Goal: Task Accomplishment & Management: Manage account settings

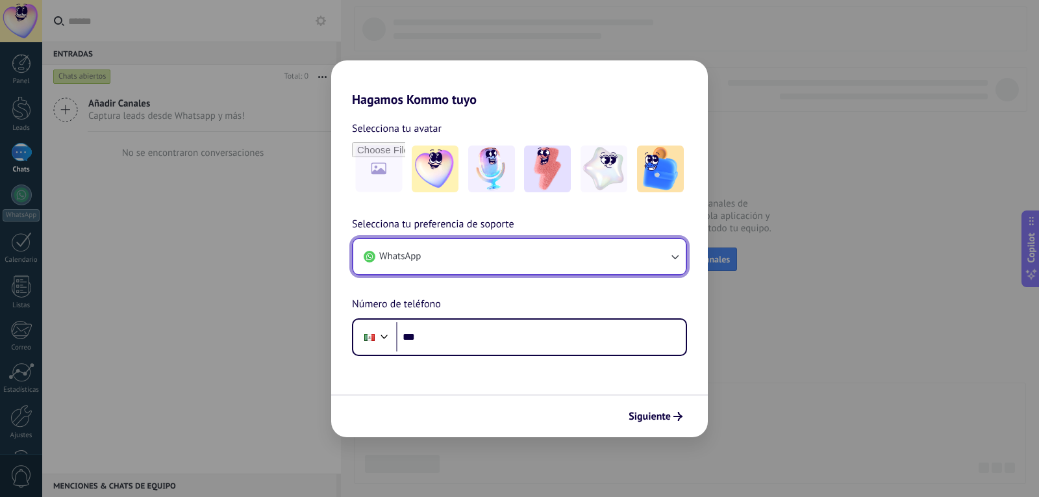
click at [679, 248] on button "WhatsApp" at bounding box center [519, 256] width 333 height 35
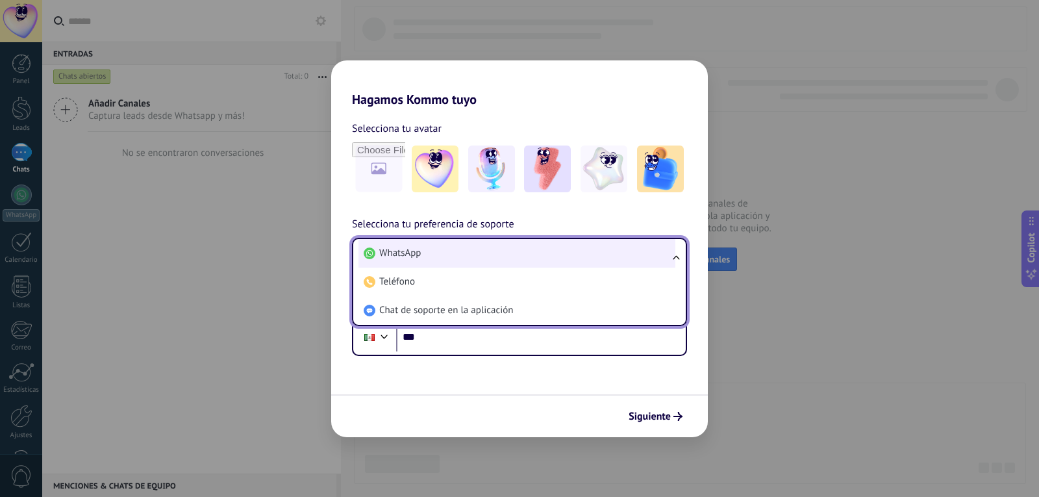
click at [477, 257] on li "WhatsApp" at bounding box center [517, 253] width 317 height 29
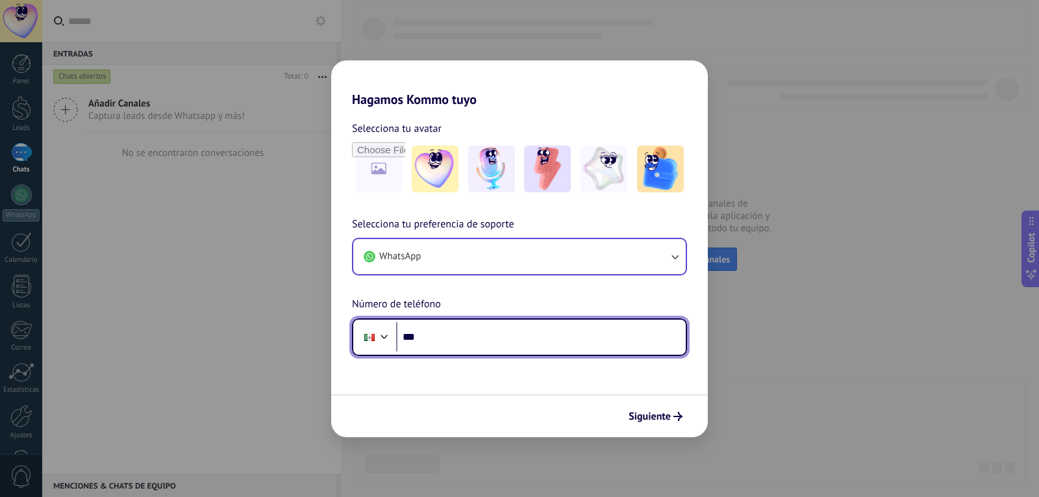
click at [472, 334] on input "***" at bounding box center [541, 337] width 290 height 30
type input "**********"
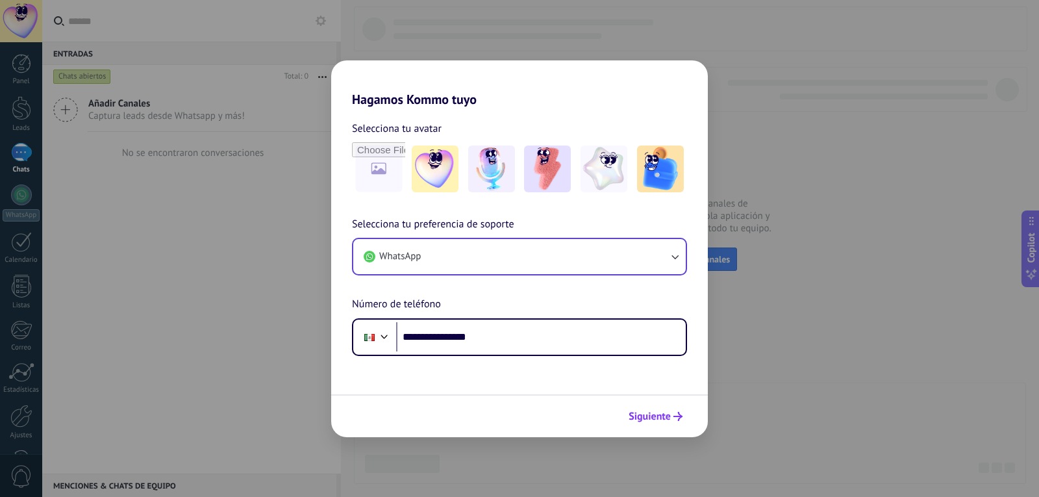
click at [644, 415] on span "Siguiente" at bounding box center [650, 416] width 42 height 9
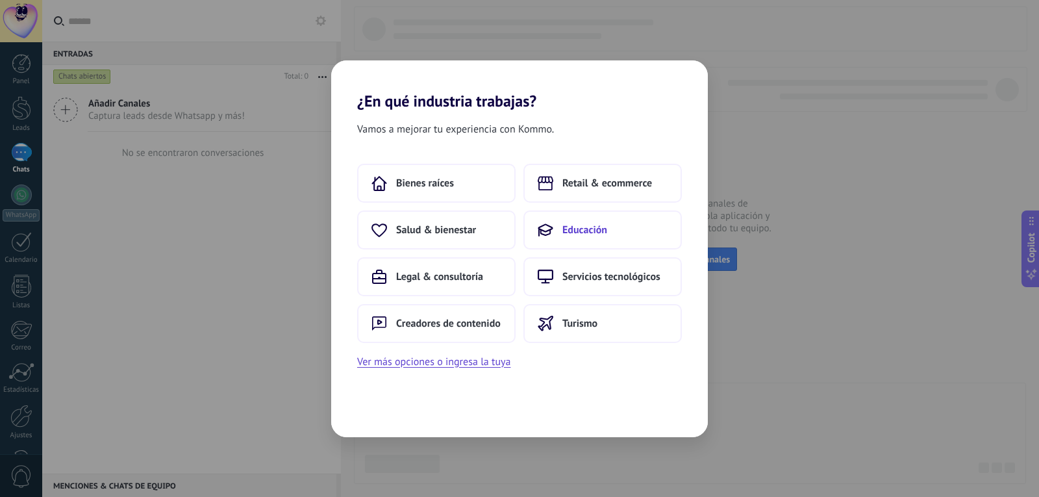
click at [563, 225] on span "Educación" at bounding box center [585, 229] width 45 height 13
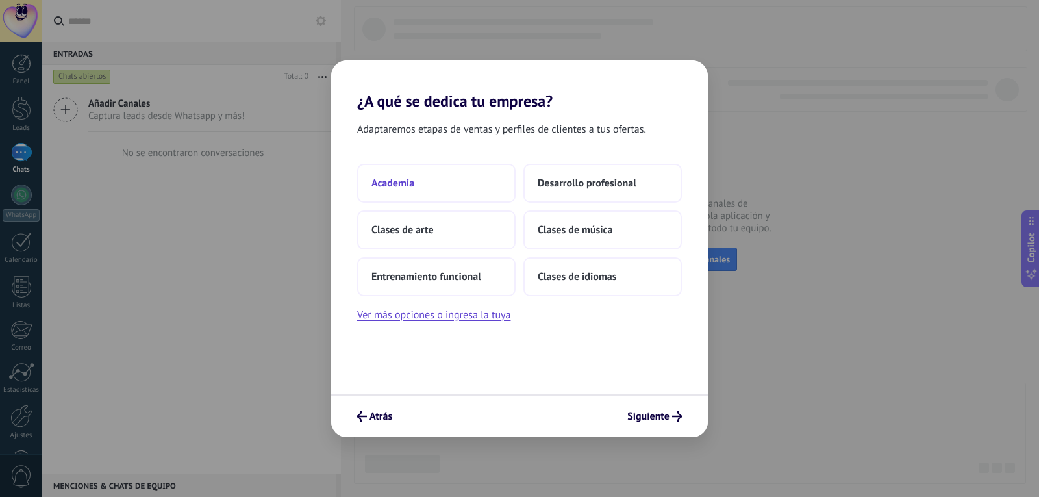
click at [402, 183] on span "Academia" at bounding box center [393, 183] width 43 height 13
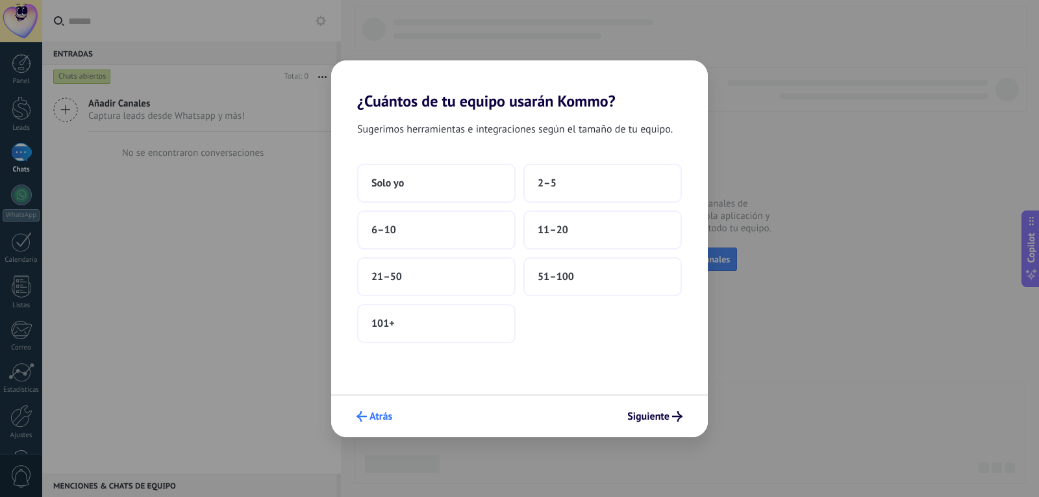
click at [374, 418] on span "Atrás" at bounding box center [381, 416] width 23 height 9
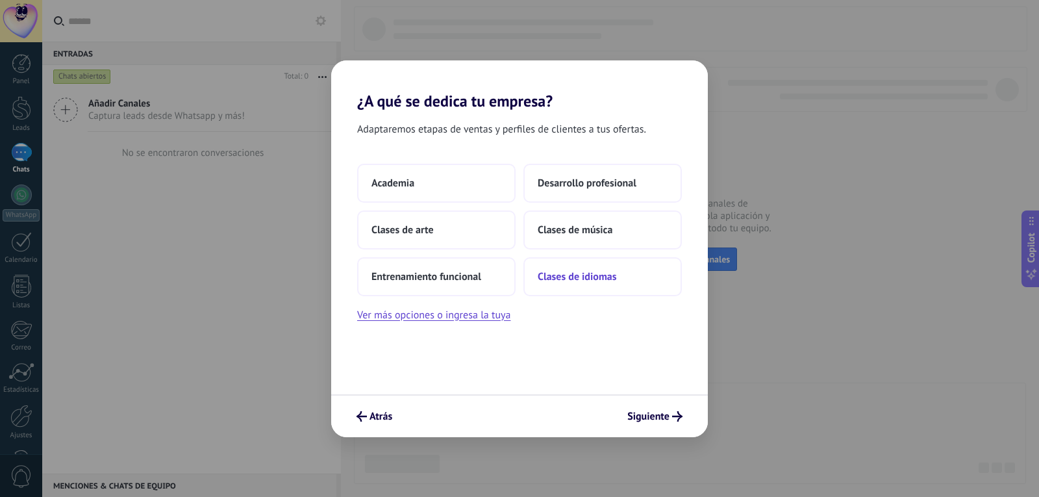
click at [563, 278] on span "Clases de idiomas" at bounding box center [577, 276] width 79 height 13
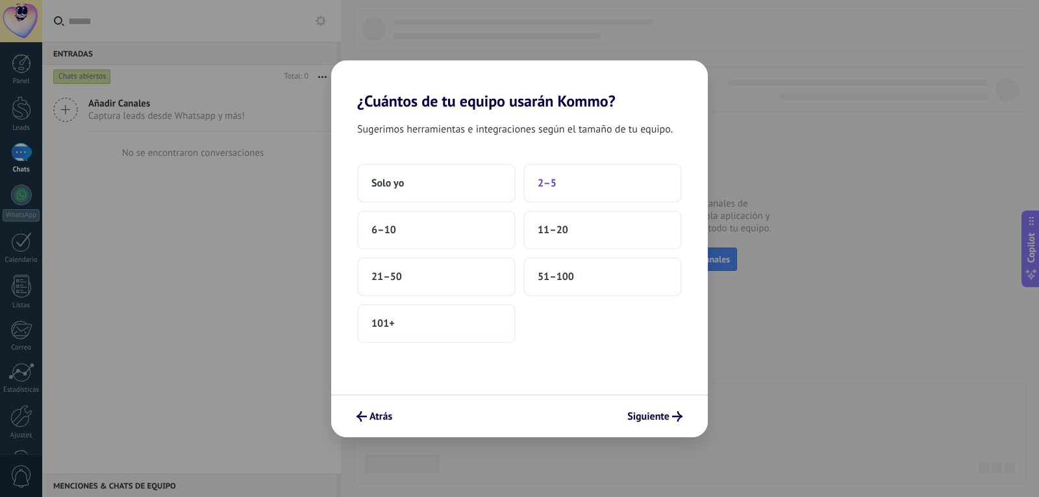
click at [546, 184] on span "2–5" at bounding box center [547, 183] width 19 height 13
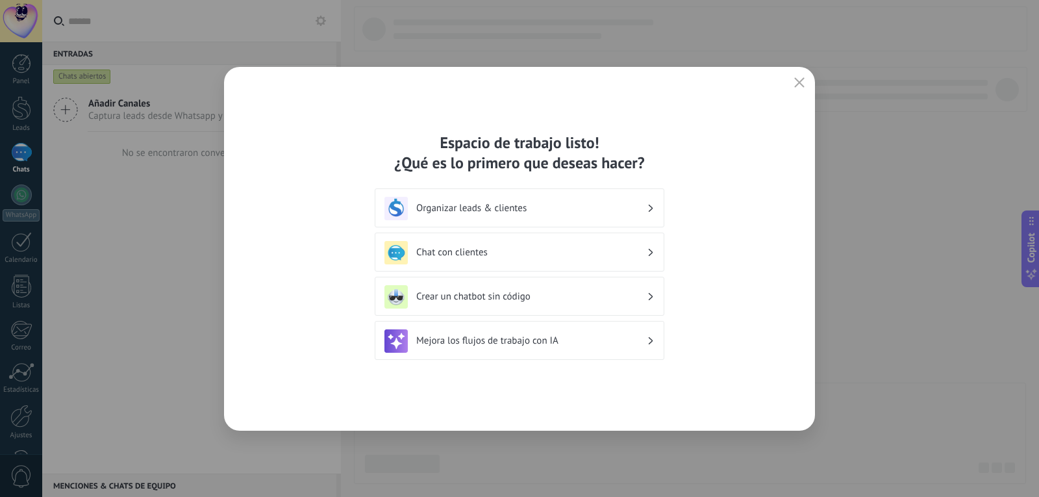
click at [650, 205] on icon at bounding box center [651, 209] width 5 height 8
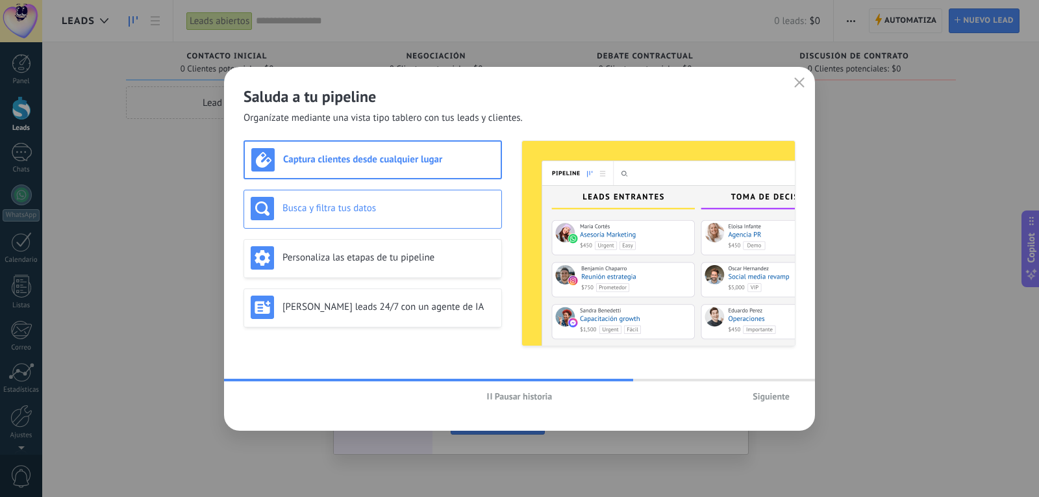
click at [387, 206] on h3 "Busca y filtra tus datos" at bounding box center [389, 208] width 212 height 12
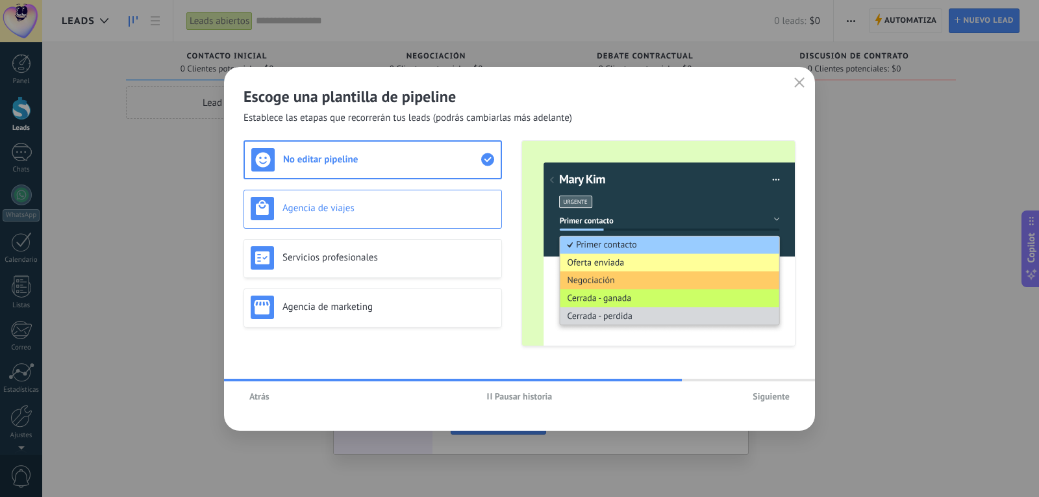
click at [434, 207] on h3 "Agencia de viajes" at bounding box center [389, 208] width 212 height 12
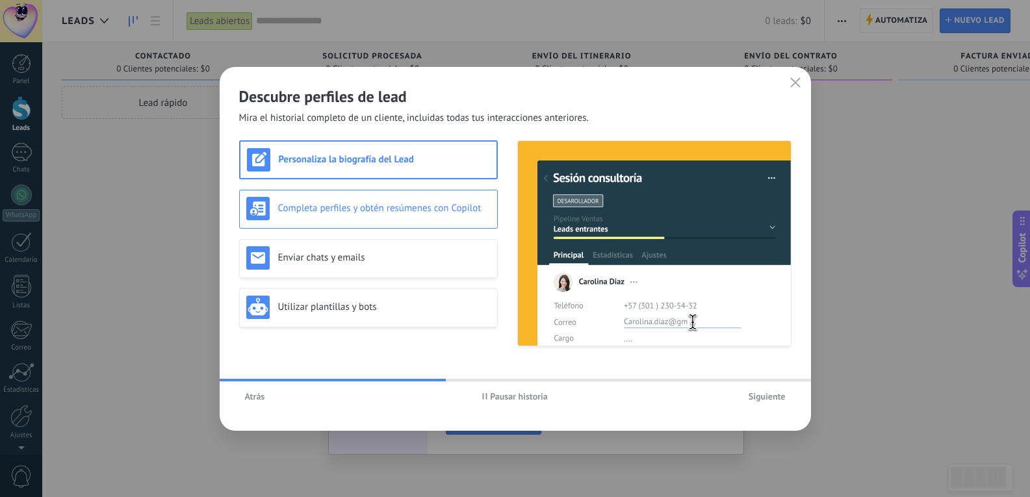
click at [442, 210] on h3 "Completa perfiles y obtén resúmenes con Copilot" at bounding box center [384, 208] width 212 height 12
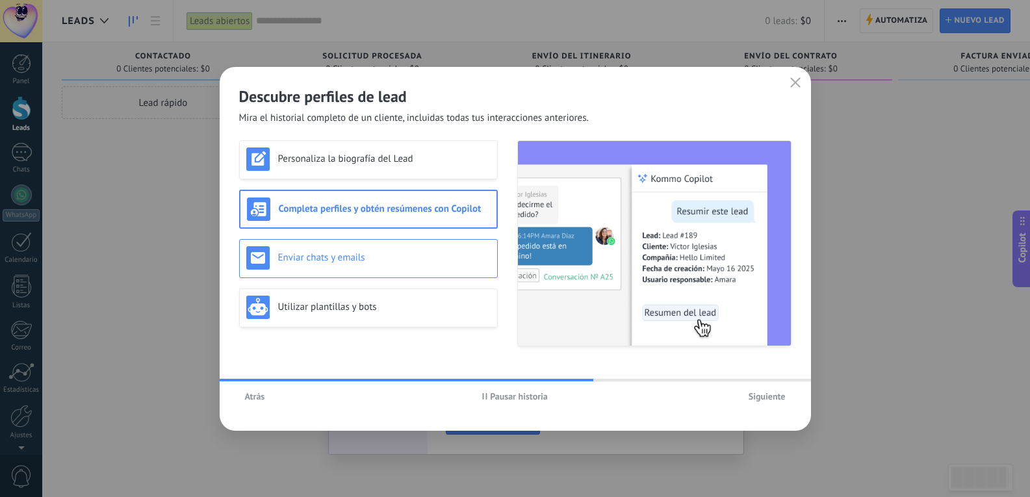
click at [387, 264] on div "Enviar chats y emails" at bounding box center [368, 257] width 244 height 23
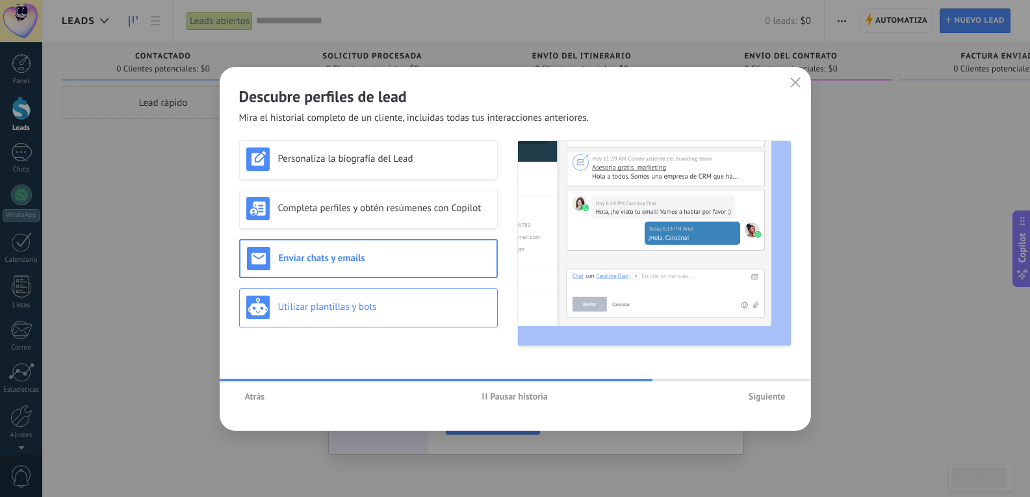
click at [390, 304] on h3 "Utilizar plantillas y bots" at bounding box center [384, 307] width 212 height 12
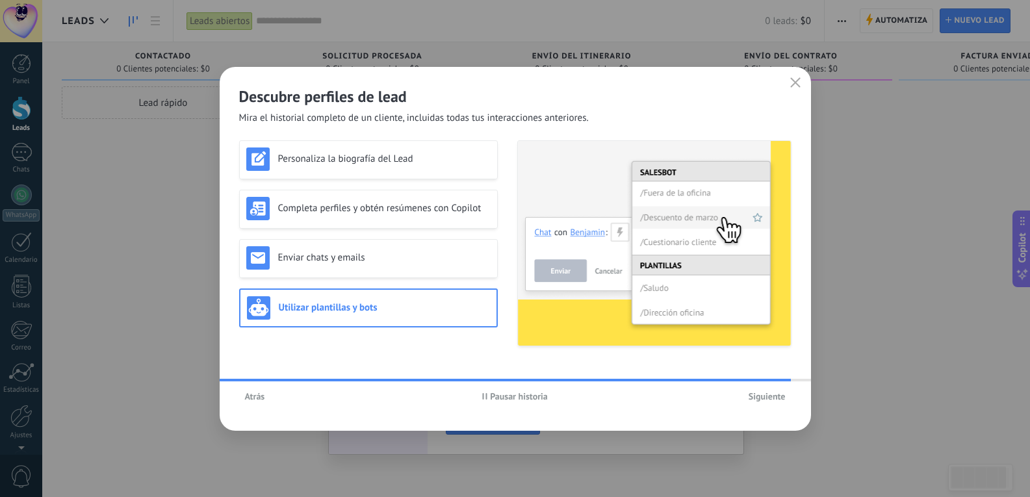
click at [769, 393] on span "Siguiente" at bounding box center [766, 396] width 37 height 9
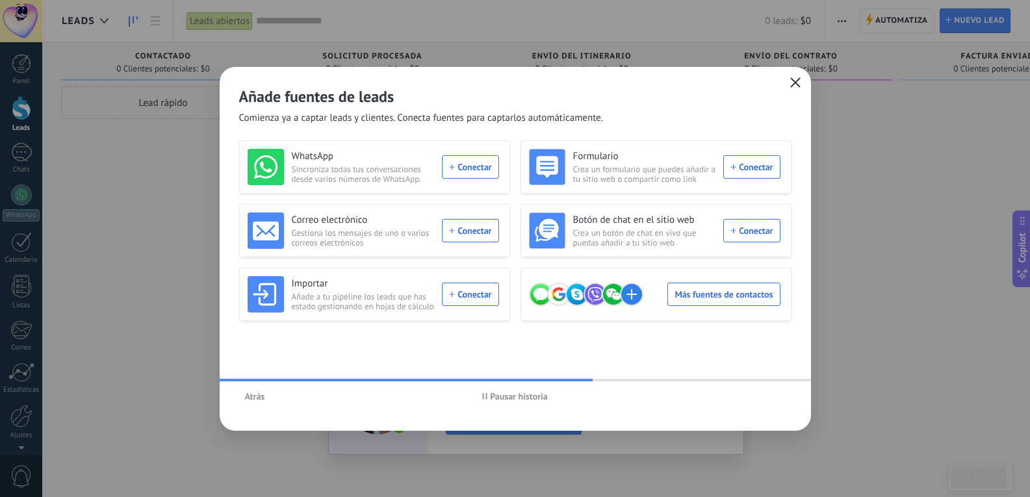
click at [799, 80] on icon "button" at bounding box center [795, 82] width 10 height 10
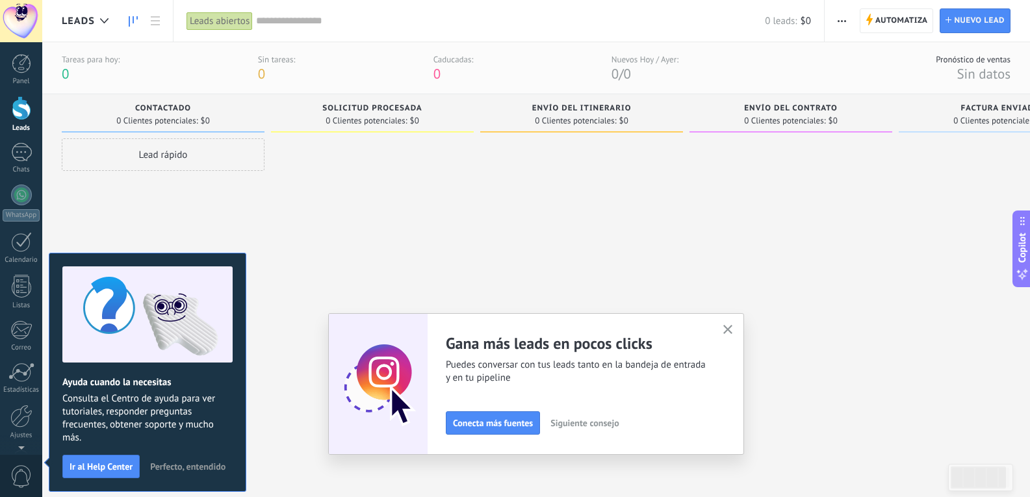
click at [207, 463] on span "Perfecto, entendido" at bounding box center [187, 466] width 75 height 9
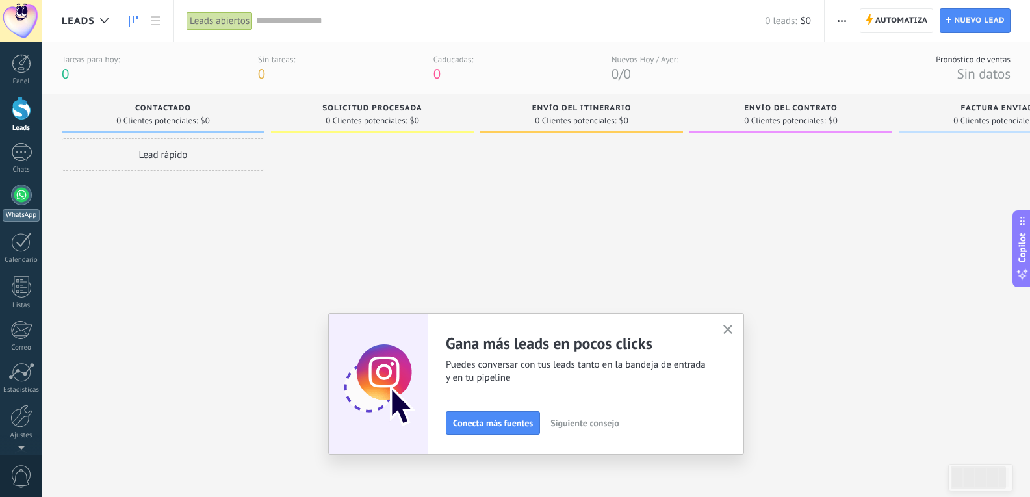
click at [14, 192] on div at bounding box center [21, 195] width 21 height 21
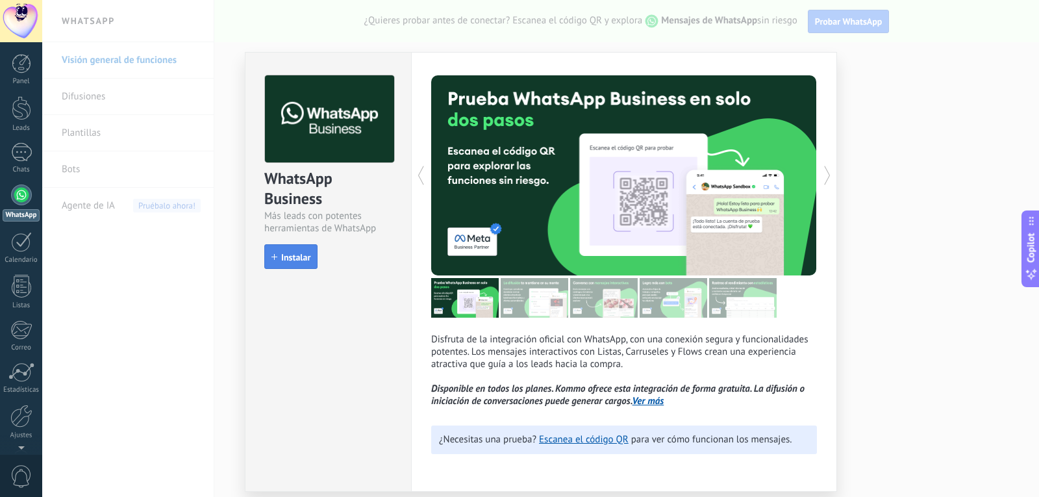
click at [277, 258] on icon "button" at bounding box center [275, 257] width 6 height 6
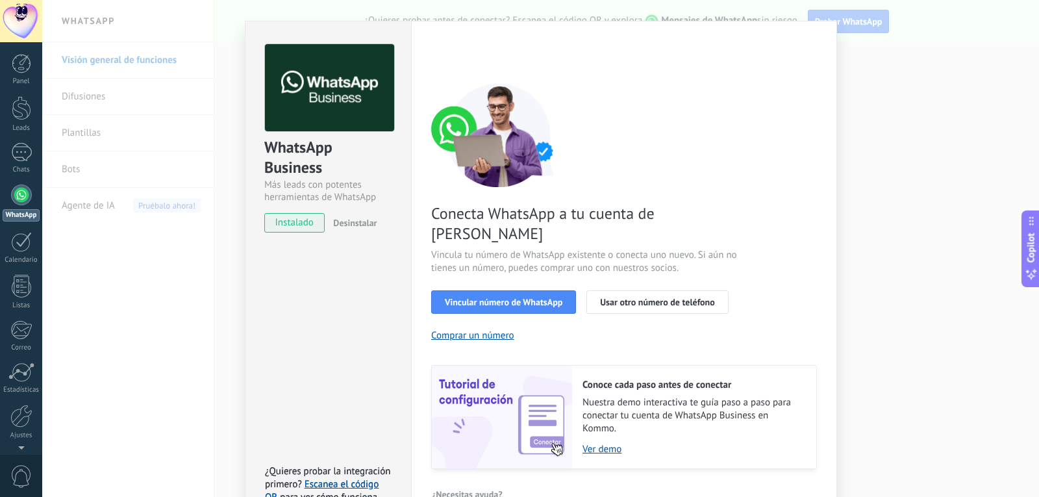
scroll to position [44, 0]
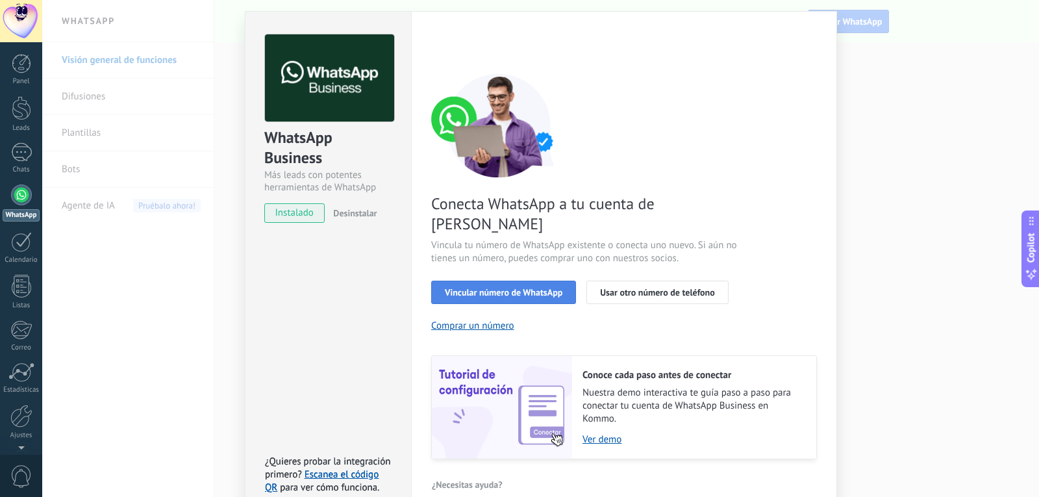
click at [515, 288] on span "Vincular número de WhatsApp" at bounding box center [504, 292] width 118 height 9
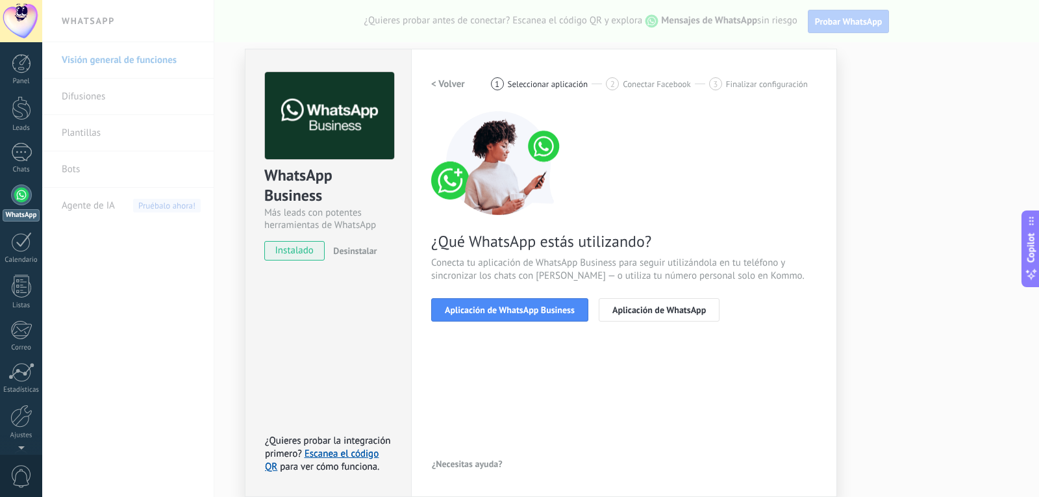
scroll to position [6, 0]
click at [539, 311] on span "Aplicación de WhatsApp Business" at bounding box center [510, 309] width 130 height 9
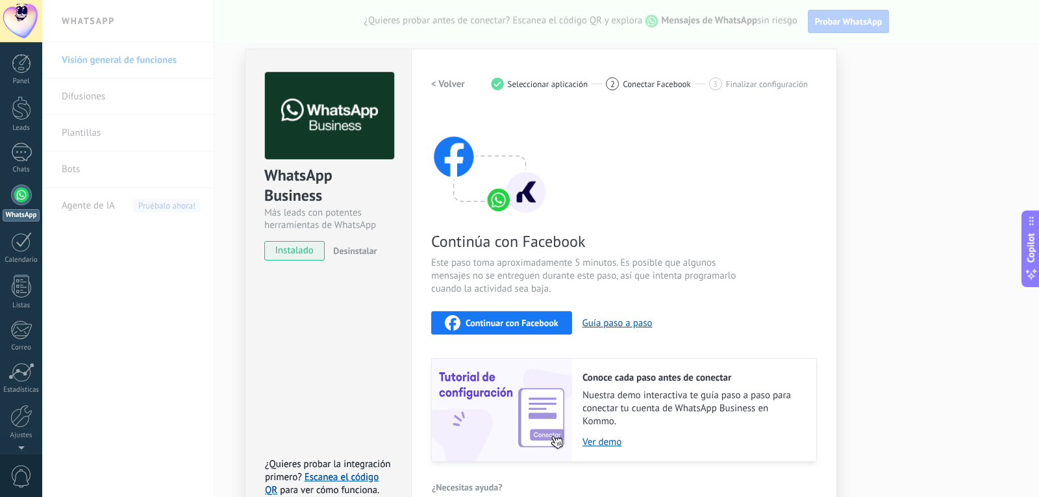
click at [520, 322] on span "Continuar con Facebook" at bounding box center [512, 322] width 93 height 9
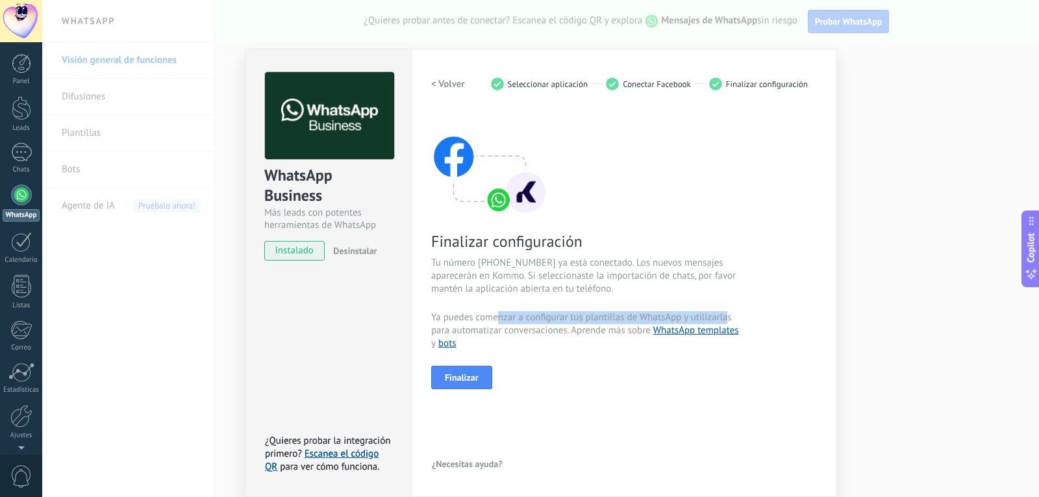
drag, startPoint x: 496, startPoint y: 320, endPoint x: 724, endPoint y: 315, distance: 227.4
click at [724, 315] on span "Ya puedes comenzar a configurar tus plantillas de WhatsApp y utilizarlas para a…" at bounding box center [585, 330] width 309 height 39
click at [545, 379] on div "Finalizar" at bounding box center [624, 377] width 386 height 23
click at [699, 330] on link "WhatsApp templates" at bounding box center [697, 330] width 86 height 12
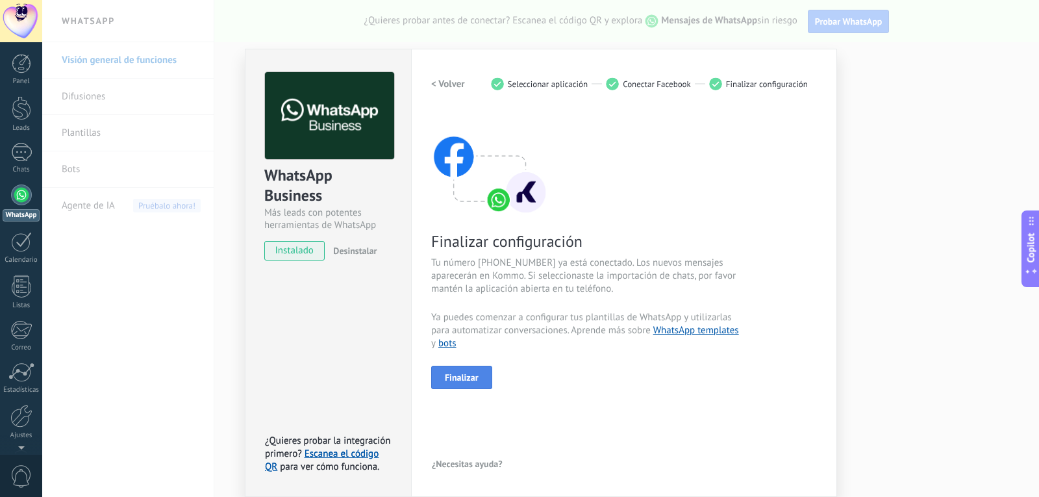
click at [471, 371] on button "Finalizar" at bounding box center [461, 377] width 61 height 23
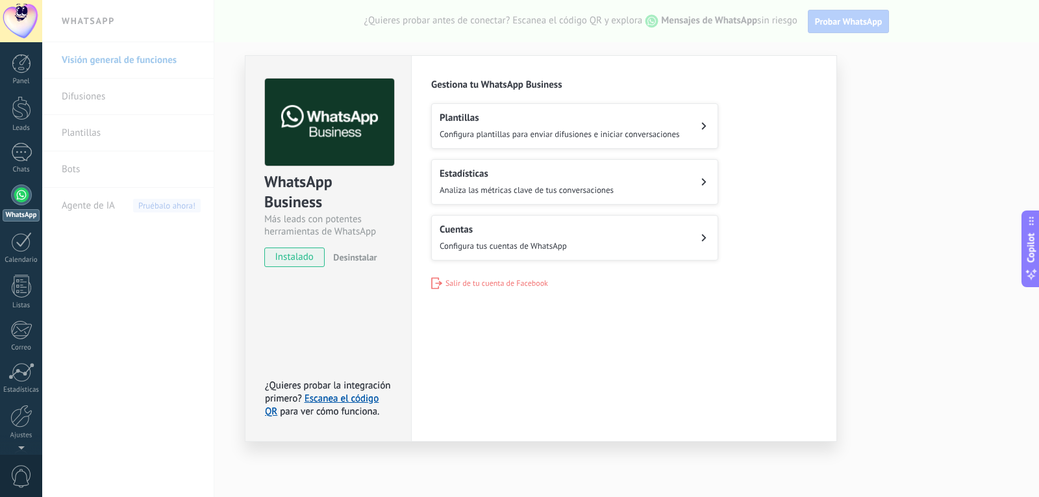
click at [671, 127] on div "Plantillas Configura plantillas para enviar difusiones e iniciar conversaciones" at bounding box center [560, 126] width 240 height 29
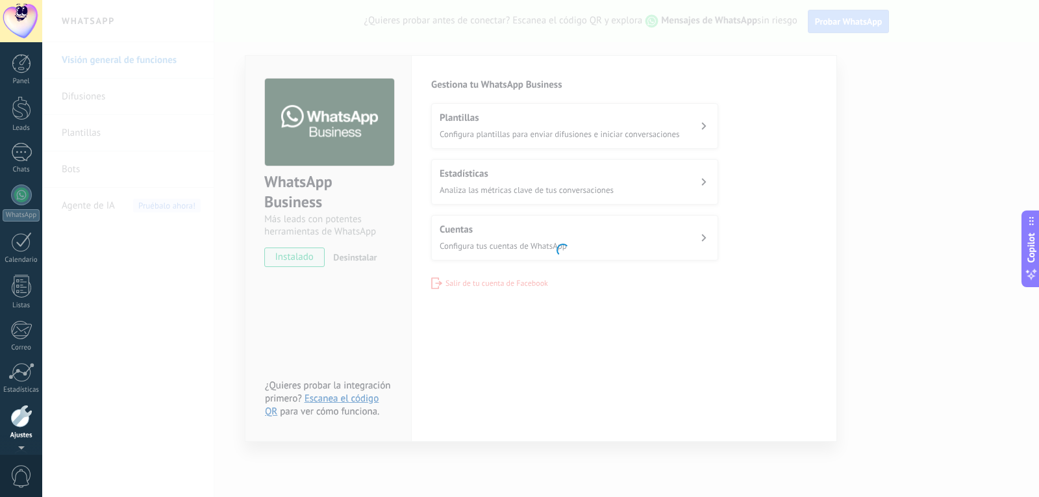
scroll to position [44, 0]
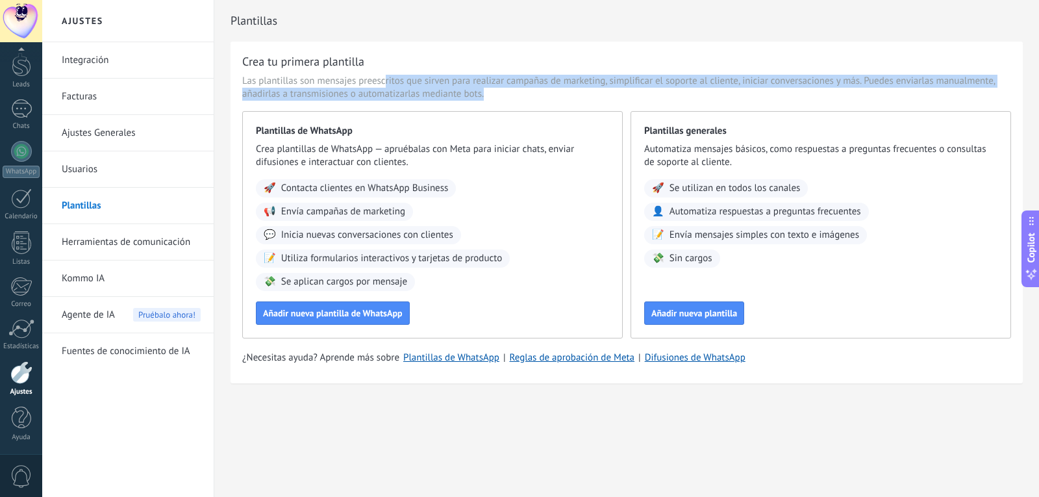
drag, startPoint x: 387, startPoint y: 79, endPoint x: 720, endPoint y: 91, distance: 334.1
click at [720, 91] on span "Las plantillas son mensajes preescritos que sirven para realizar campañas de ma…" at bounding box center [626, 88] width 769 height 26
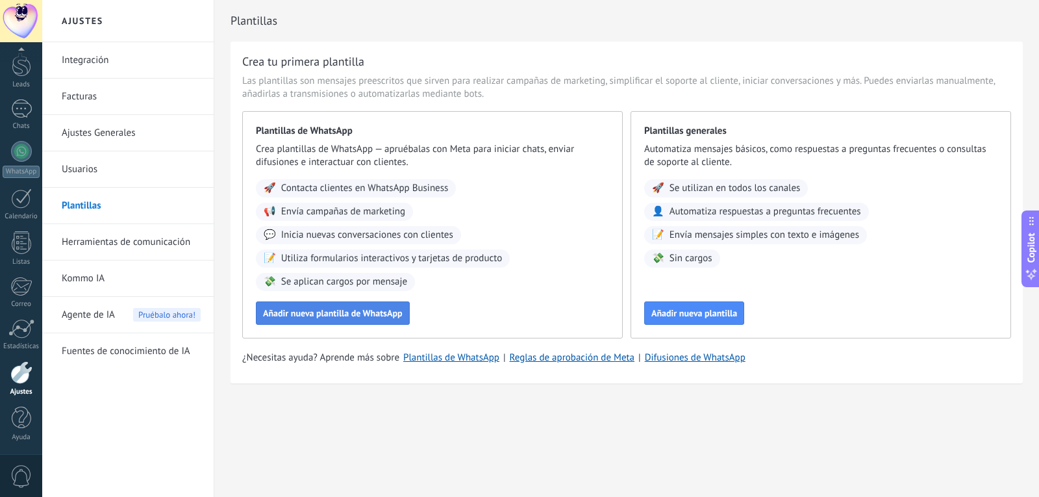
click at [357, 314] on span "Añadir nueva plantilla de WhatsApp" at bounding box center [333, 313] width 140 height 9
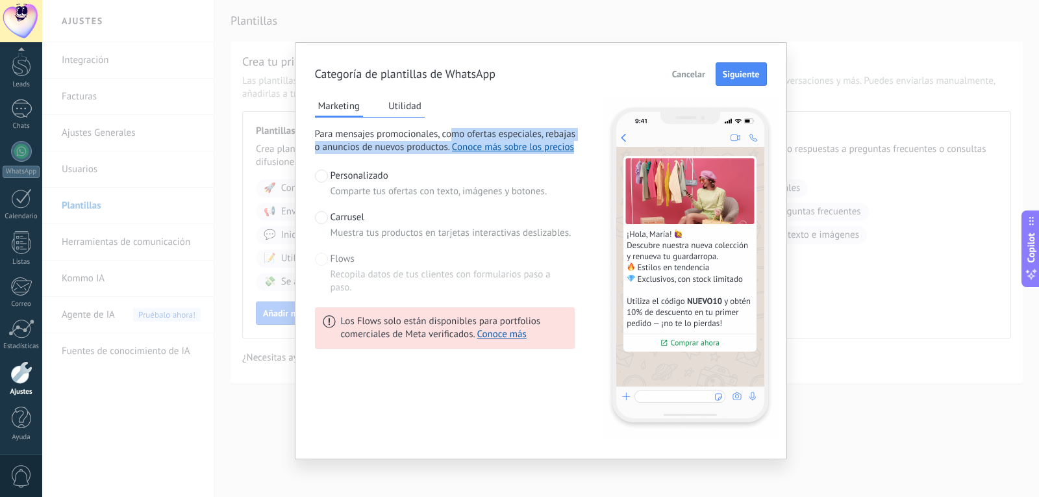
drag, startPoint x: 449, startPoint y: 133, endPoint x: 578, endPoint y: 129, distance: 129.3
click at [578, 129] on div "Marketing Utilidad Para mensajes promocionales, como ofertas especiales, rebaja…" at bounding box center [541, 267] width 452 height 343
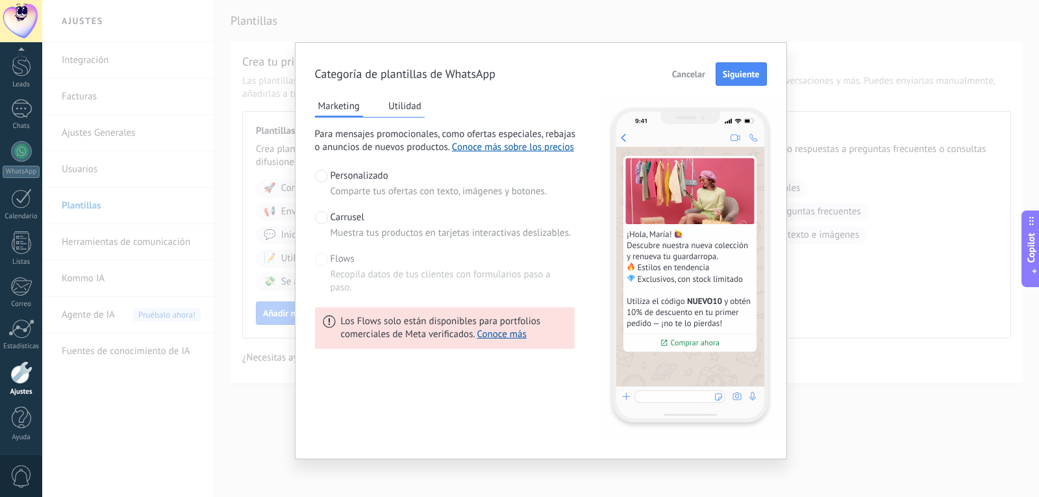
click at [561, 110] on div "Marketing Utilidad Para mensajes promocionales, como ofertas especiales, rebaja…" at bounding box center [445, 267] width 260 height 343
click at [353, 221] on span "Carrusel" at bounding box center [348, 217] width 34 height 13
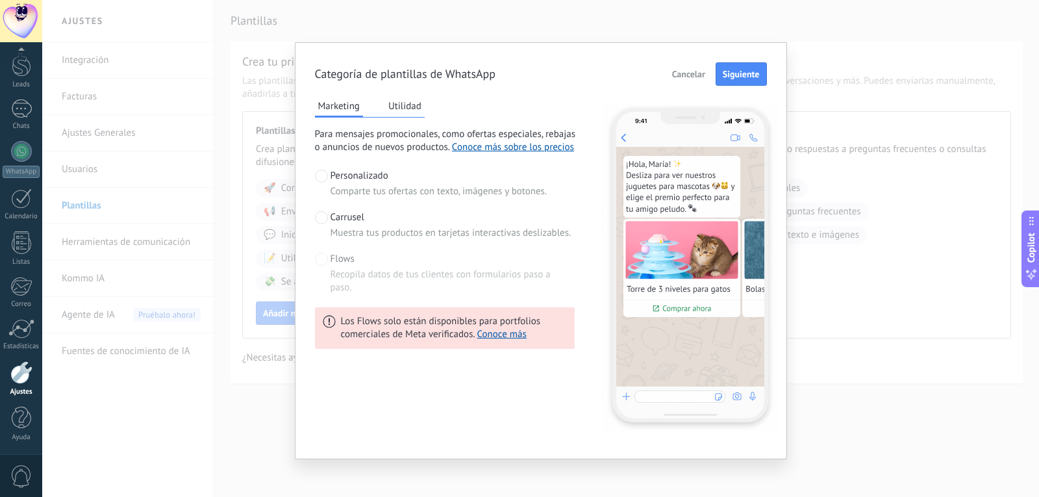
click at [353, 268] on div "Flows Recopila datos de tus clientes con formularios paso a paso." at bounding box center [453, 274] width 244 height 42
click at [728, 68] on button "Siguiente" at bounding box center [741, 73] width 51 height 23
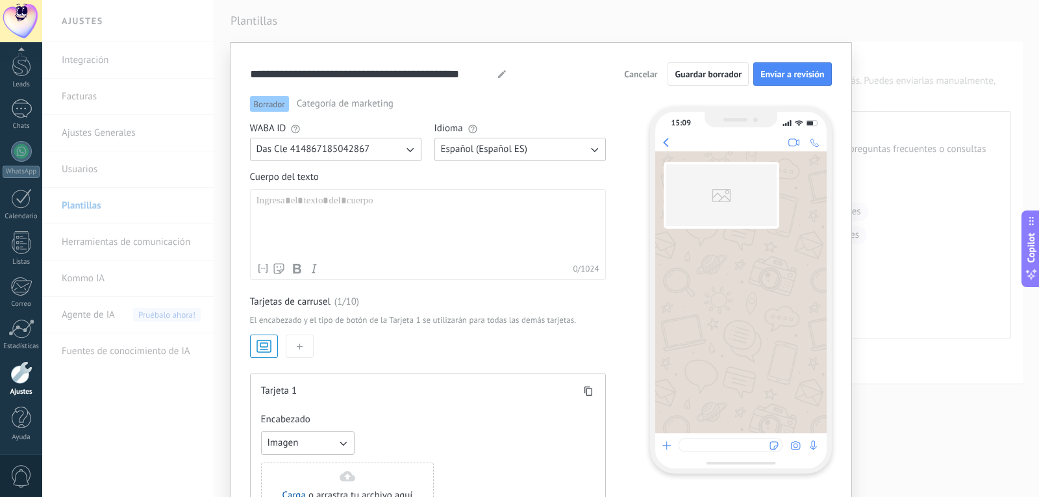
click at [398, 210] on div at bounding box center [428, 226] width 343 height 62
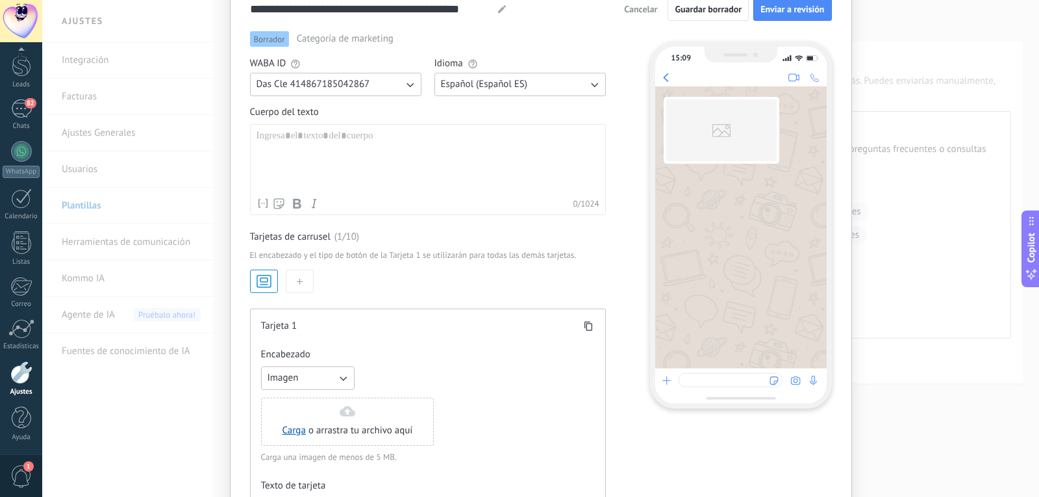
click at [638, 5] on span "Cancelar" at bounding box center [640, 9] width 33 height 9
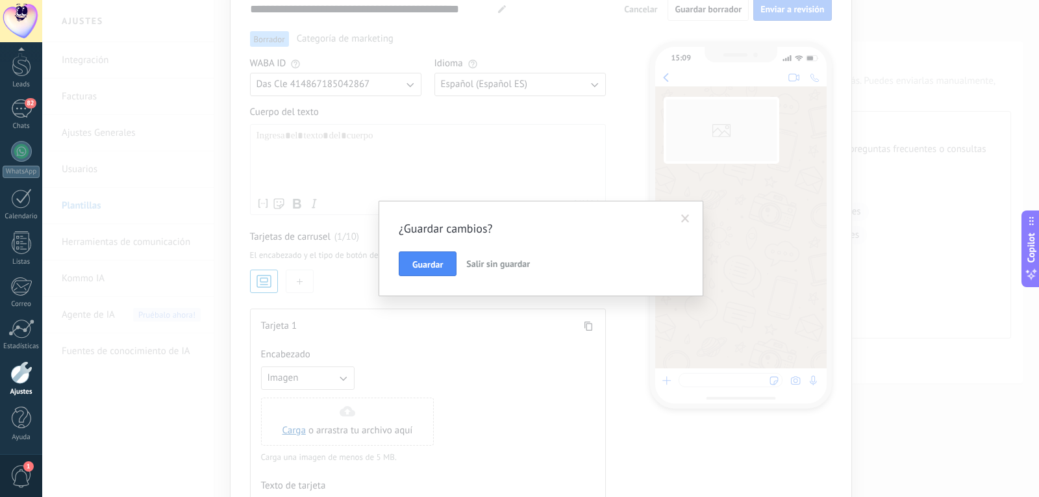
click at [492, 265] on span "Salir sin guardar" at bounding box center [498, 264] width 64 height 12
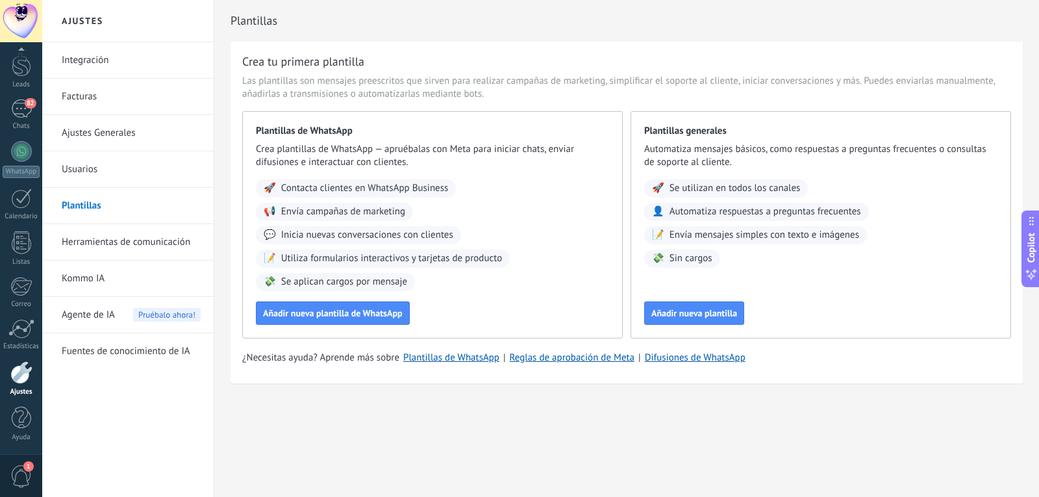
scroll to position [0, 0]
click at [330, 306] on button "Añadir nueva plantilla de WhatsApp" at bounding box center [333, 312] width 154 height 23
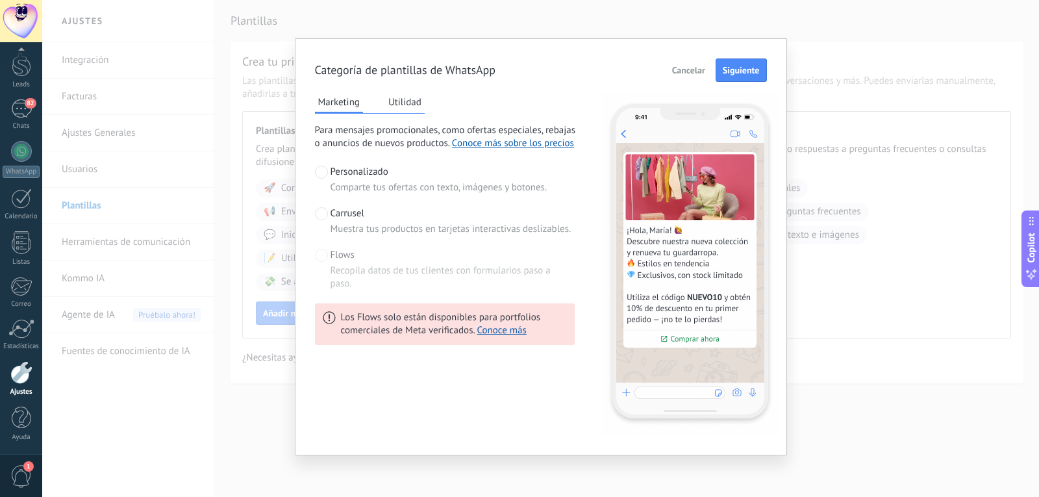
scroll to position [5, 0]
click at [316, 216] on span at bounding box center [321, 213] width 13 height 13
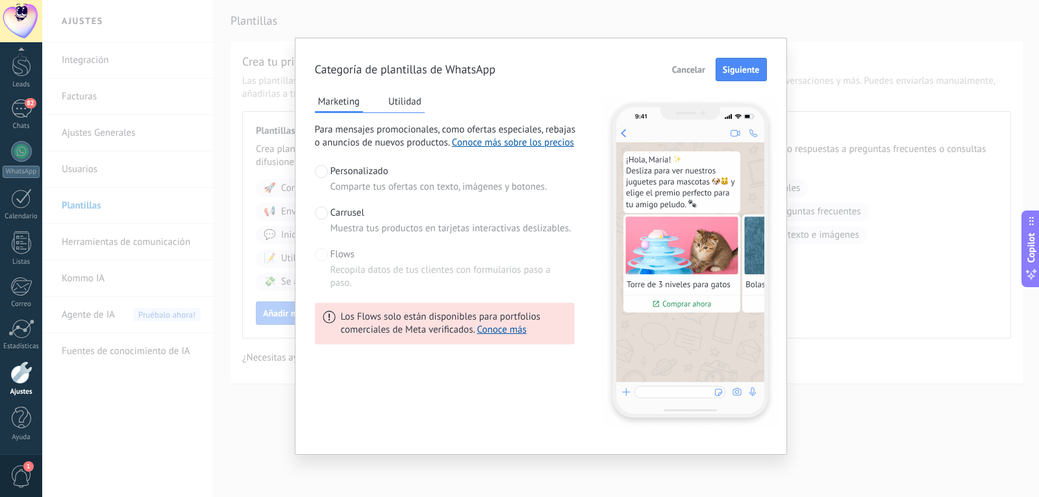
click at [315, 257] on span at bounding box center [321, 254] width 13 height 13
click at [320, 255] on span at bounding box center [321, 254] width 13 height 13
click at [494, 329] on link "Conoce más" at bounding box center [501, 330] width 49 height 12
click at [392, 99] on button "Utilidad" at bounding box center [405, 101] width 40 height 19
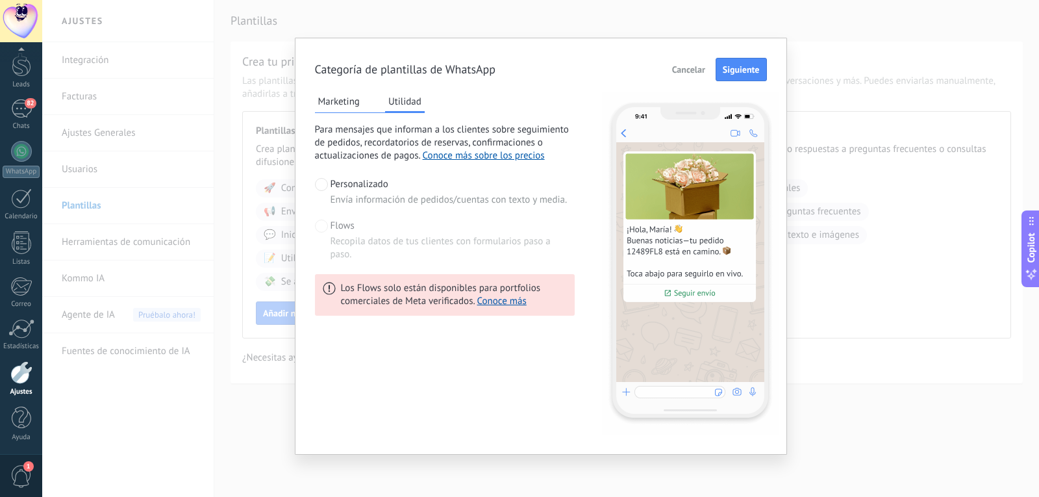
scroll to position [0, 0]
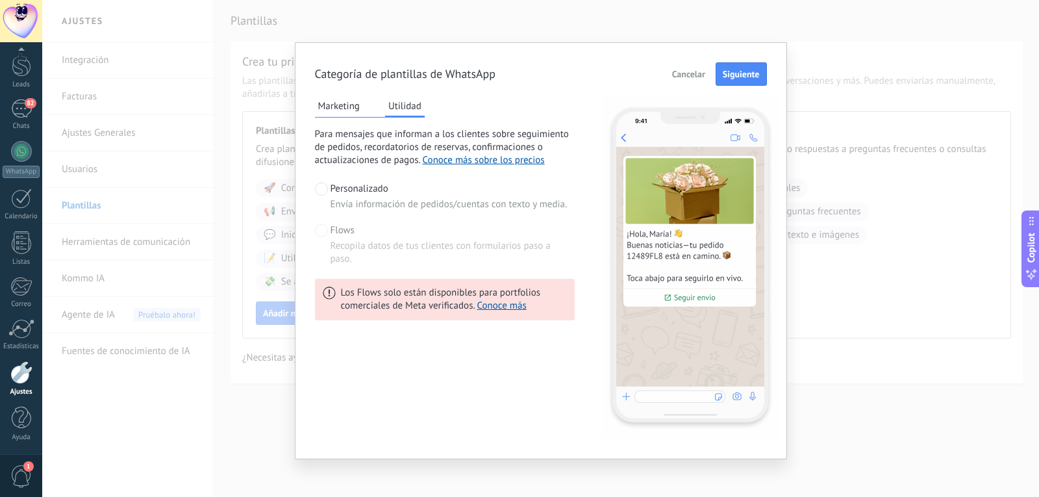
click at [331, 105] on button "Marketing" at bounding box center [339, 105] width 48 height 19
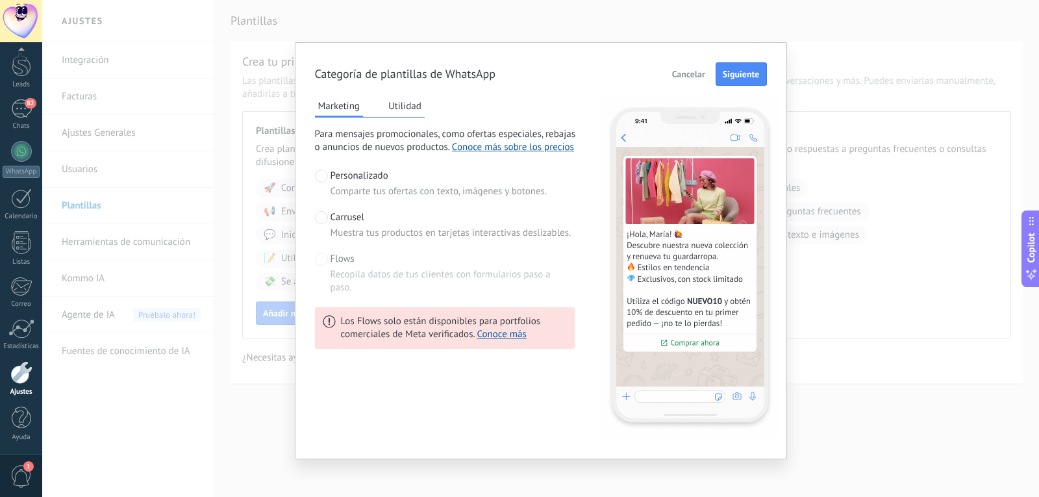
click at [319, 215] on span at bounding box center [321, 217] width 13 height 13
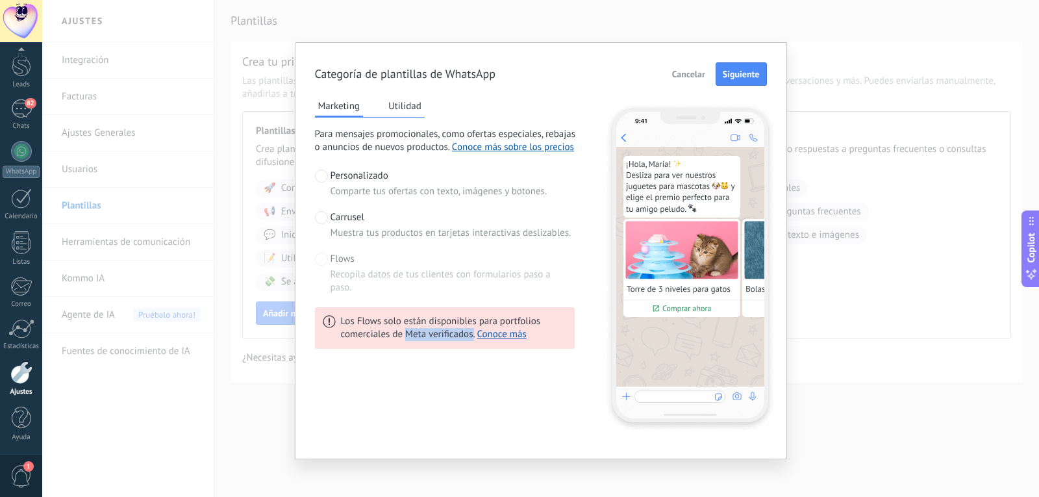
drag, startPoint x: 405, startPoint y: 334, endPoint x: 473, endPoint y: 334, distance: 68.2
click at [473, 334] on span "Los Flows solo están disponibles para portfolios comerciales de Meta verificado…" at bounding box center [454, 328] width 226 height 26
click at [674, 70] on span "Cancelar" at bounding box center [688, 74] width 33 height 9
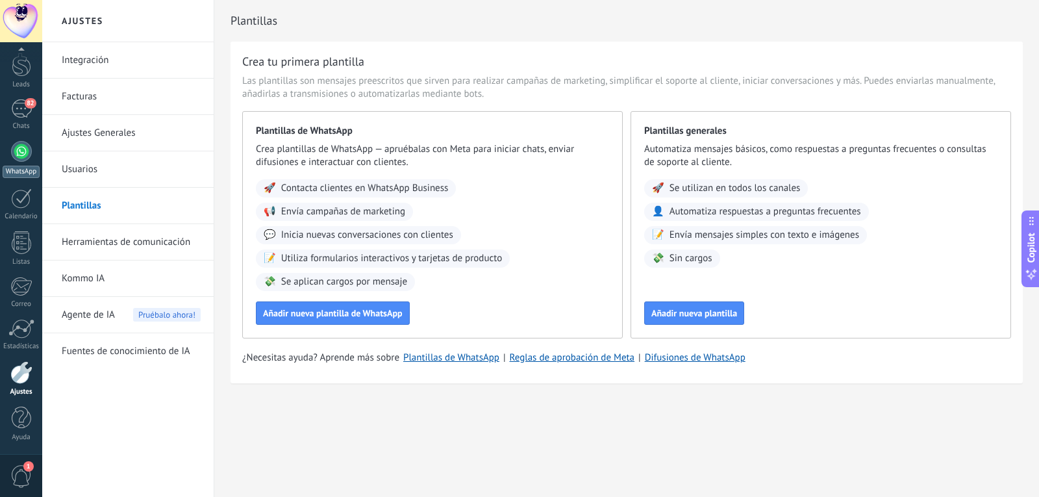
click at [18, 146] on div at bounding box center [21, 151] width 21 height 21
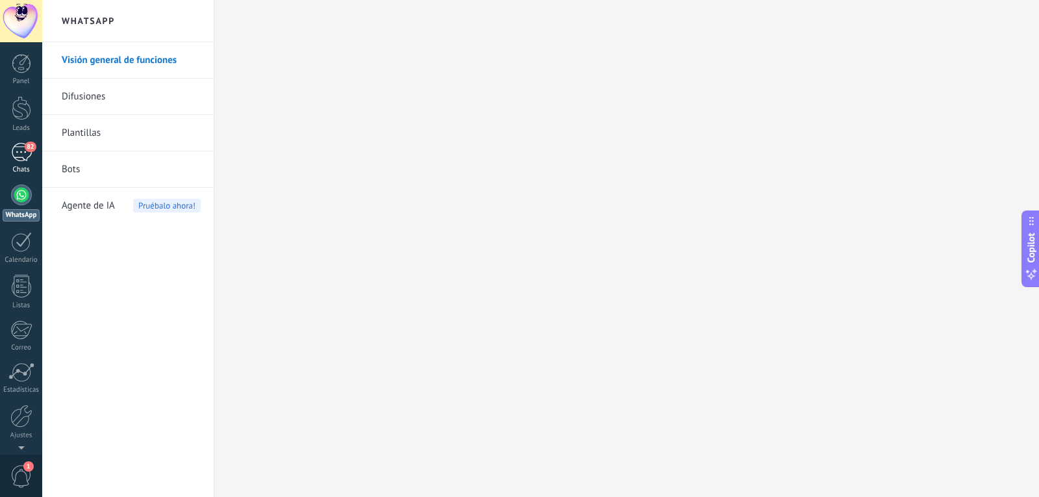
click at [17, 155] on div "82" at bounding box center [21, 152] width 21 height 19
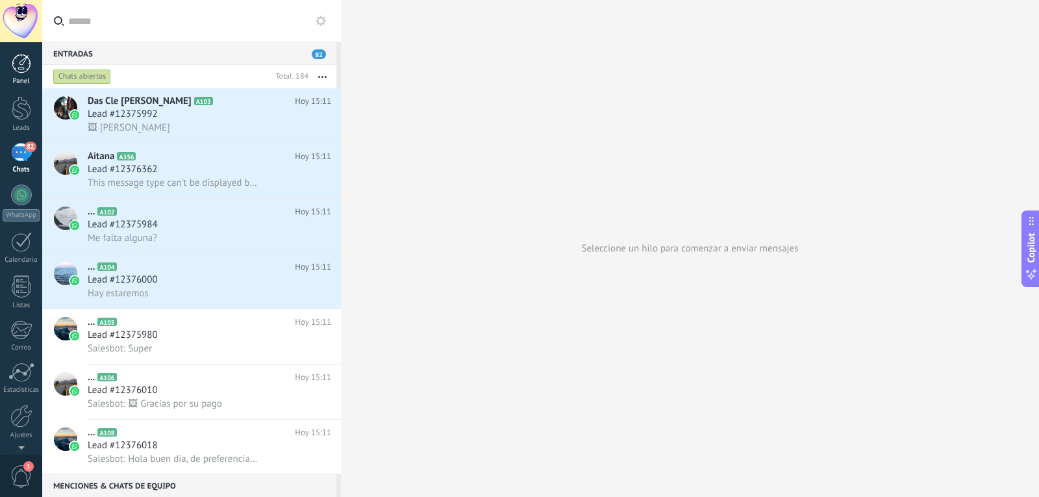
click at [21, 62] on div at bounding box center [21, 63] width 19 height 19
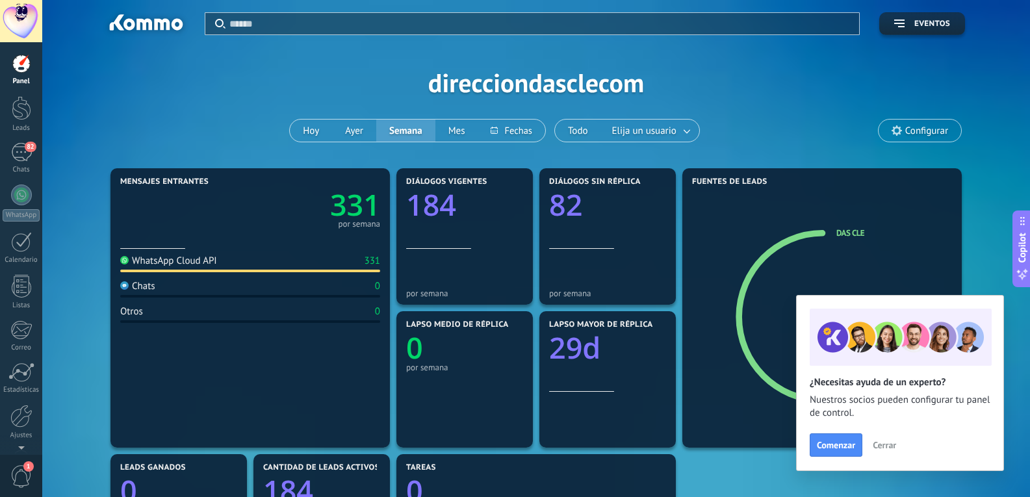
click at [887, 444] on span "Cerrar" at bounding box center [883, 444] width 23 height 9
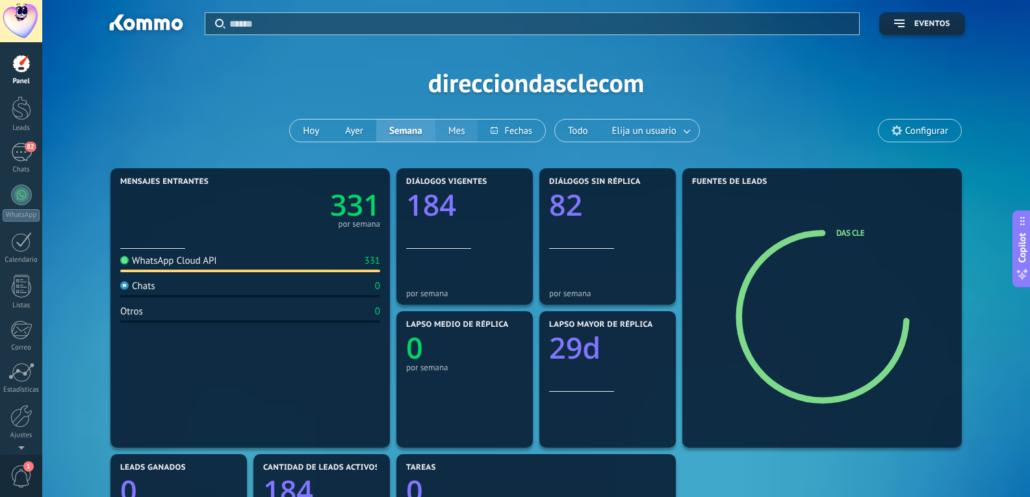
click at [446, 135] on button "Mes" at bounding box center [456, 131] width 43 height 22
click at [15, 21] on div at bounding box center [21, 21] width 42 height 42
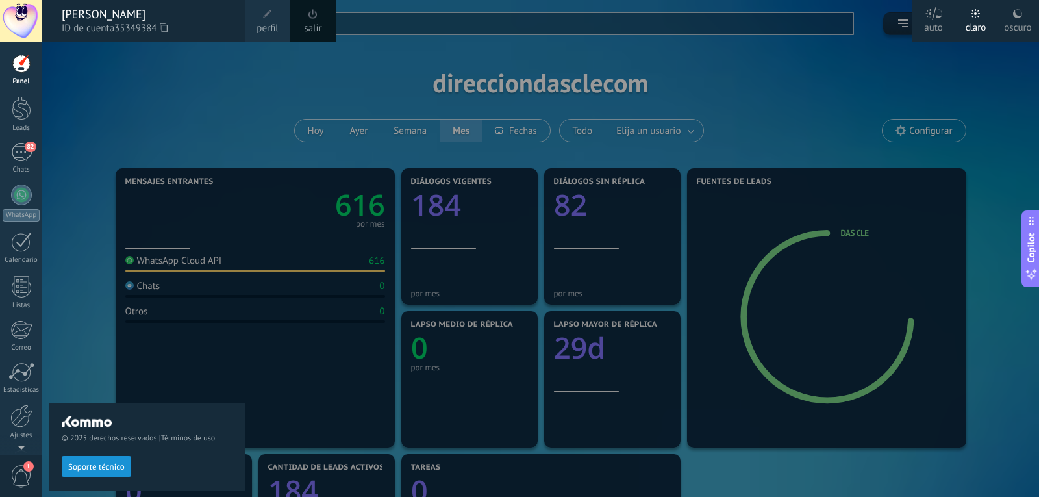
click at [909, 77] on div at bounding box center [561, 248] width 1039 height 497
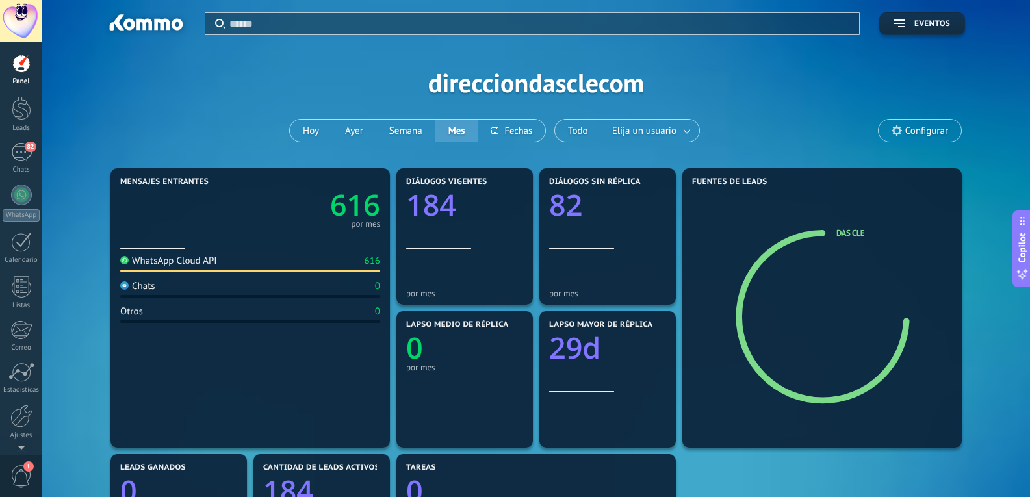
click at [22, 70] on div at bounding box center [21, 63] width 19 height 19
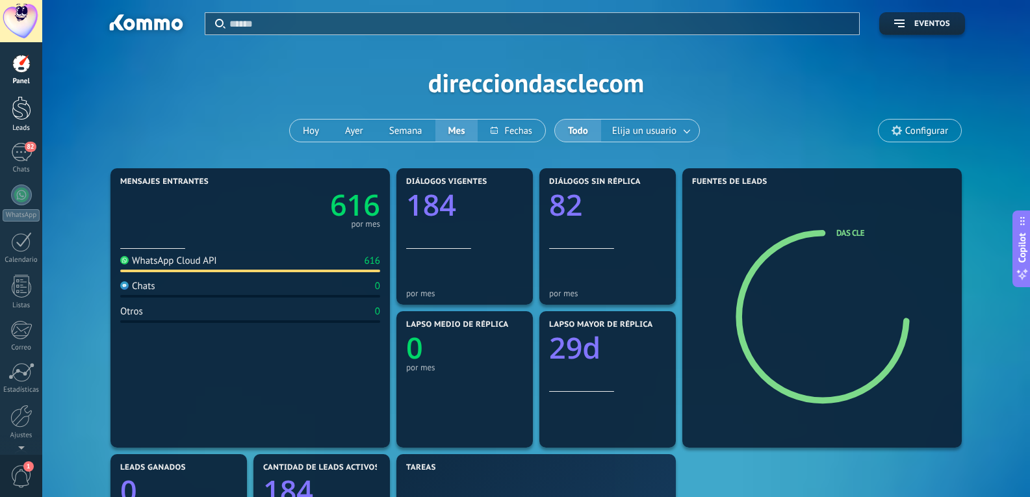
click at [22, 106] on div at bounding box center [21, 108] width 19 height 24
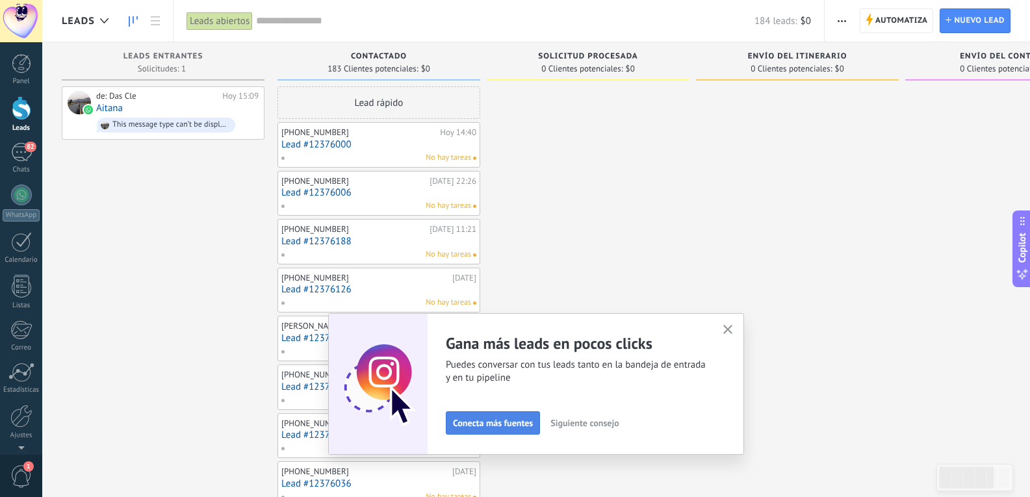
click at [514, 424] on div "Adapta tu flujo de trabajo Puedes crear varios pipelines adaptados a tus proces…" at bounding box center [535, 383] width 375 height 101
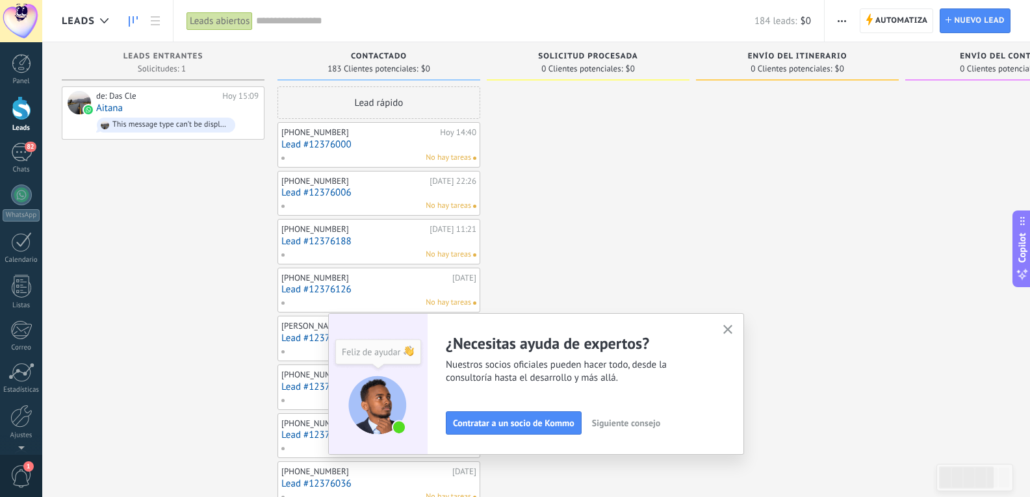
click at [733, 331] on icon "button" at bounding box center [728, 330] width 10 height 10
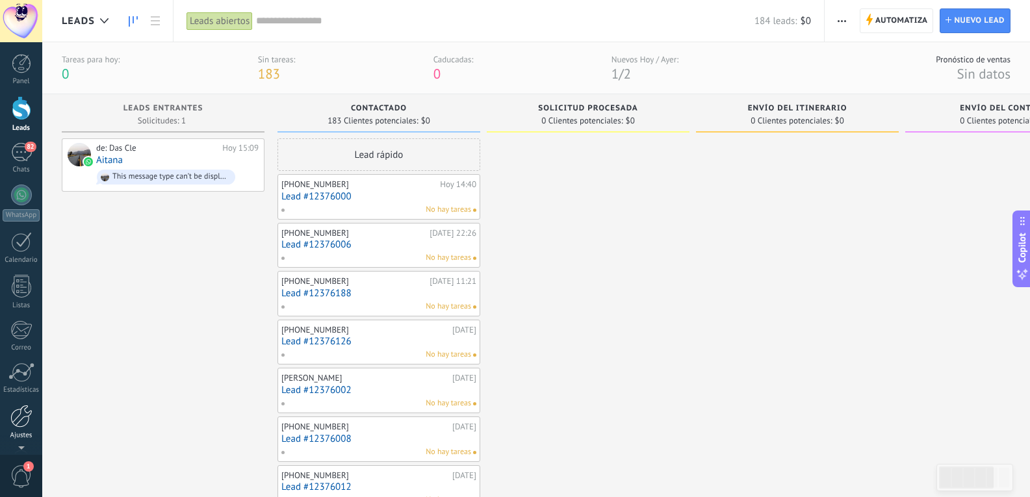
click at [15, 416] on div at bounding box center [21, 416] width 22 height 23
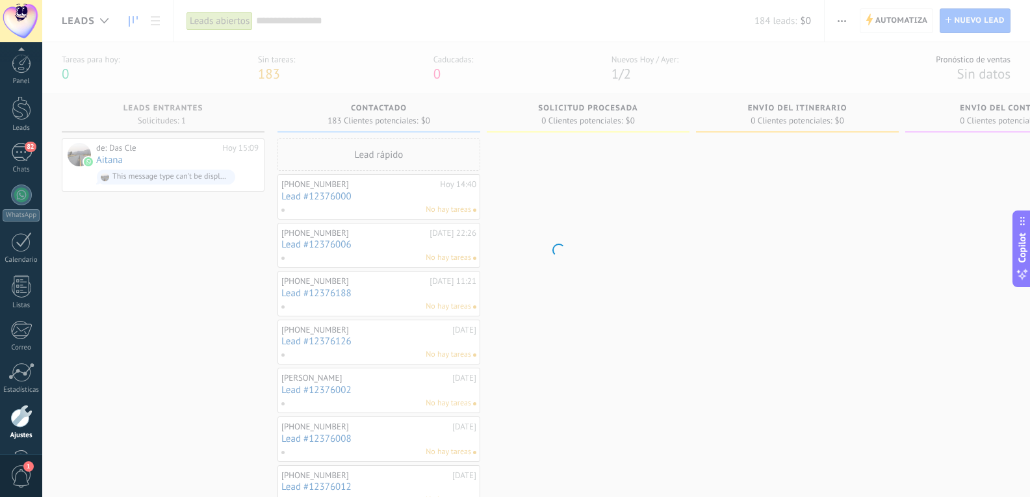
scroll to position [44, 0]
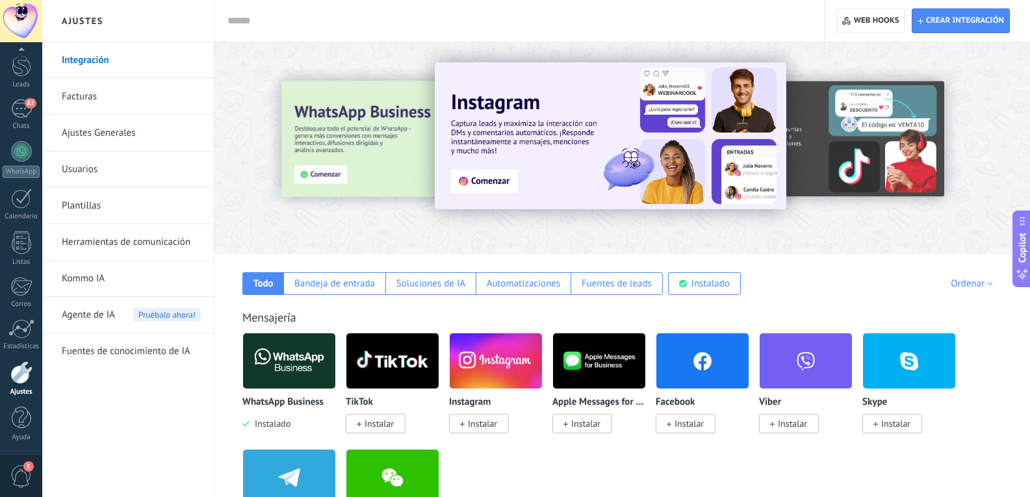
click at [102, 60] on link "Integración" at bounding box center [131, 60] width 139 height 36
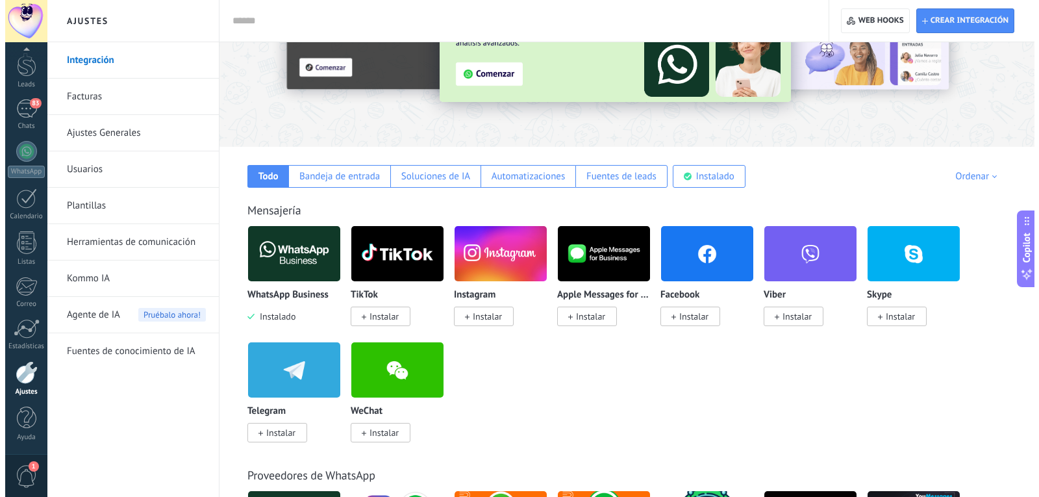
scroll to position [130, 0]
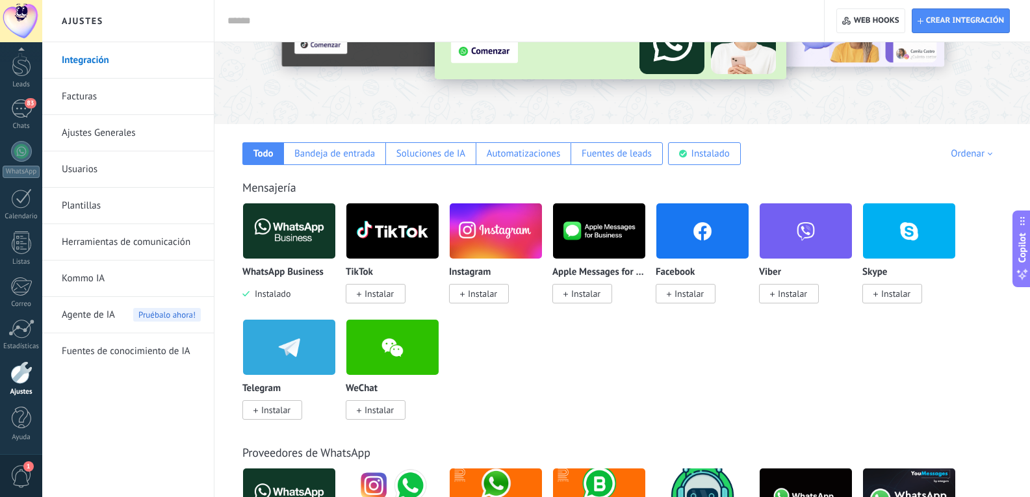
click at [692, 299] on span "Instalar" at bounding box center [688, 294] width 29 height 12
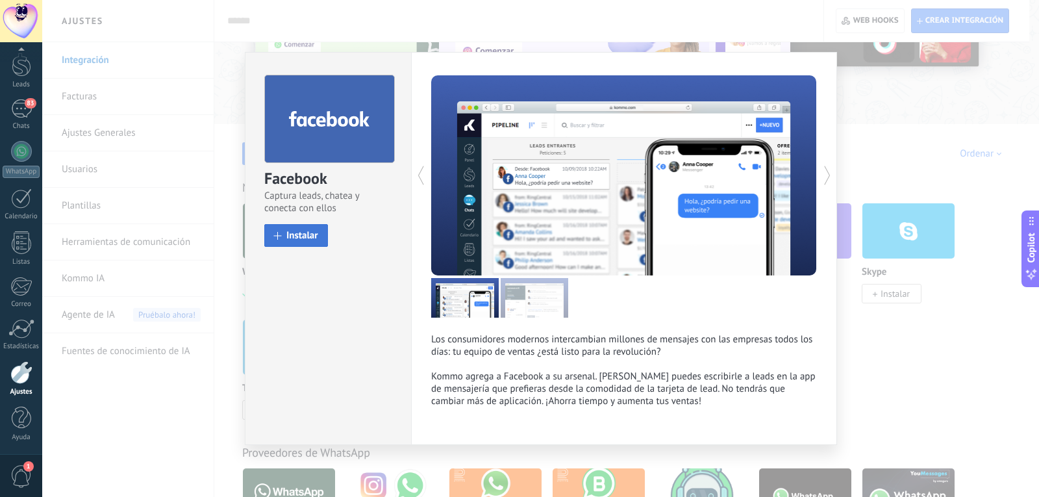
click at [296, 233] on span "Instalar" at bounding box center [302, 236] width 32 height 10
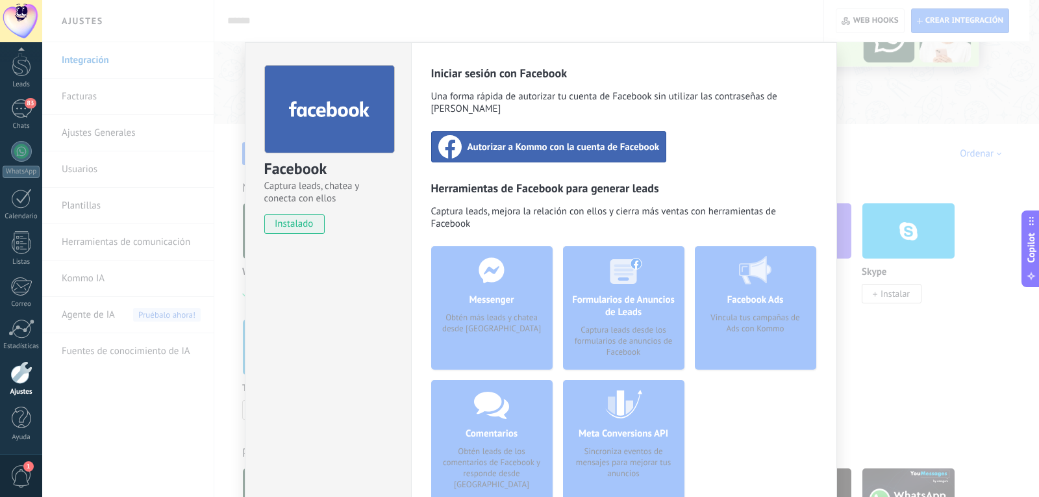
click at [562, 140] on span "Autorizar a Kommo con la cuenta de Facebook" at bounding box center [564, 146] width 192 height 13
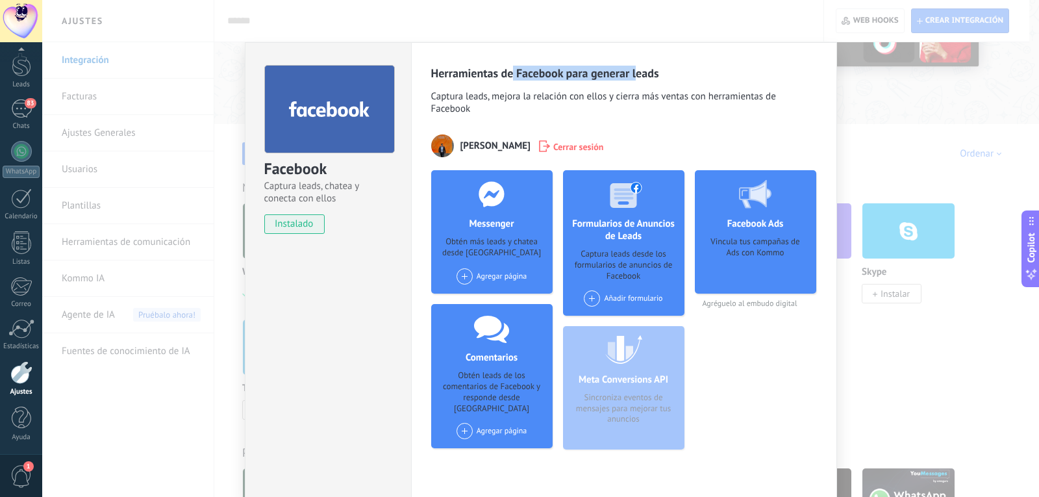
drag, startPoint x: 513, startPoint y: 67, endPoint x: 634, endPoint y: 72, distance: 121.6
click at [634, 72] on h3 "Herramientas de Facebook para generar leads" at bounding box center [624, 73] width 386 height 15
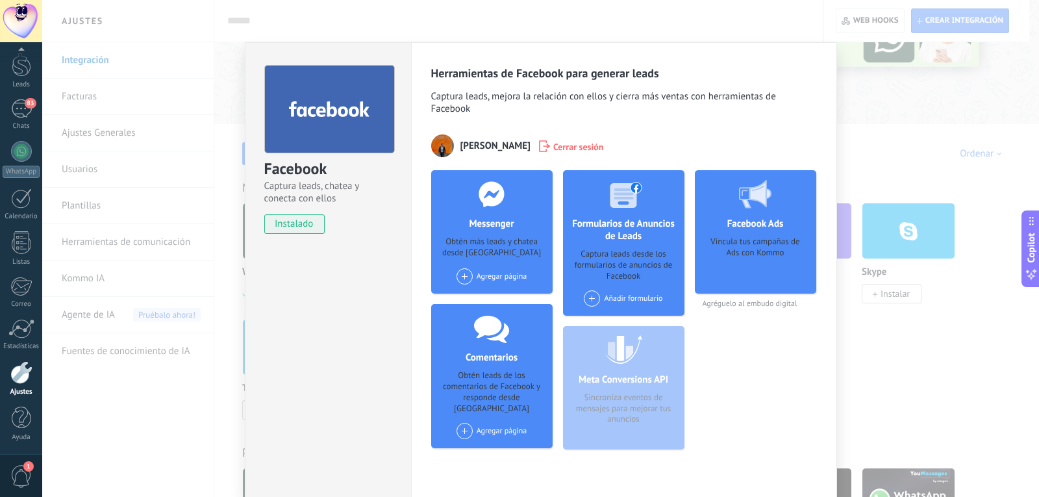
click at [467, 274] on span at bounding box center [465, 276] width 16 height 16
click at [491, 300] on div "Das CLE" at bounding box center [498, 300] width 87 height 29
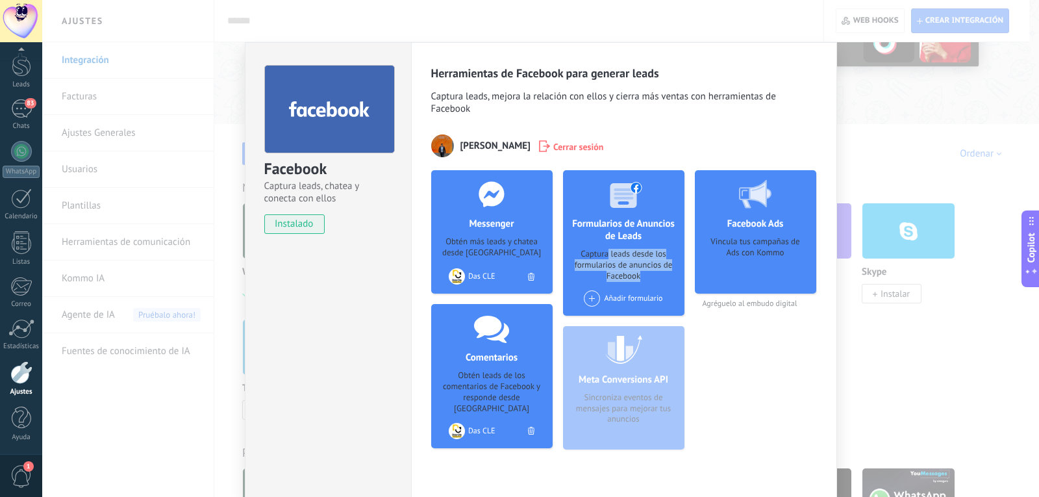
drag, startPoint x: 609, startPoint y: 253, endPoint x: 668, endPoint y: 271, distance: 62.3
click at [668, 271] on div "Captura leads desde los formularios de anuncios de Facebook" at bounding box center [624, 265] width 101 height 33
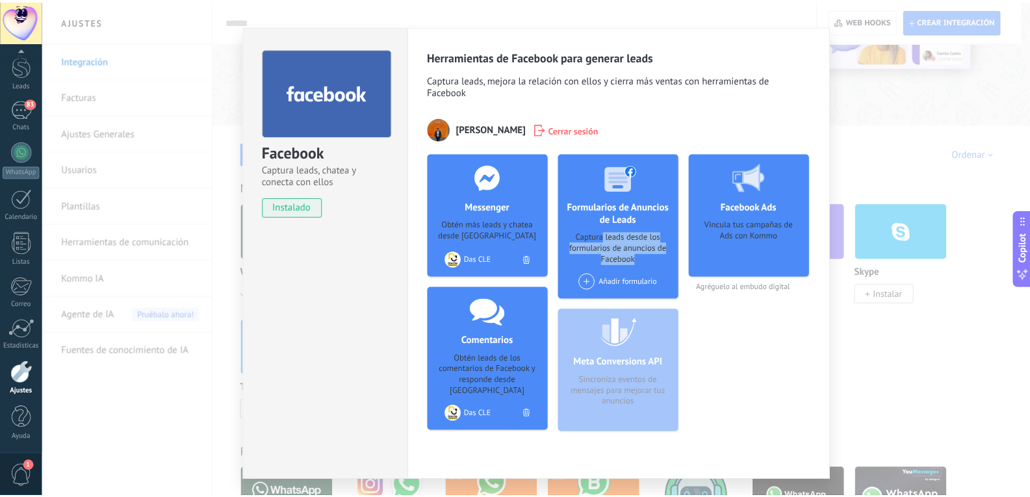
scroll to position [0, 0]
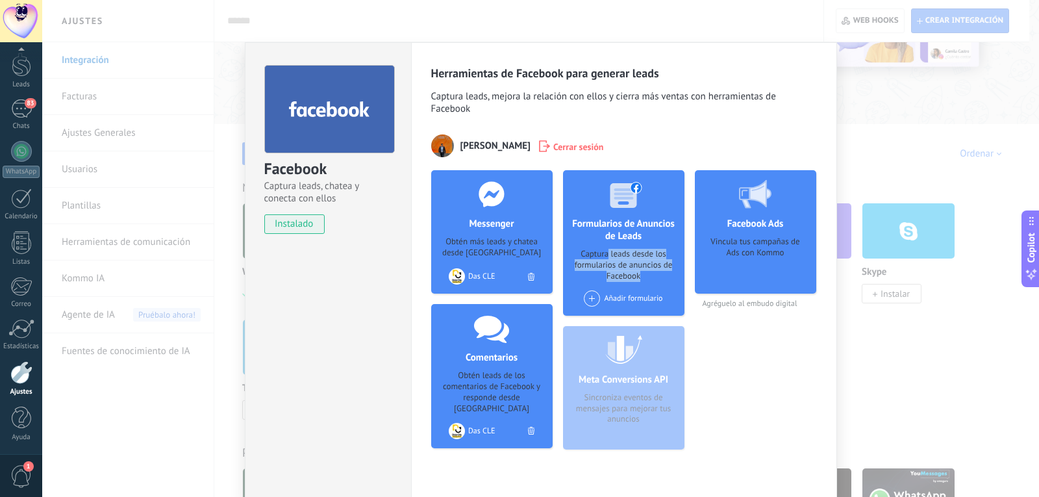
click at [371, 229] on div "instalado Desinstalar" at bounding box center [328, 223] width 128 height 19
click at [891, 118] on div "Facebook Captura leads, chatea y conecta con ellos instalado Desinstalar Herram…" at bounding box center [540, 248] width 997 height 497
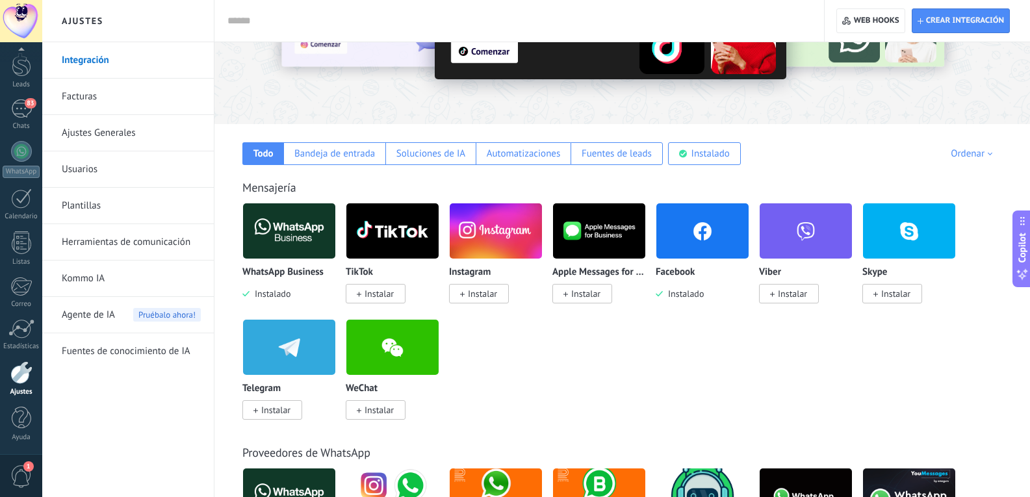
click at [487, 292] on span "Instalar" at bounding box center [482, 294] width 29 height 12
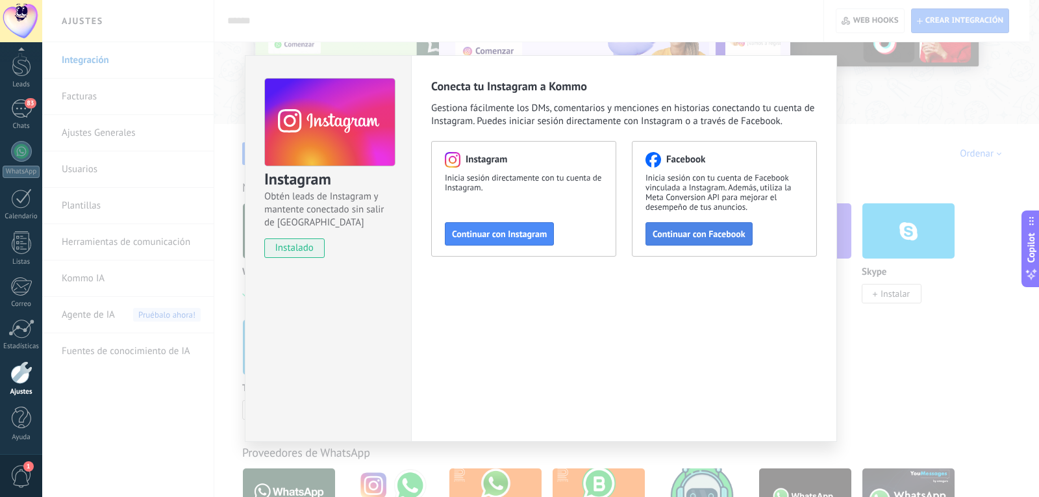
click at [702, 230] on span "Continuar con Facebook" at bounding box center [699, 233] width 93 height 9
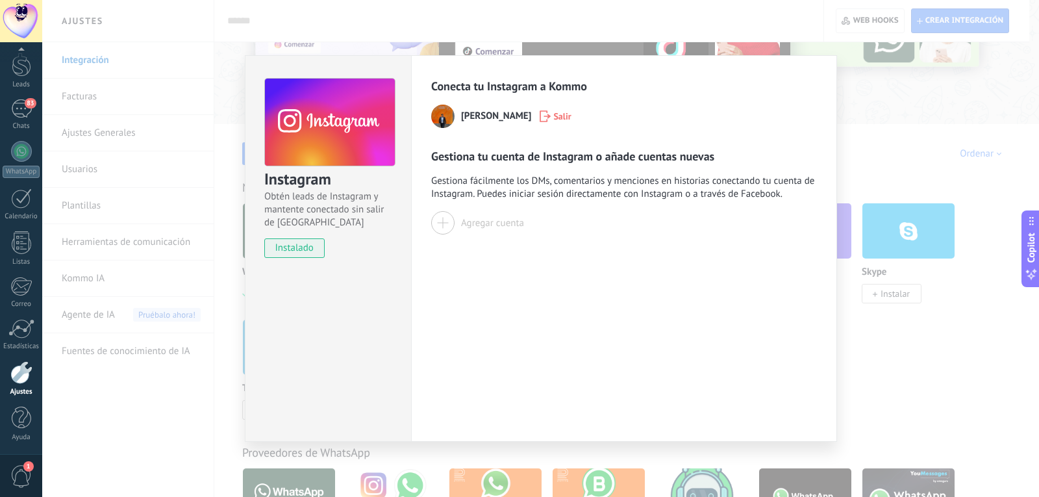
click at [438, 224] on div at bounding box center [442, 222] width 23 height 23
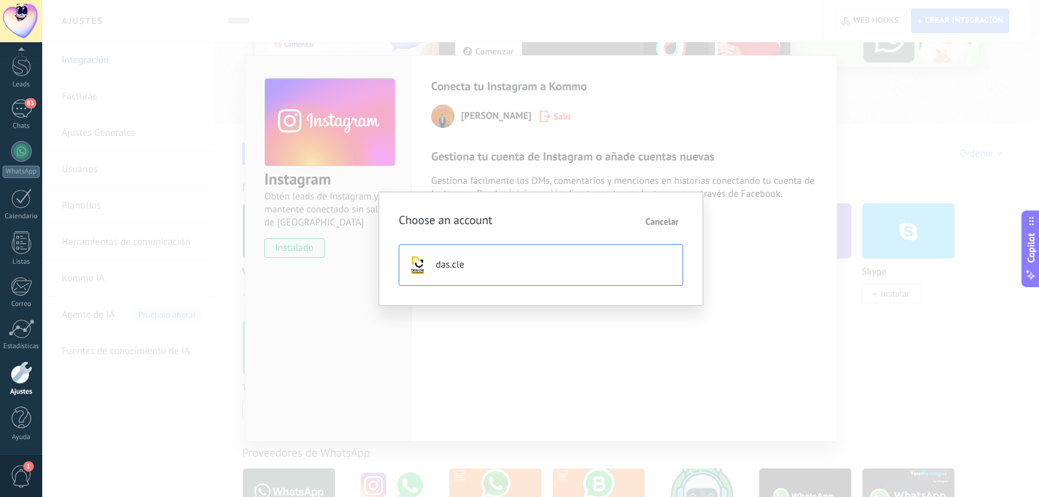
click at [449, 264] on span "das.cle" at bounding box center [450, 265] width 29 height 13
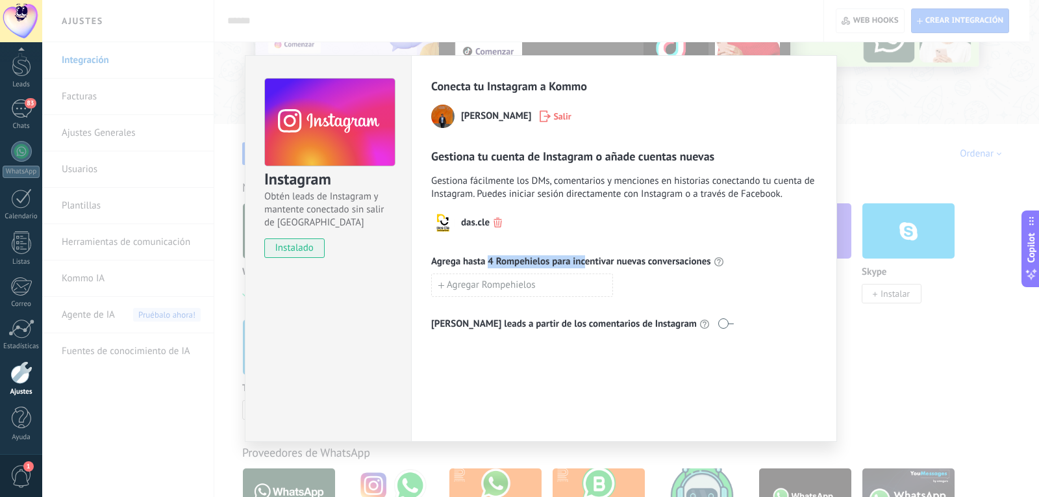
drag, startPoint x: 488, startPoint y: 262, endPoint x: 585, endPoint y: 259, distance: 97.5
click at [585, 259] on span "Agrega hasta 4 Rompehielos para incentivar nuevas conversaciones" at bounding box center [571, 261] width 280 height 13
click at [625, 251] on div "das.cle Agrega hasta 4 Rompehielos para incentivar nuevas conversaciones Agrega…" at bounding box center [624, 271] width 386 height 120
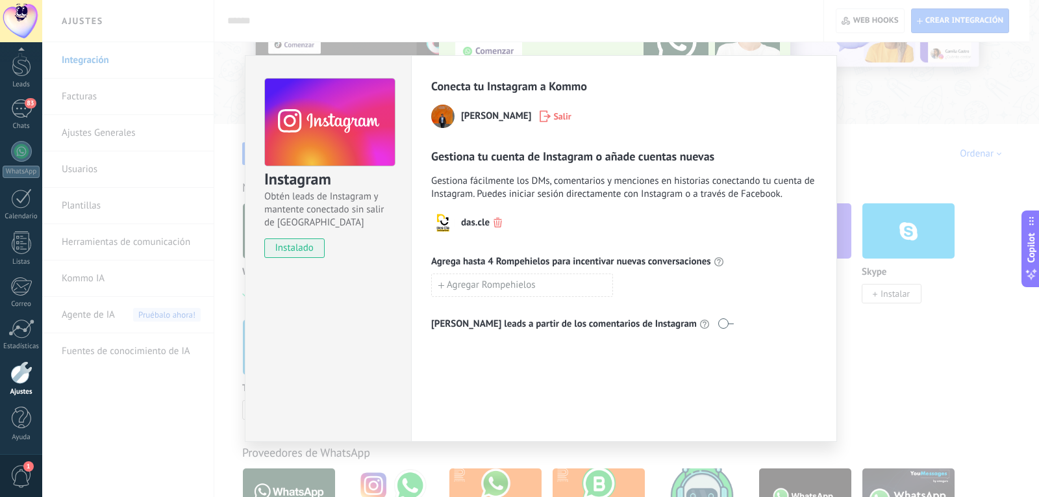
click at [881, 147] on div "Instagram Obtén leads de Instagram y mantente conectado sin salir de Kommo inst…" at bounding box center [540, 248] width 997 height 497
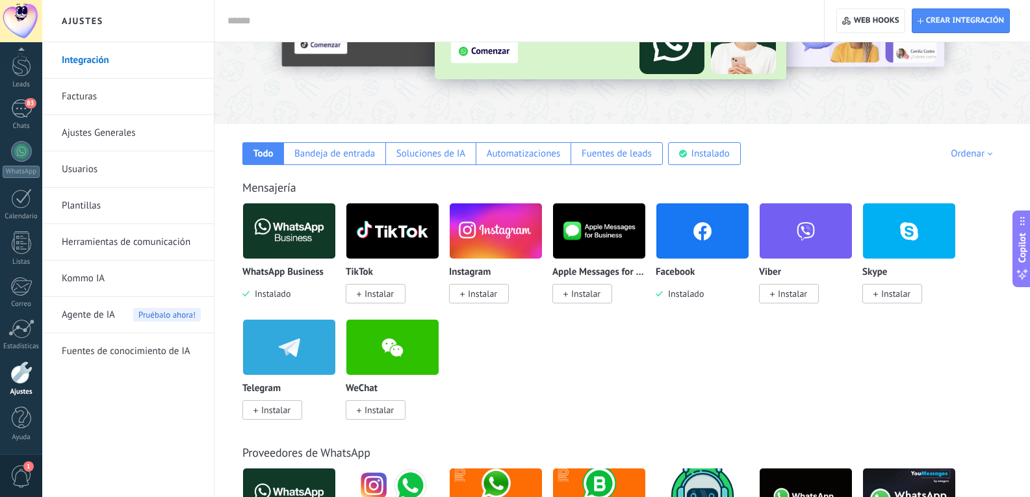
click at [490, 289] on span "Instalar" at bounding box center [482, 294] width 29 height 12
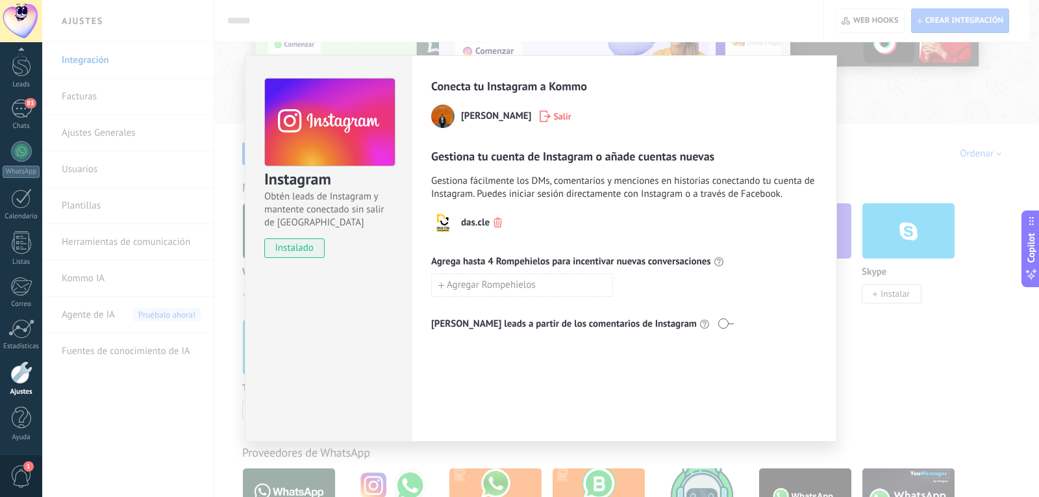
click at [447, 222] on img at bounding box center [442, 222] width 23 height 23
click at [306, 253] on span "instalado" at bounding box center [294, 247] width 59 height 19
click at [294, 240] on span "instalado" at bounding box center [294, 247] width 59 height 19
drag, startPoint x: 294, startPoint y: 196, endPoint x: 389, endPoint y: 209, distance: 95.7
click at [389, 209] on span "Obtén leads de Instagram y mantente conectado sin salir de [GEOGRAPHIC_DATA]" at bounding box center [329, 209] width 130 height 39
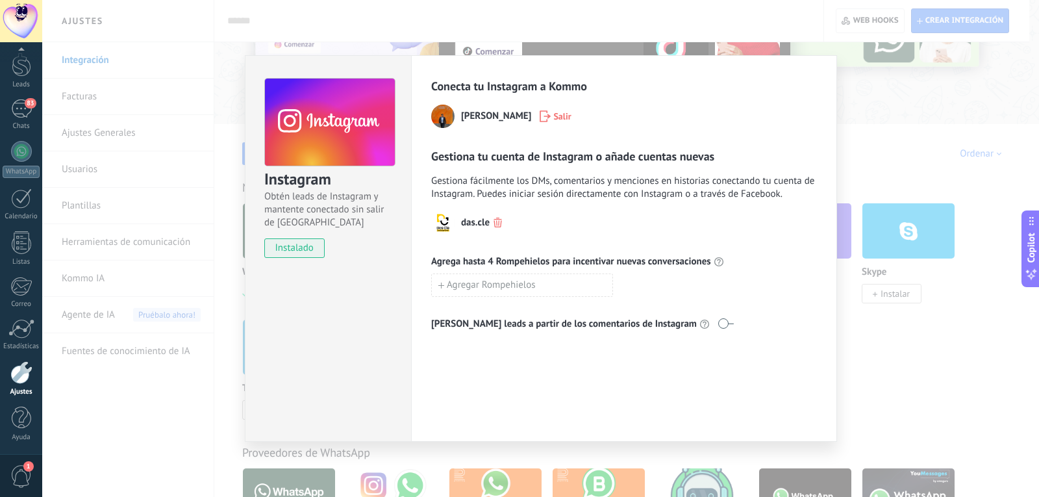
click at [705, 137] on div "Conecta tu Instagram a Kommo Erandi Carrasco Salir Gestiona tu cuenta de Instag…" at bounding box center [624, 205] width 386 height 252
click at [885, 127] on div "Instagram Obtén leads de Instagram y mantente conectado sin salir de Kommo inst…" at bounding box center [540, 248] width 997 height 497
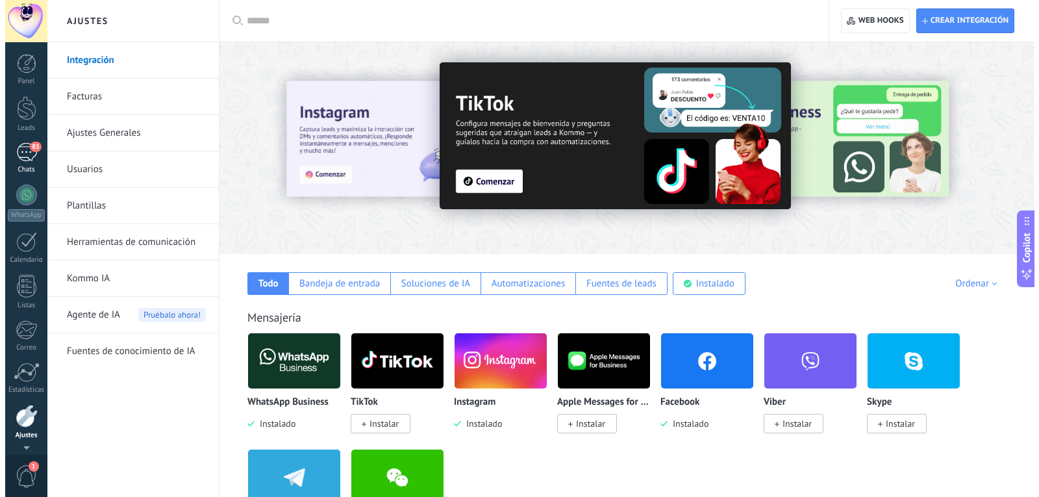
scroll to position [44, 0]
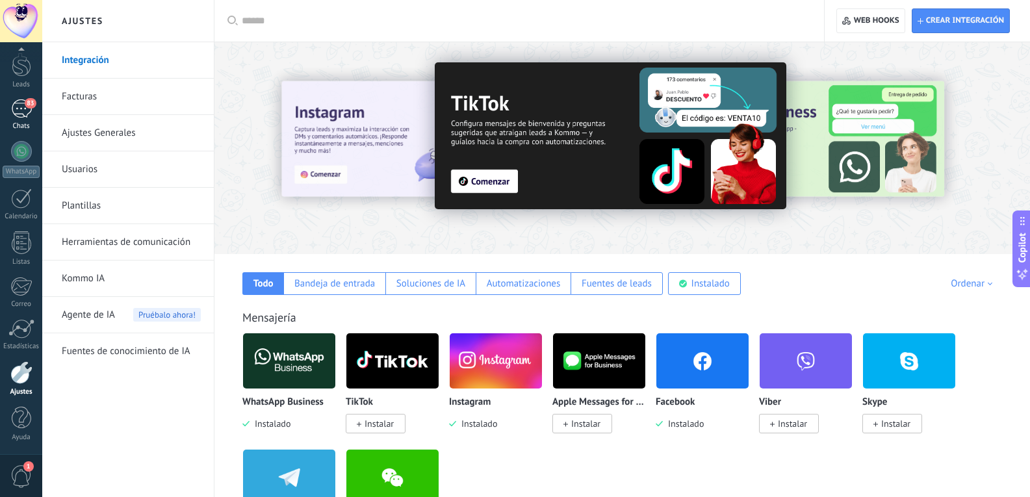
click at [21, 104] on div "83" at bounding box center [21, 108] width 21 height 19
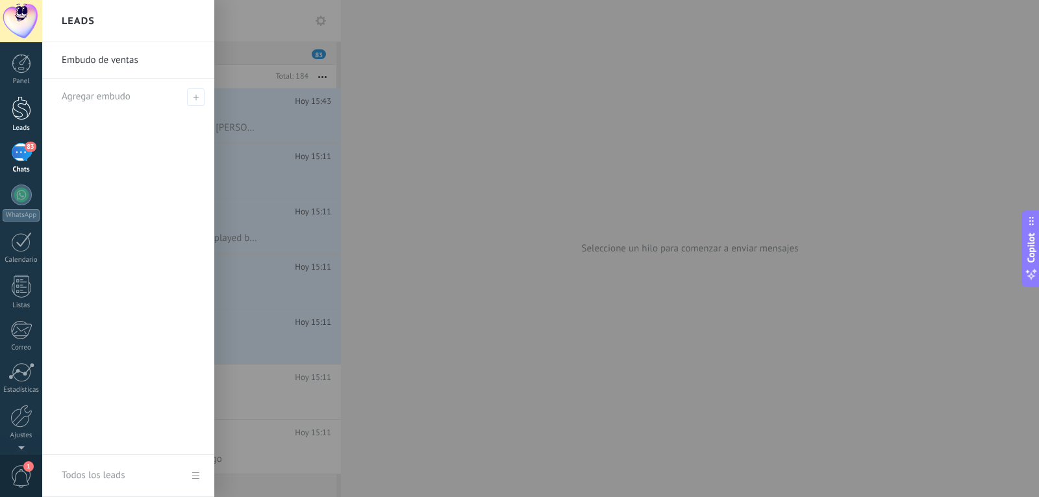
click at [21, 112] on div at bounding box center [21, 108] width 19 height 24
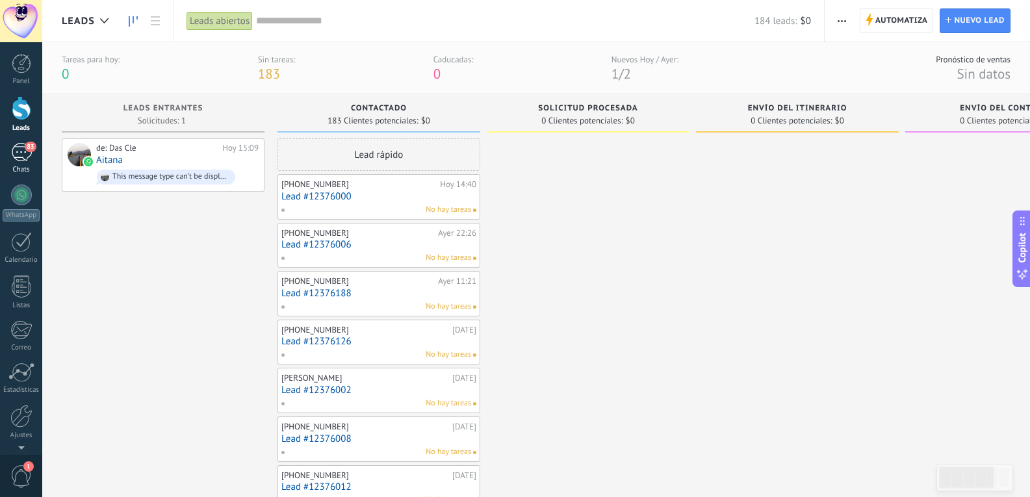
click at [23, 158] on div "83" at bounding box center [21, 152] width 21 height 19
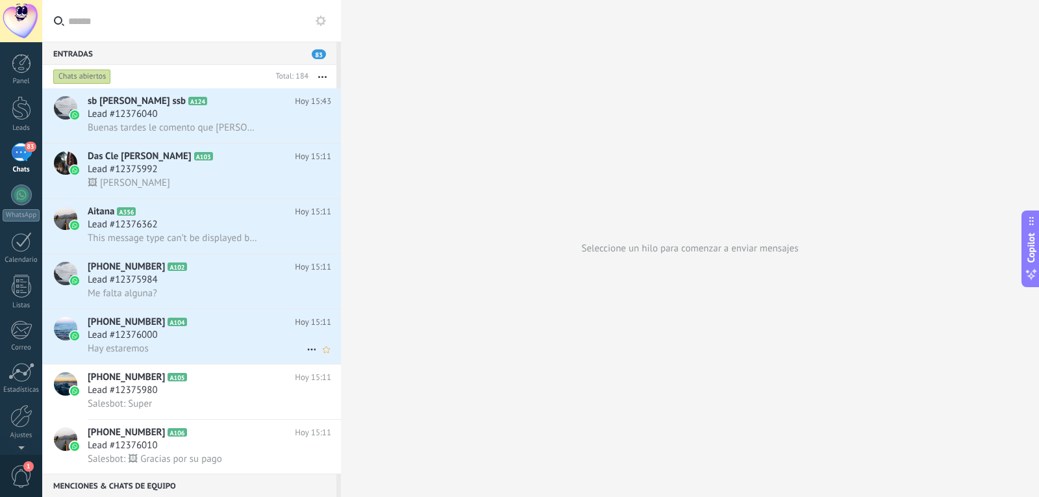
click at [188, 325] on h2 "[PHONE_NUMBER] A104" at bounding box center [191, 322] width 207 height 13
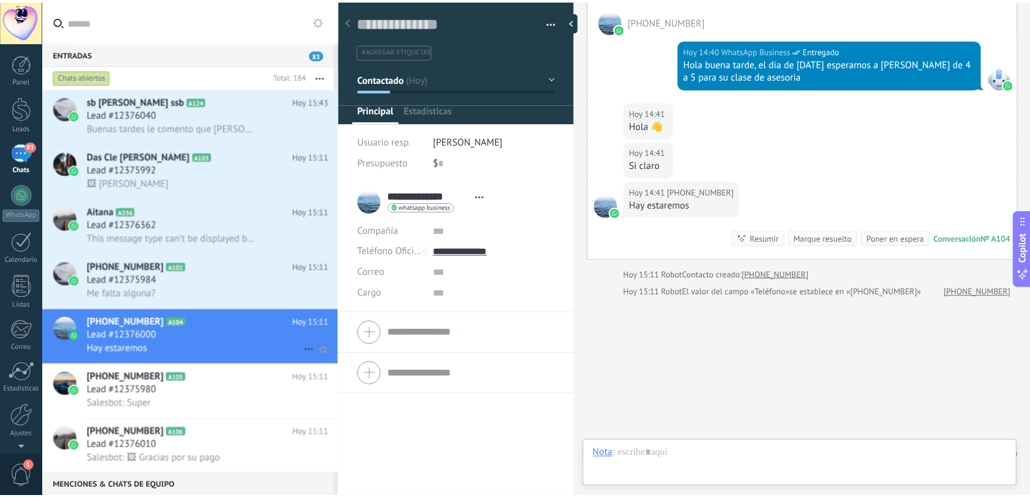
scroll to position [19, 0]
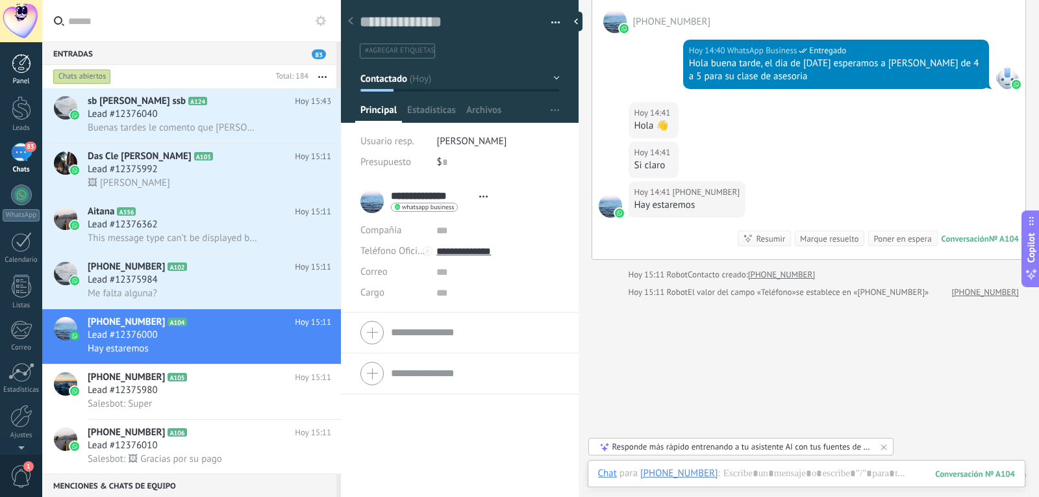
click at [12, 62] on div at bounding box center [21, 63] width 19 height 19
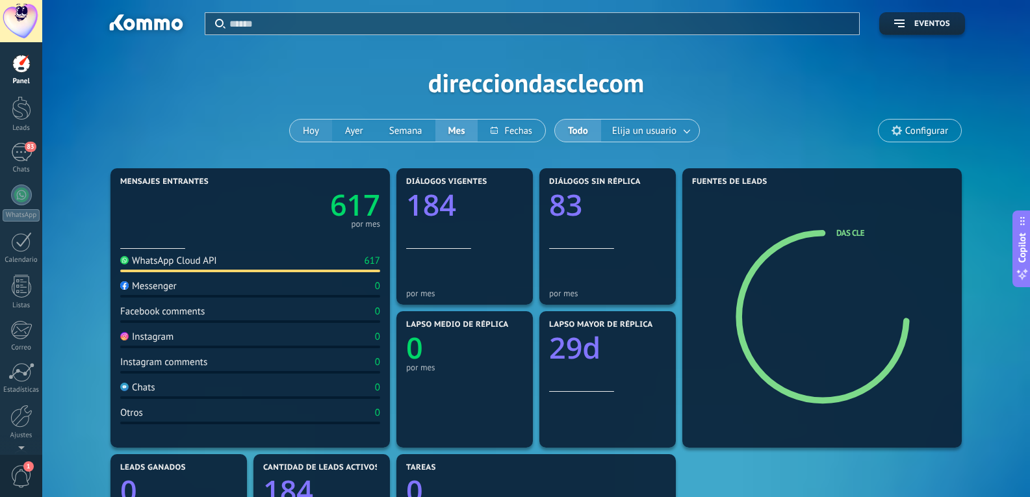
click at [312, 129] on button "Hoy" at bounding box center [311, 131] width 42 height 22
click at [23, 151] on div "83" at bounding box center [21, 152] width 21 height 19
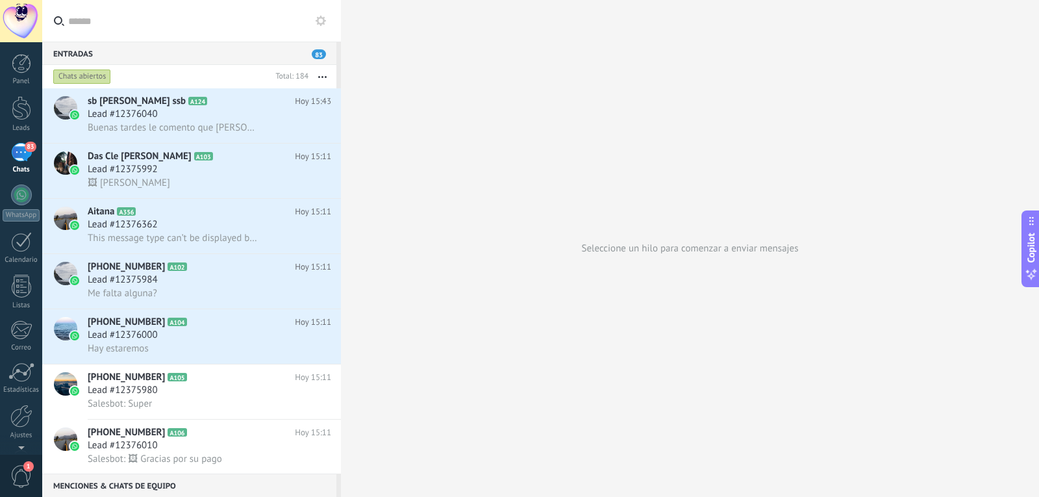
click at [320, 55] on span "83" at bounding box center [319, 54] width 14 height 10
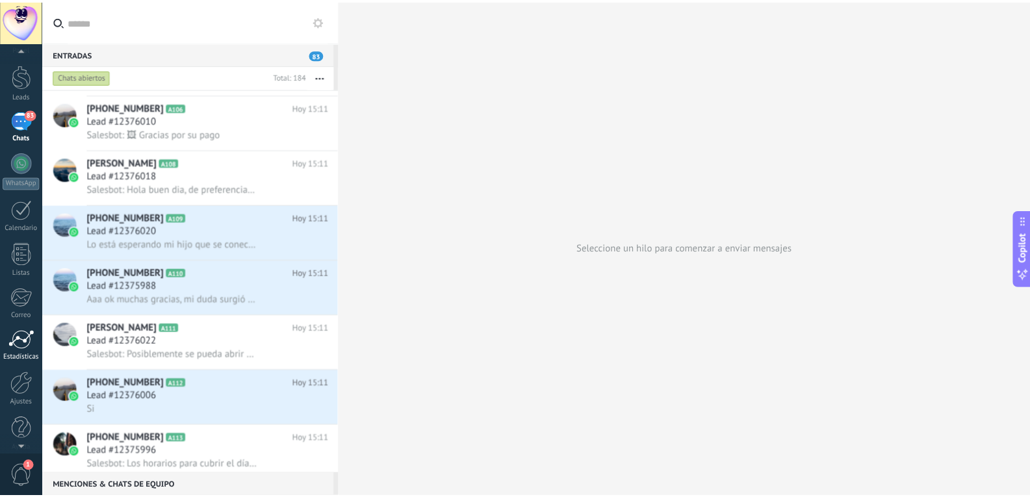
scroll to position [44, 0]
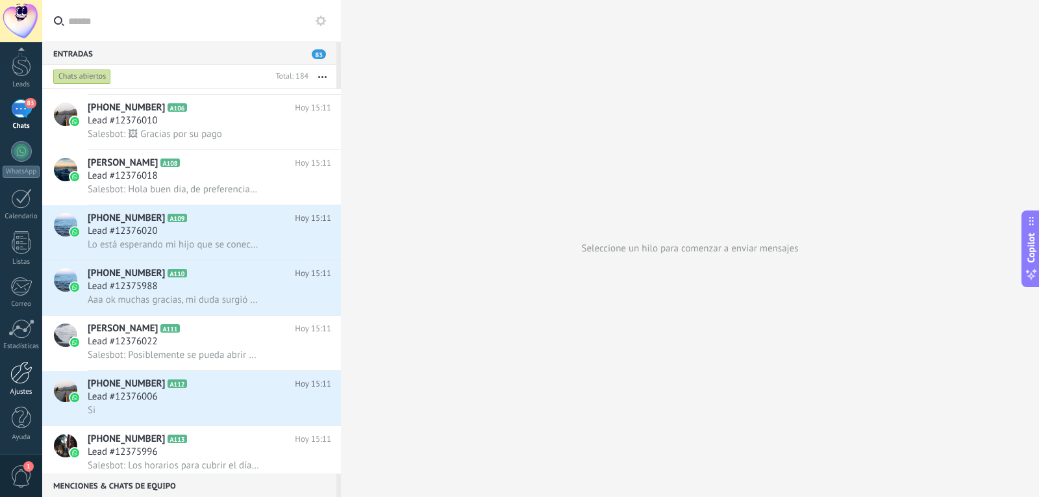
click at [24, 379] on div at bounding box center [21, 372] width 22 height 23
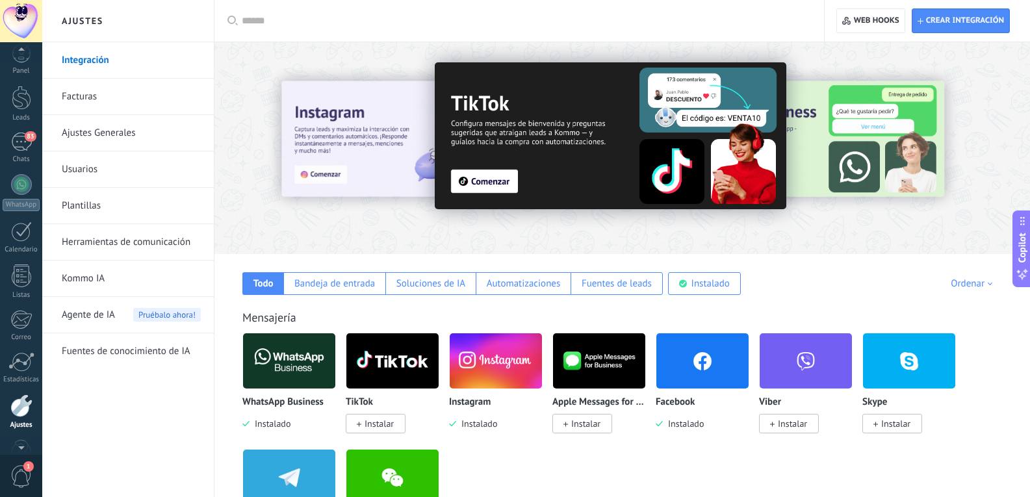
scroll to position [44, 0]
click at [83, 166] on link "Usuarios" at bounding box center [131, 169] width 139 height 36
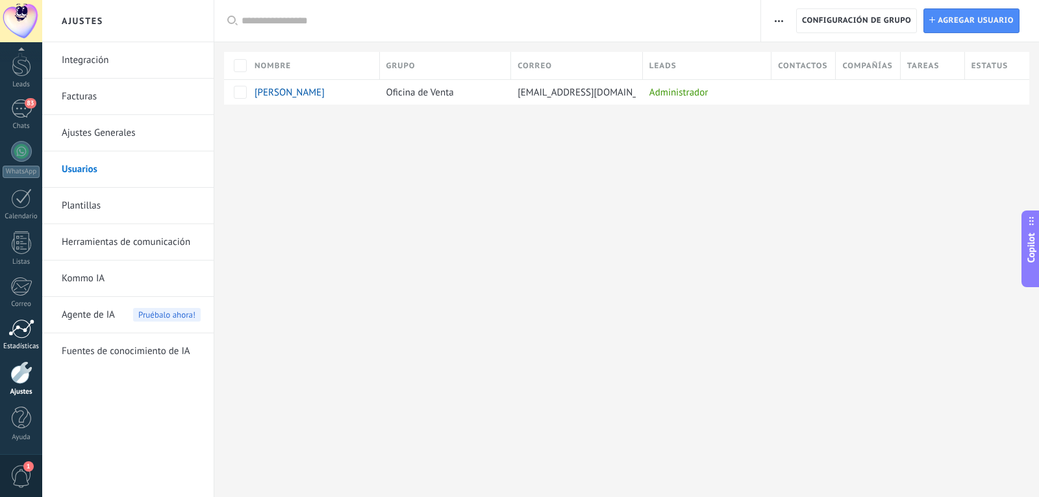
click at [19, 324] on div at bounding box center [21, 328] width 26 height 19
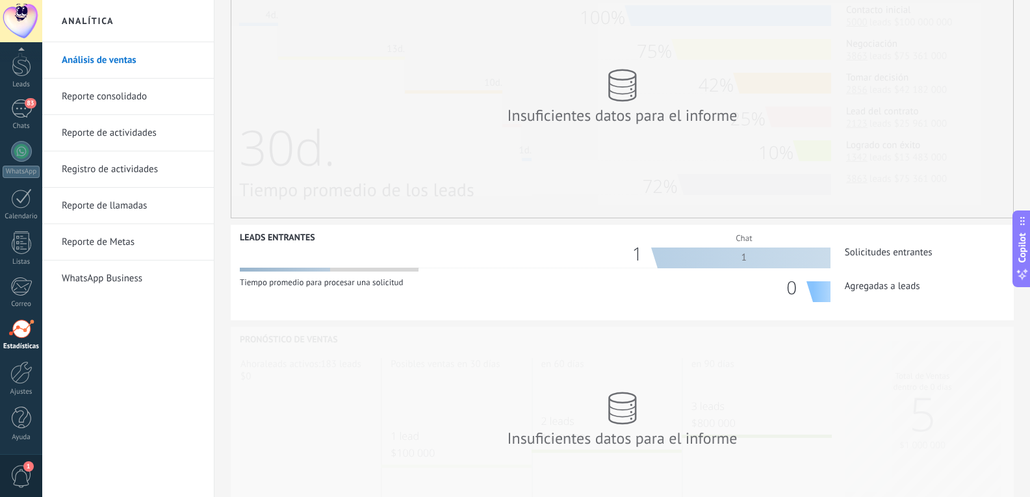
scroll to position [364, 0]
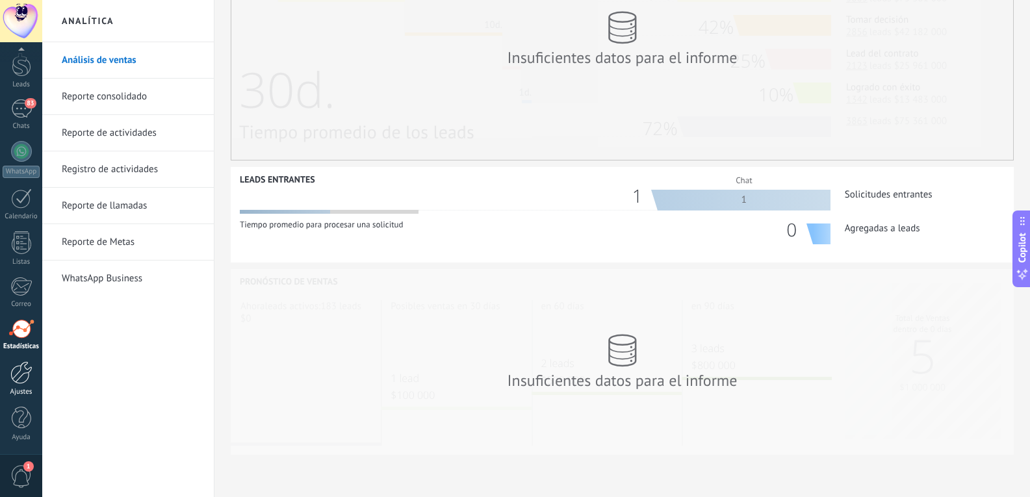
click at [21, 366] on div at bounding box center [21, 372] width 22 height 23
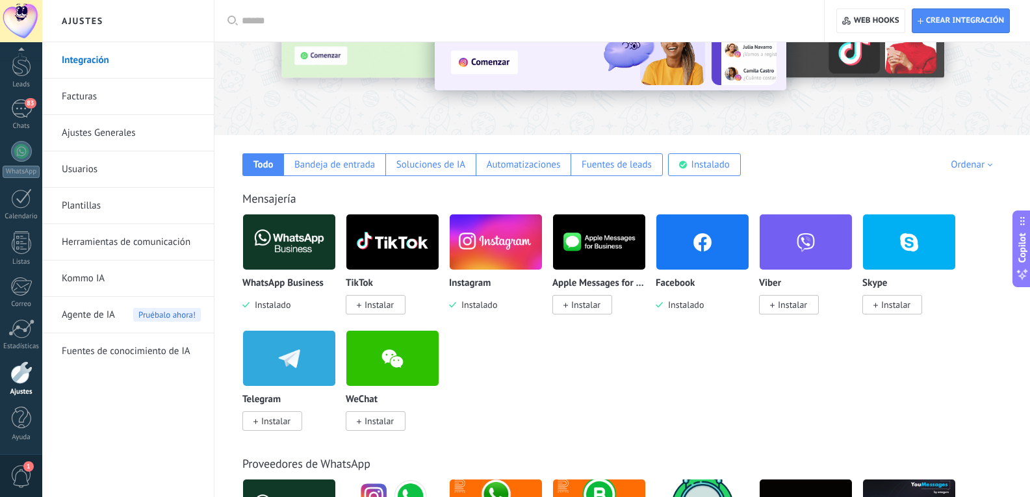
scroll to position [195, 0]
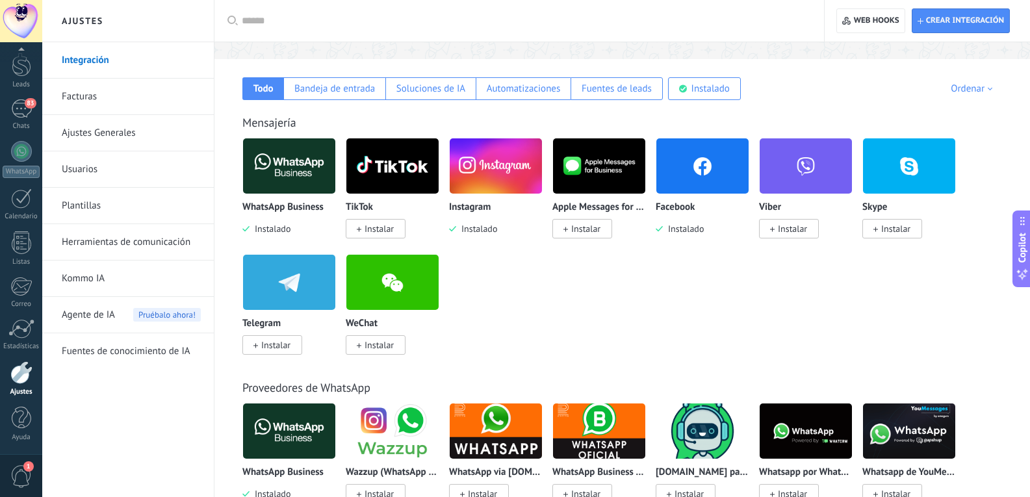
click at [479, 159] on img at bounding box center [496, 165] width 92 height 63
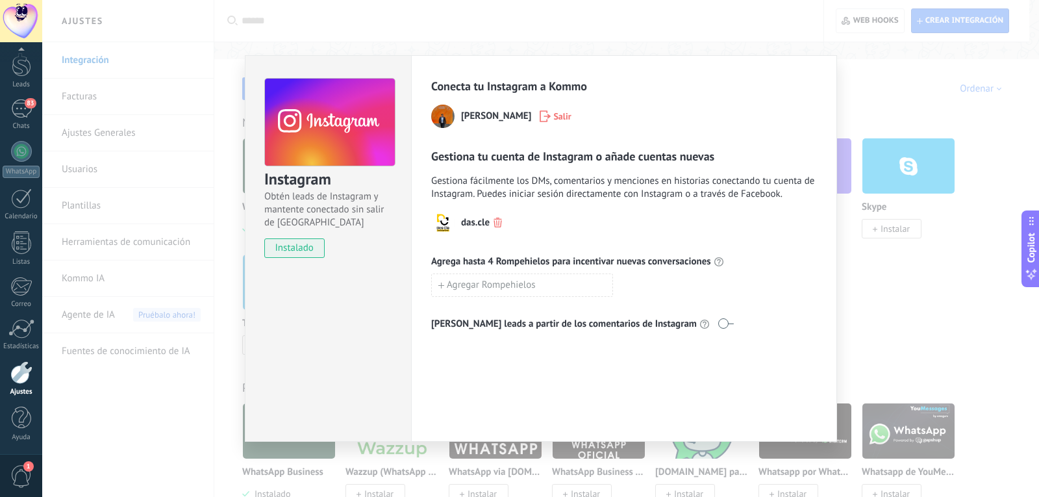
click at [893, 303] on div "Instagram Obtén leads de Instagram y mantente conectado sin salir de Kommo inst…" at bounding box center [540, 248] width 997 height 497
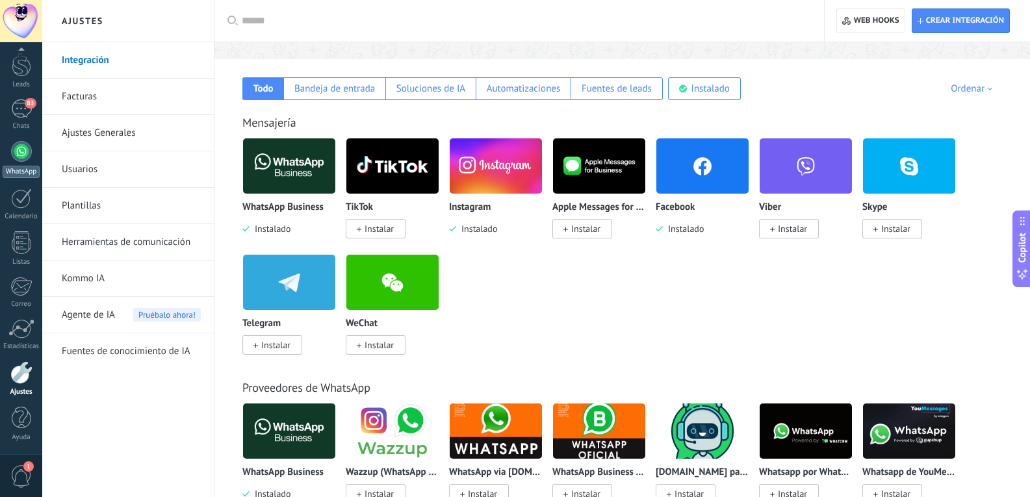
click at [15, 146] on div at bounding box center [21, 151] width 21 height 21
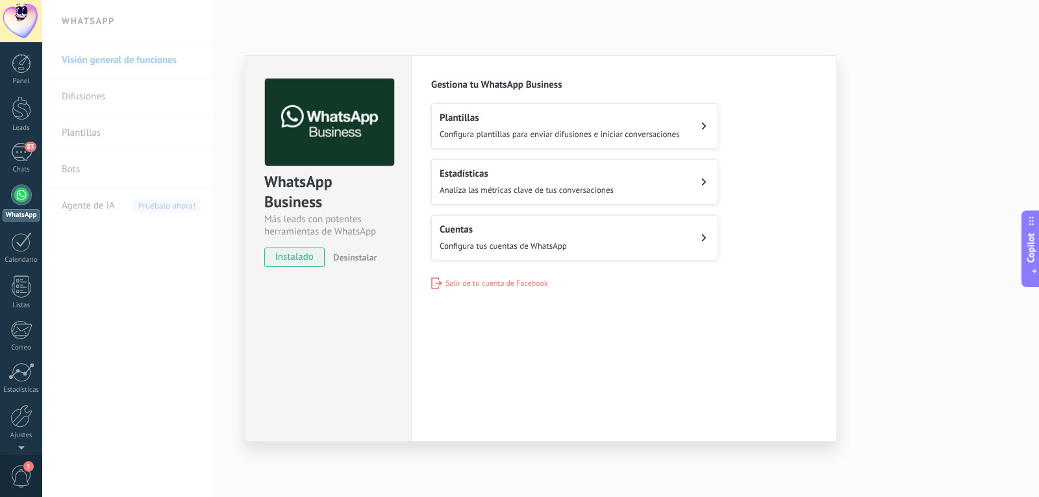
click at [901, 152] on div "WhatsApp Business Más leads con potentes herramientas de WhatsApp instalado Des…" at bounding box center [540, 248] width 997 height 497
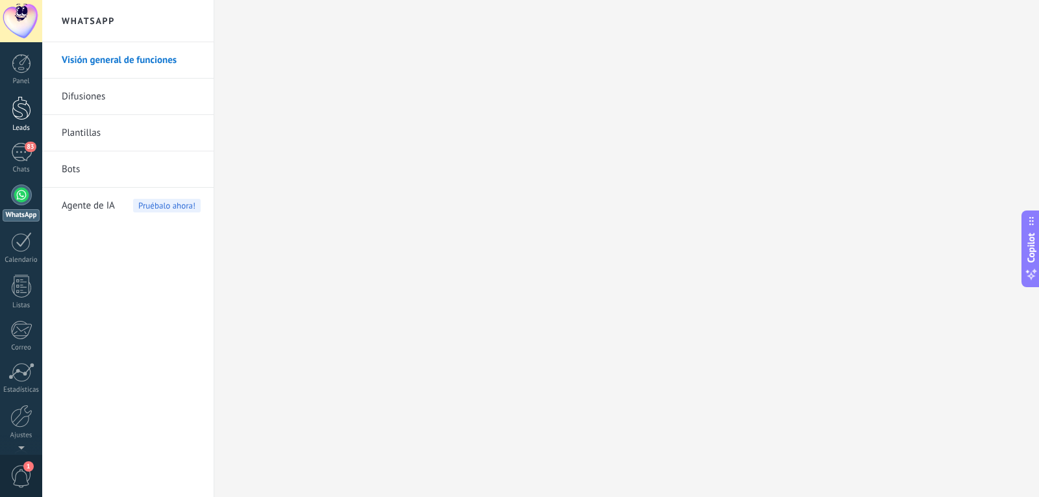
click at [22, 114] on div at bounding box center [21, 108] width 19 height 24
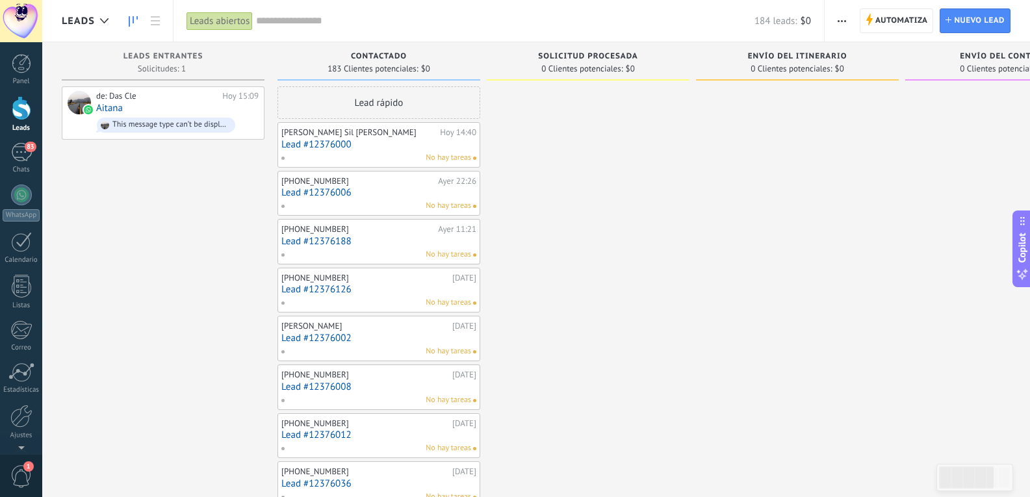
click at [450, 142] on link "Lead #12376000" at bounding box center [378, 144] width 195 height 11
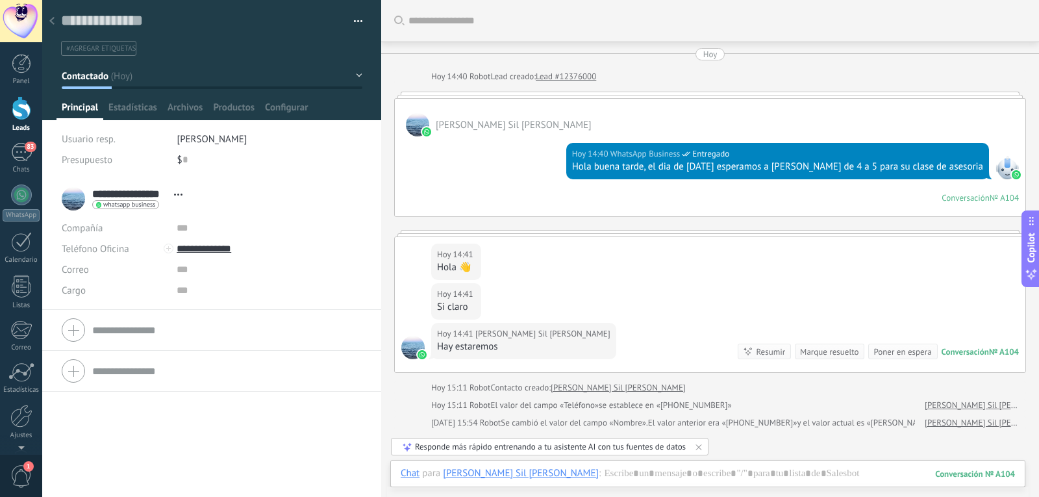
click at [55, 21] on div at bounding box center [52, 21] width 18 height 25
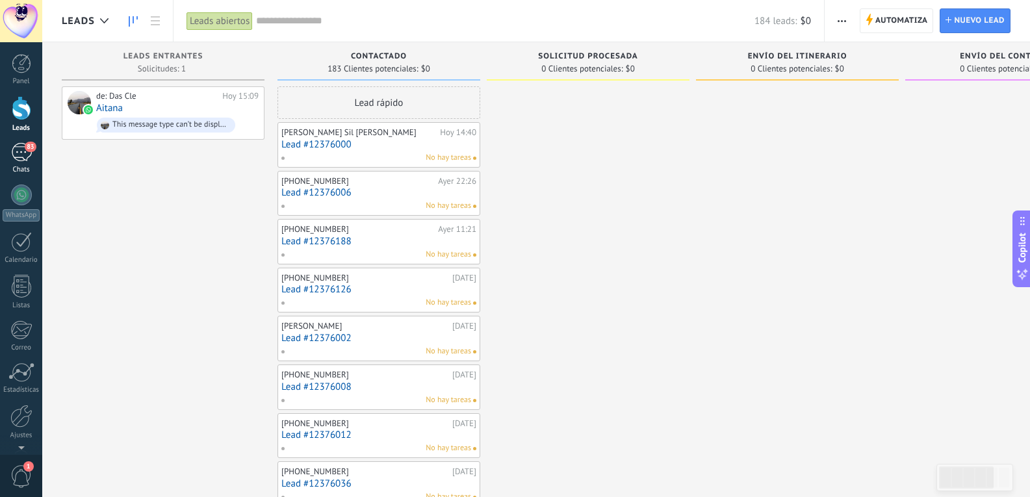
click at [30, 149] on span "83" at bounding box center [30, 147] width 11 height 10
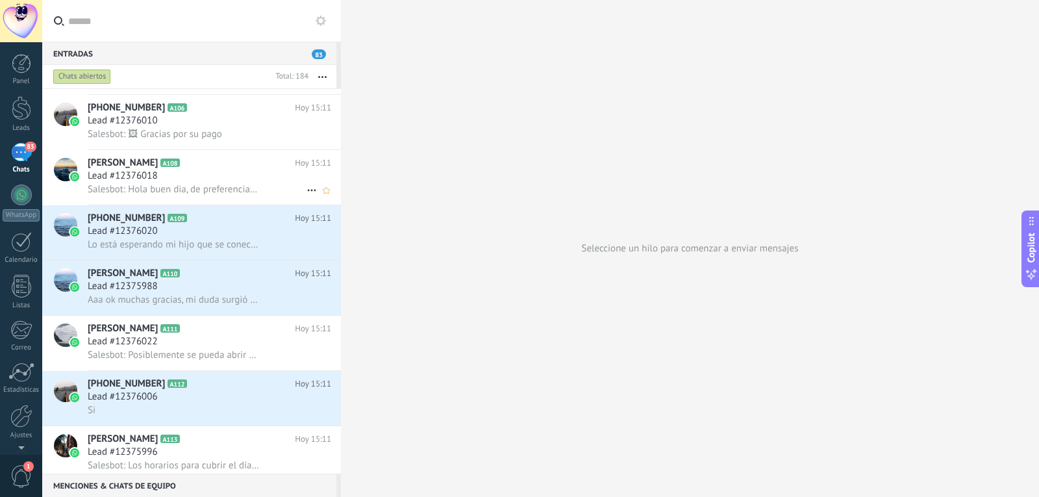
scroll to position [455, 0]
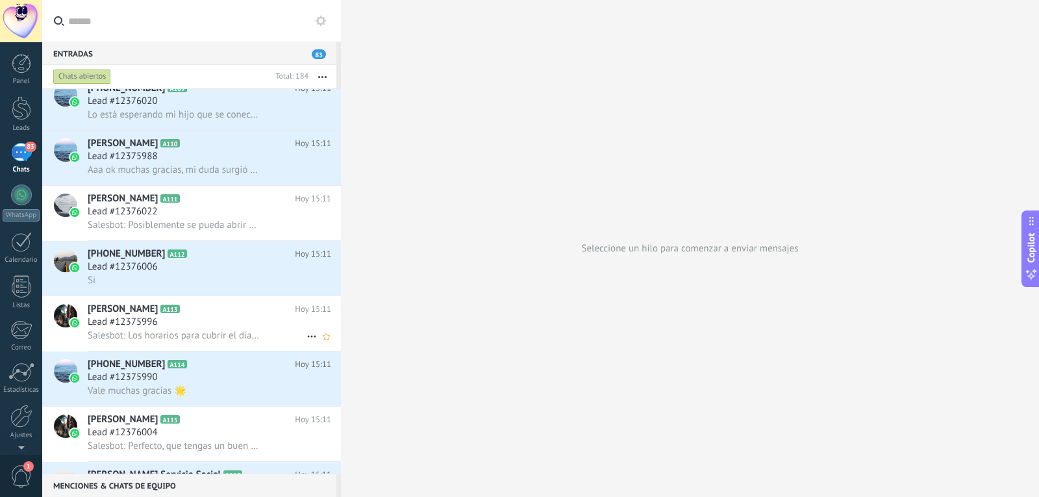
click at [194, 325] on div "Lead #12375996" at bounding box center [210, 322] width 244 height 13
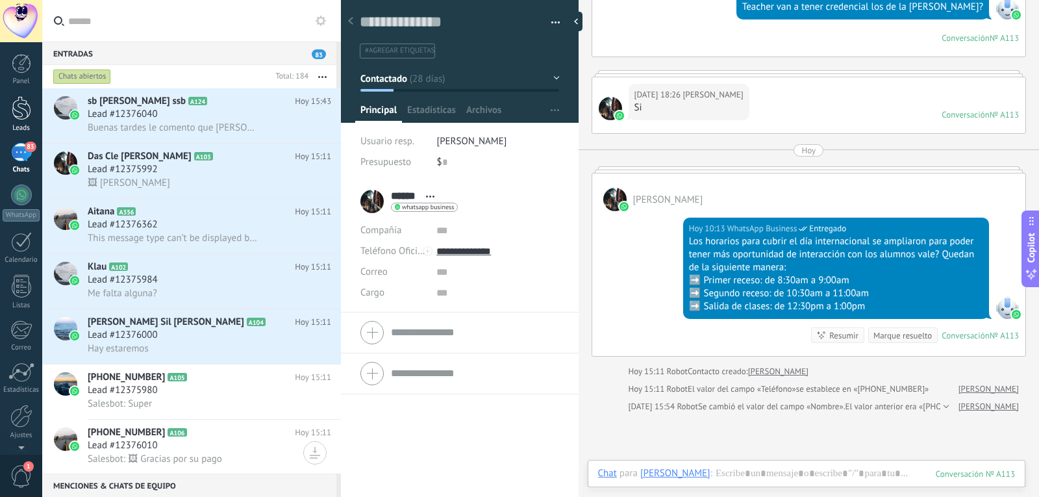
click at [23, 113] on div at bounding box center [21, 108] width 19 height 24
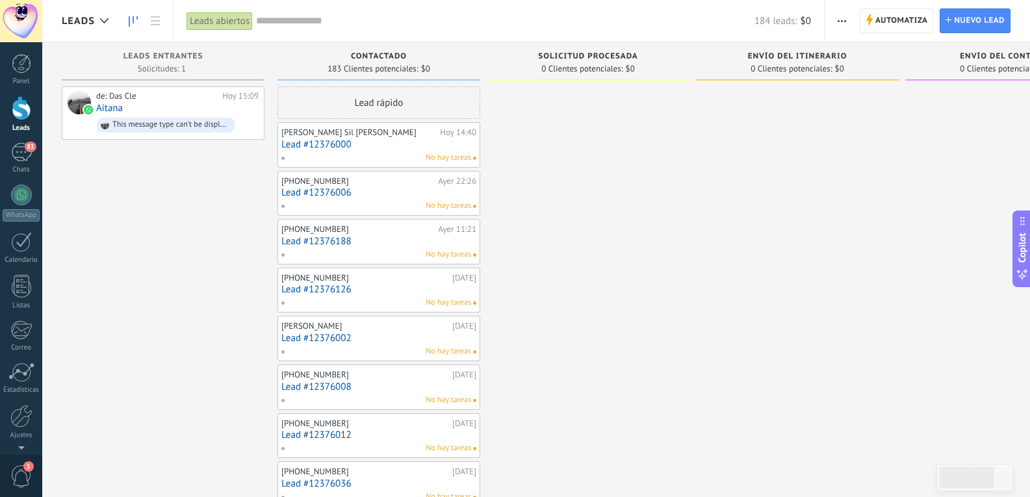
click at [628, 58] on span "Solicitud procesada" at bounding box center [587, 56] width 99 height 9
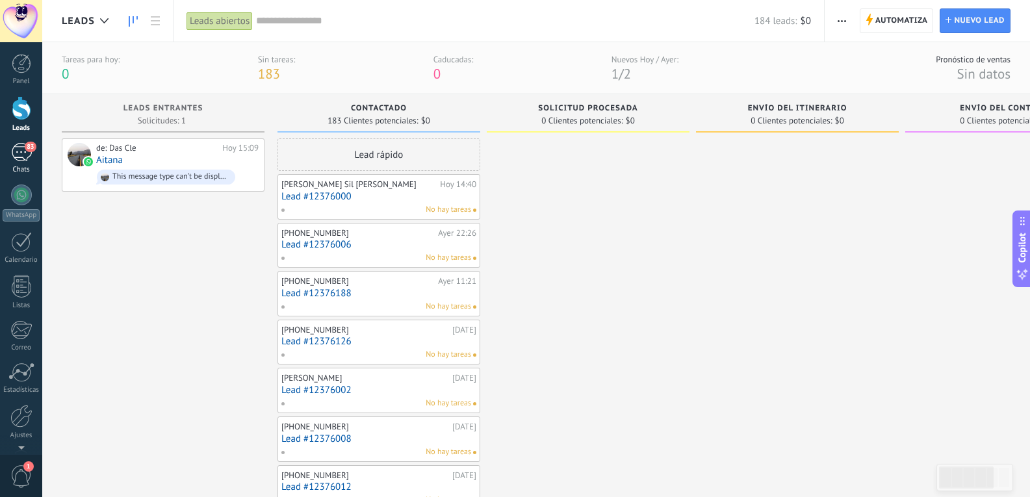
click at [14, 150] on div "83" at bounding box center [21, 152] width 21 height 19
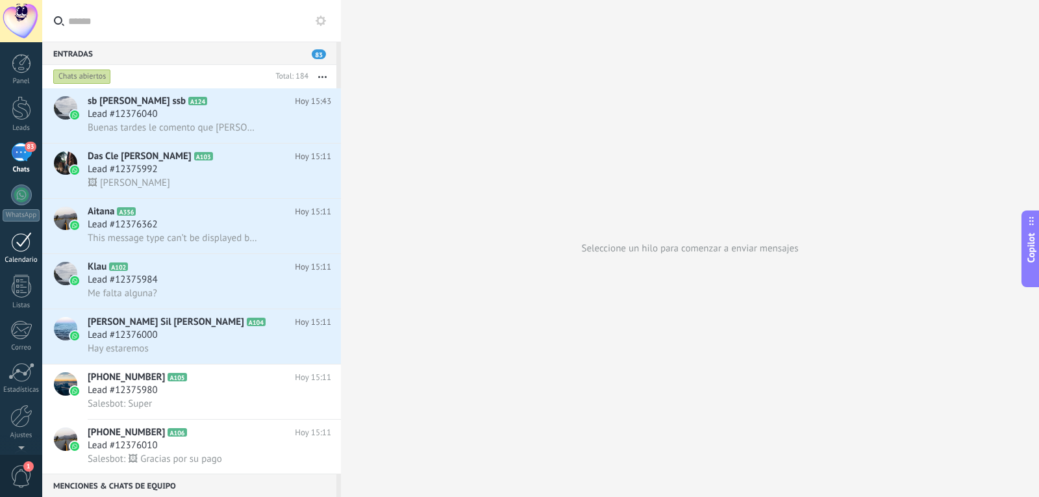
click at [15, 240] on div at bounding box center [21, 242] width 21 height 20
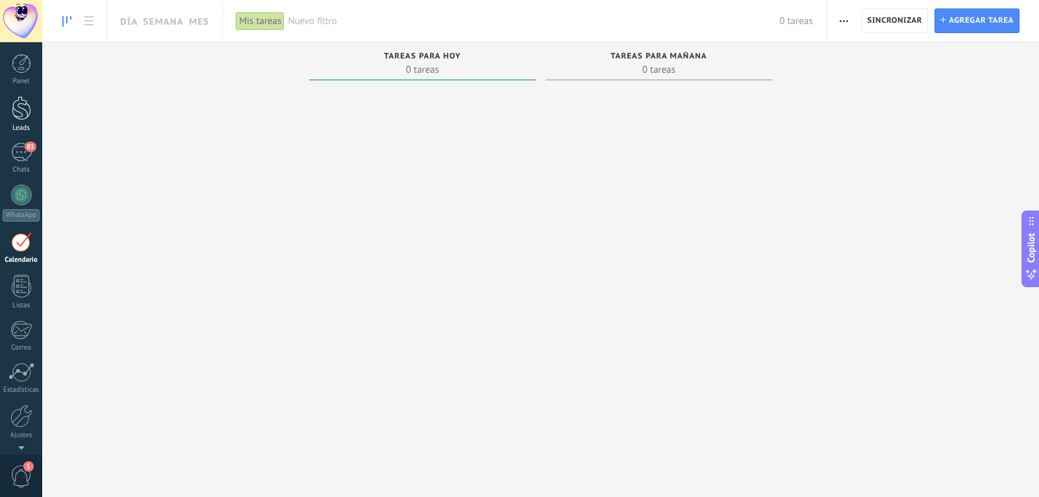
click at [16, 116] on div at bounding box center [21, 108] width 19 height 24
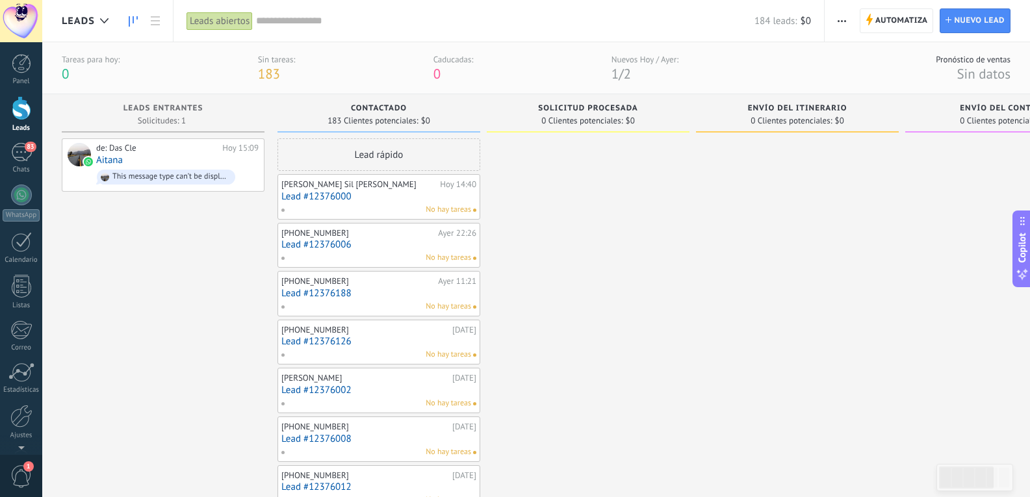
click at [842, 19] on span "button" at bounding box center [841, 20] width 8 height 25
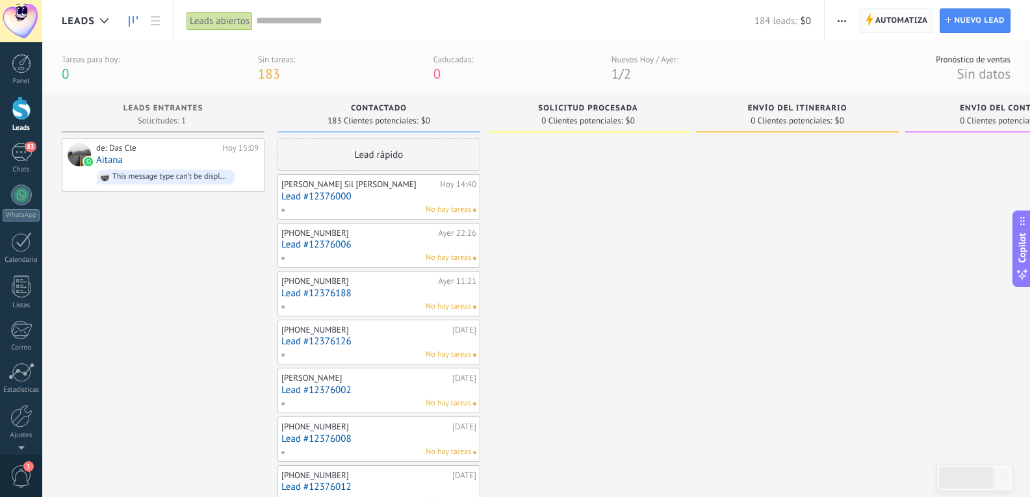
click at [894, 21] on span "Automatiza" at bounding box center [901, 20] width 53 height 23
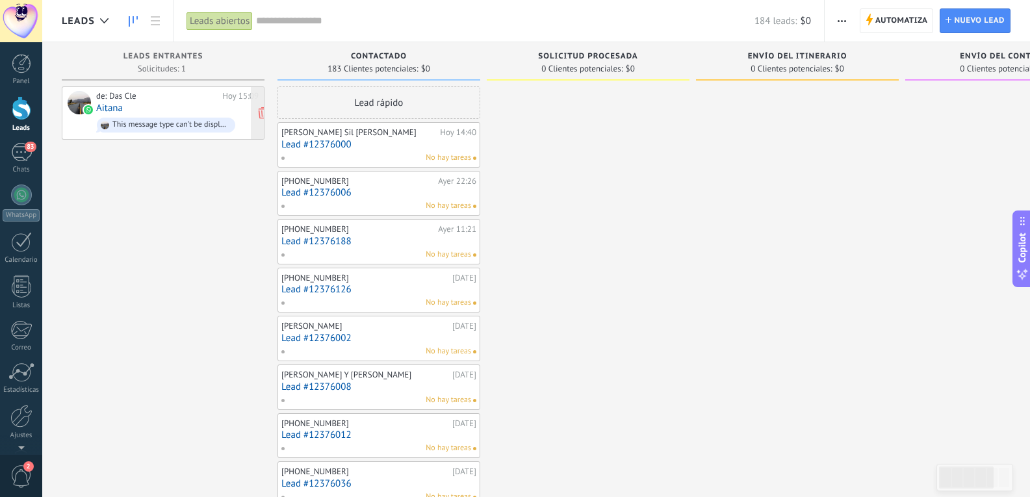
click at [113, 108] on link "Aitana" at bounding box center [109, 108] width 27 height 11
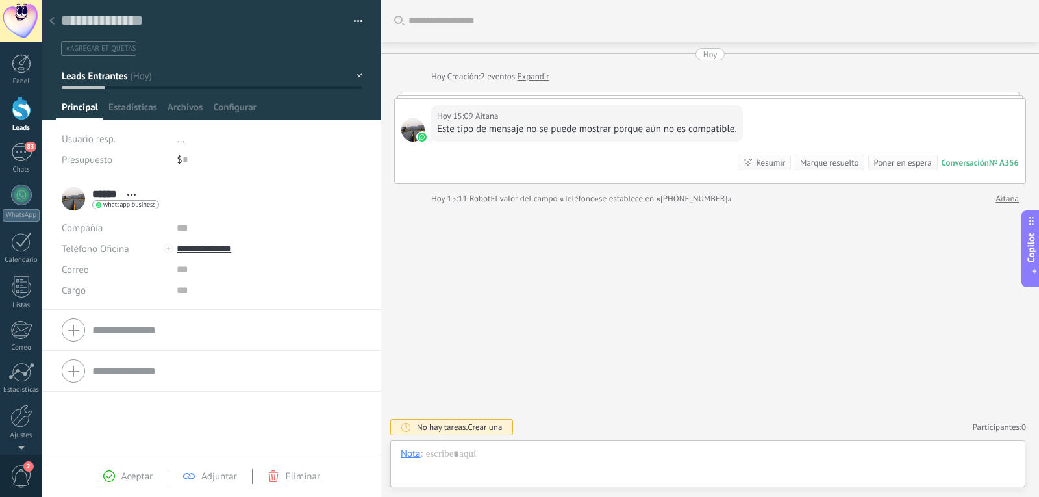
scroll to position [19, 0]
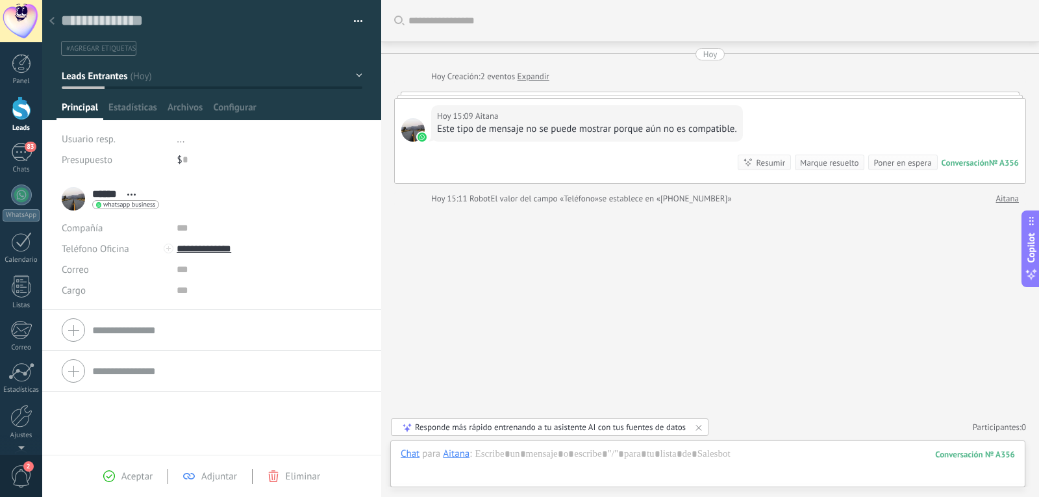
click at [539, 134] on div "Este tipo de mensaje no se puede mostrar porque aún no es compatible." at bounding box center [587, 129] width 300 height 13
drag, startPoint x: 517, startPoint y: 127, endPoint x: 502, endPoint y: 131, distance: 16.2
click at [516, 127] on div "Este tipo de mensaje no se puede mostrar porque aún no es compatible." at bounding box center [587, 129] width 300 height 13
click at [529, 79] on link "Expandir" at bounding box center [534, 76] width 32 height 13
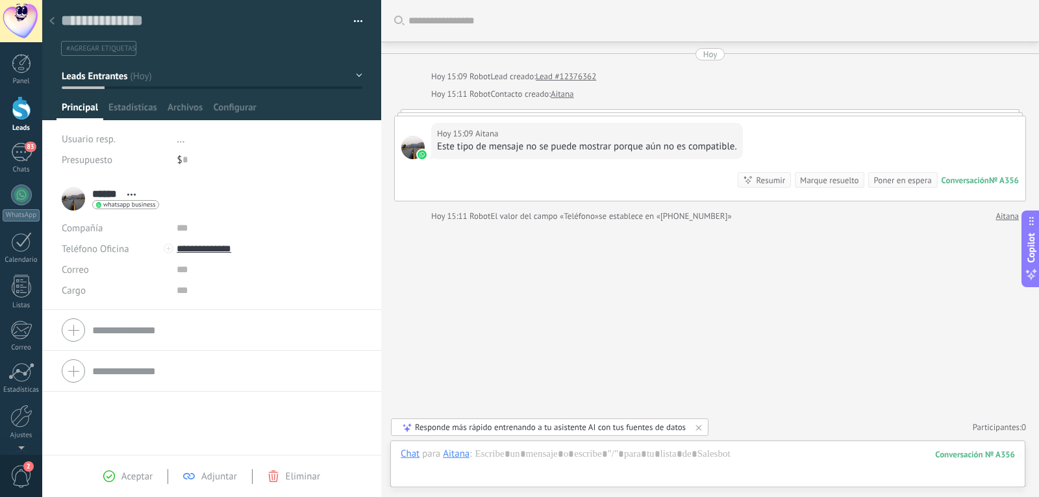
click at [441, 151] on div "Este tipo de mensaje no se puede mostrar porque aún no es compatible." at bounding box center [587, 146] width 300 height 13
click at [409, 149] on div at bounding box center [412, 147] width 23 height 23
click at [81, 200] on div "****** Aitana ****** [PERSON_NAME] Abrir detalle Copie el nombre Desatar Contac…" at bounding box center [110, 199] width 97 height 32
click at [53, 18] on icon at bounding box center [51, 21] width 5 height 8
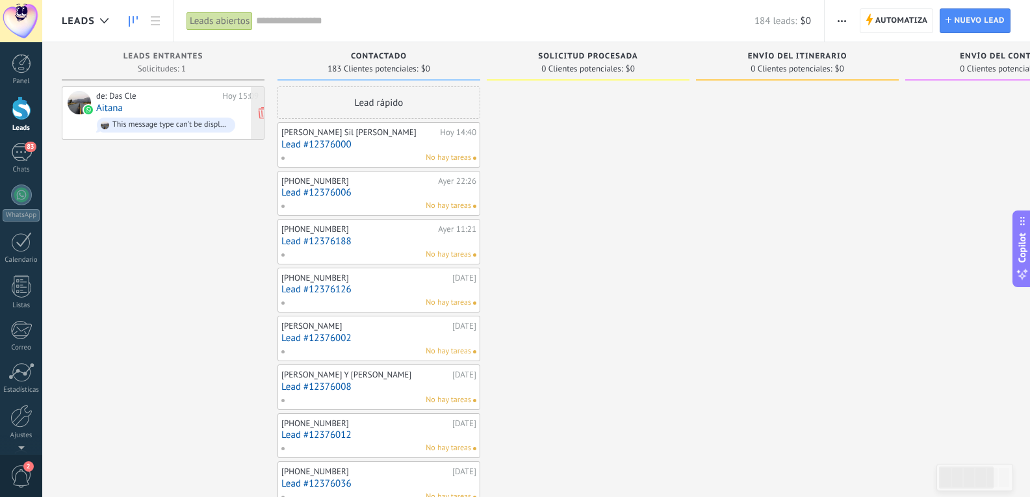
click at [104, 107] on link "Aitana" at bounding box center [109, 108] width 27 height 11
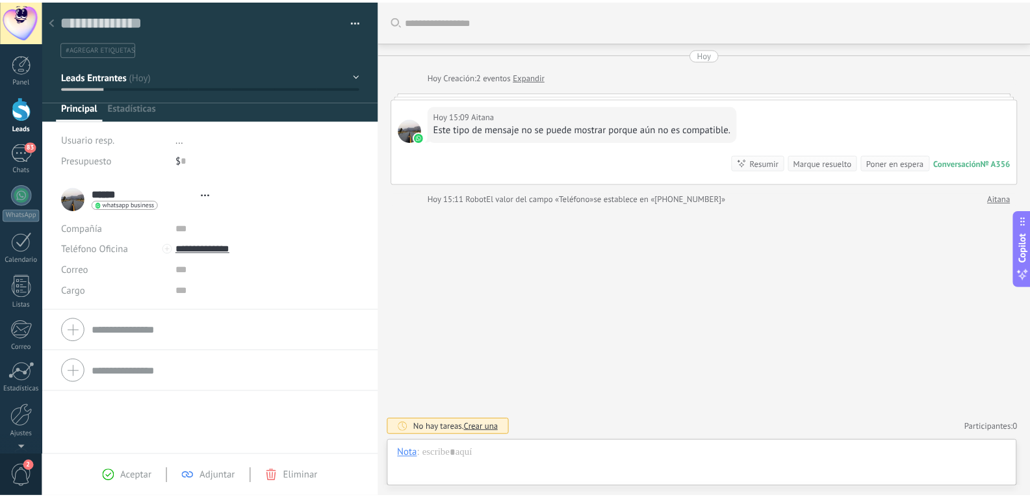
scroll to position [19, 0]
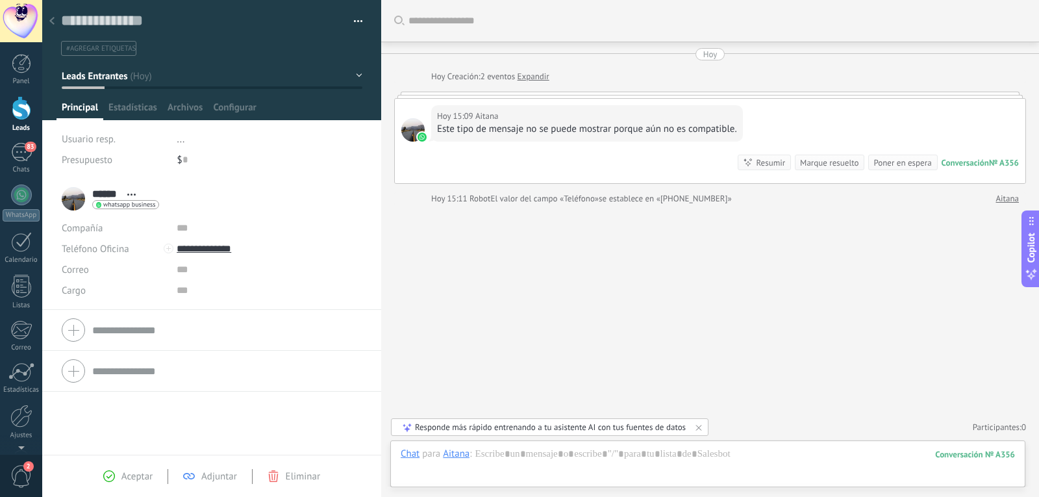
click at [50, 25] on div at bounding box center [52, 21] width 18 height 25
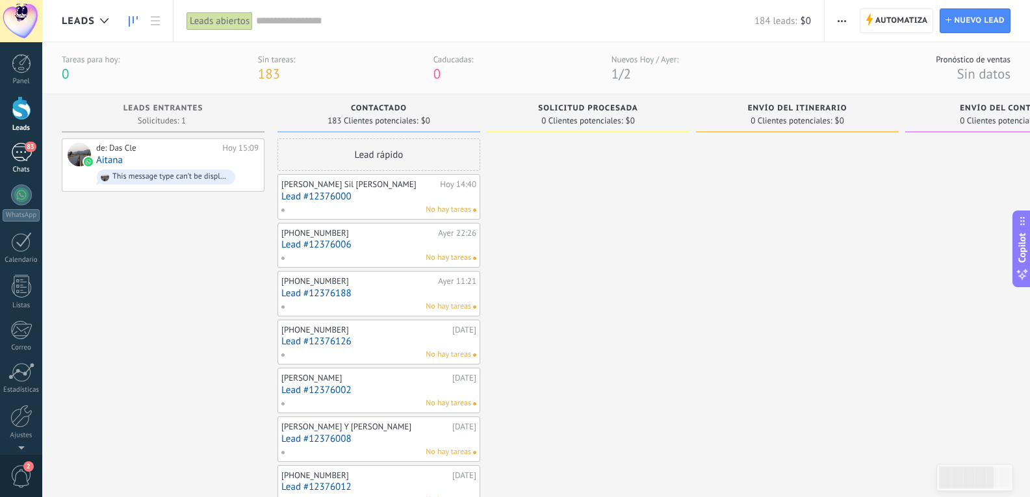
click at [16, 154] on div "83" at bounding box center [21, 152] width 21 height 19
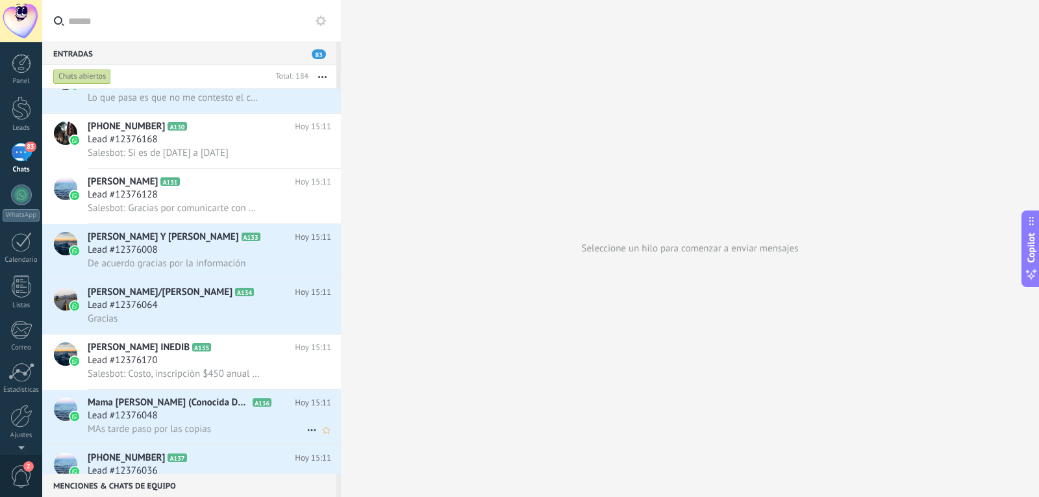
scroll to position [1495, 0]
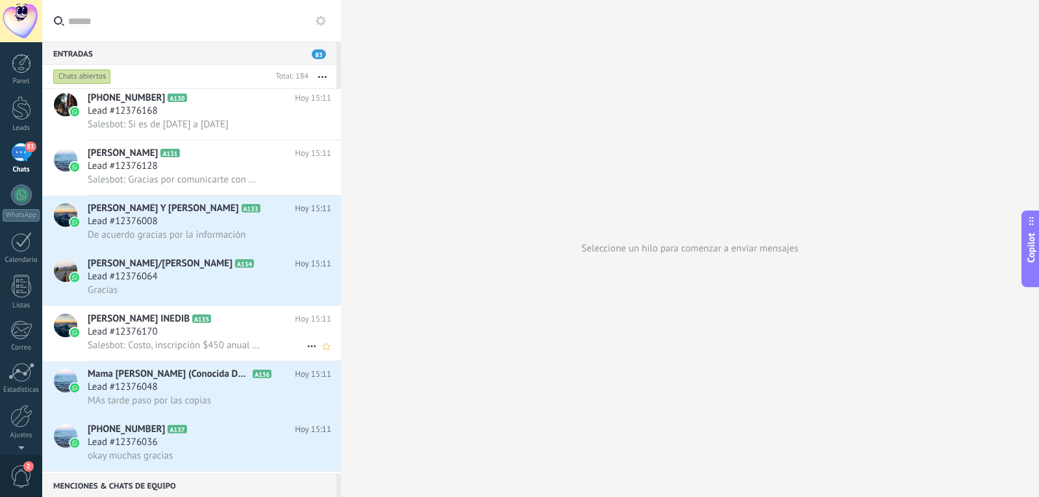
click at [168, 325] on span "[PERSON_NAME] INEDIB" at bounding box center [139, 318] width 102 height 13
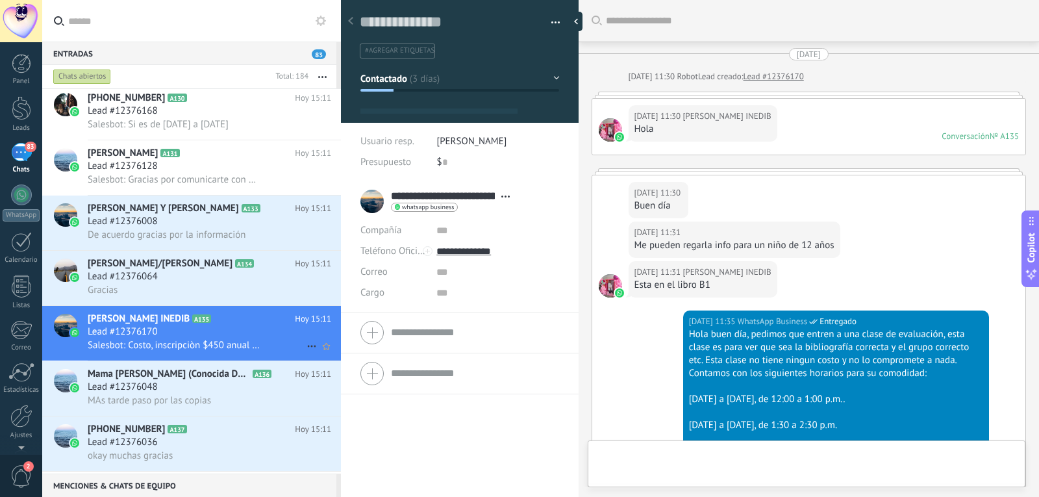
type textarea "**********"
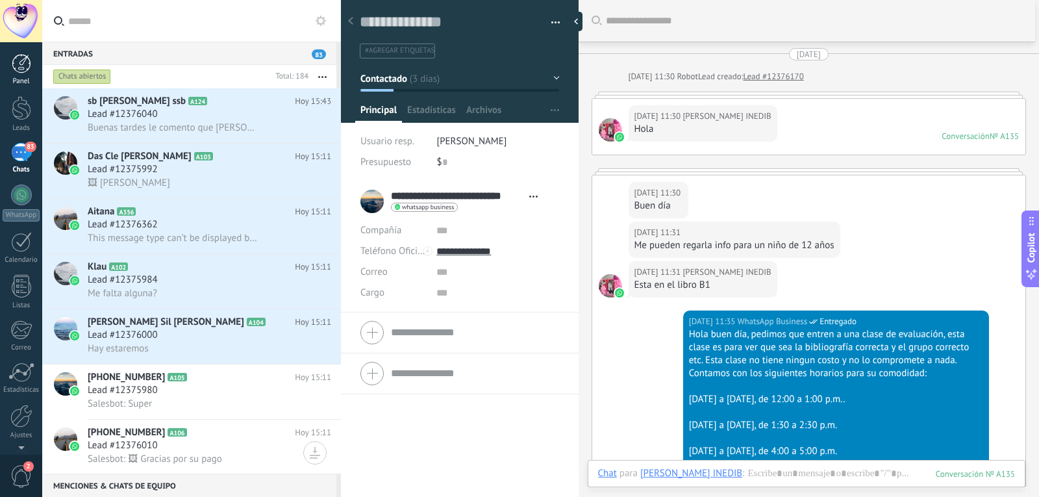
click at [14, 58] on div at bounding box center [21, 63] width 19 height 19
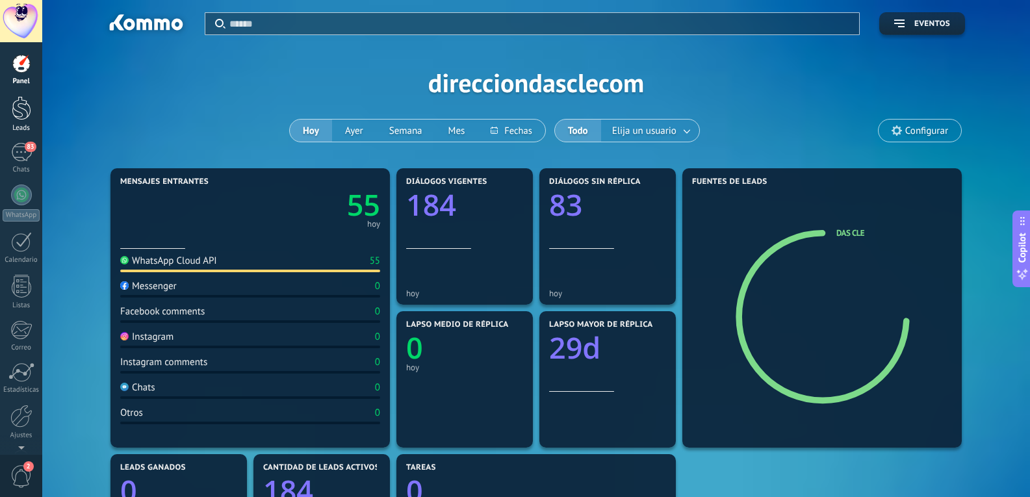
click at [17, 110] on div at bounding box center [21, 108] width 19 height 24
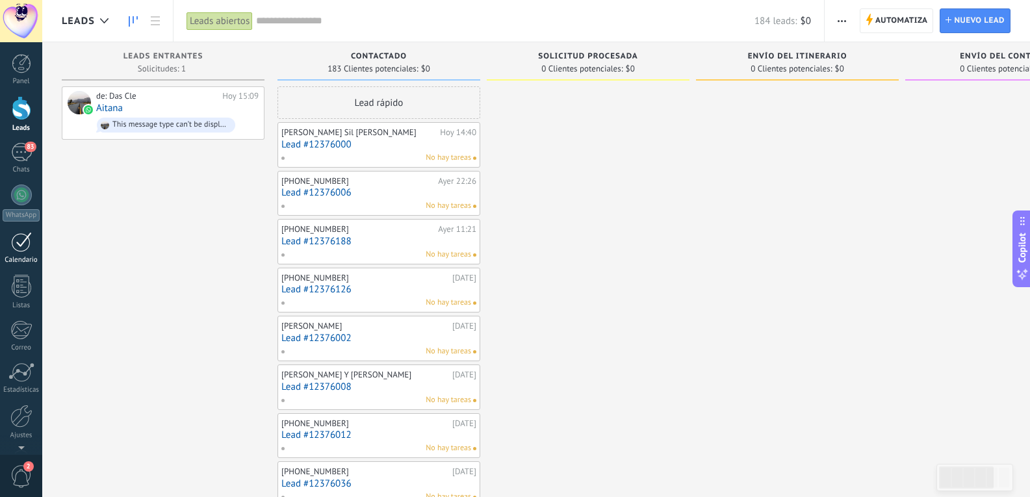
click at [25, 250] on div at bounding box center [21, 242] width 21 height 20
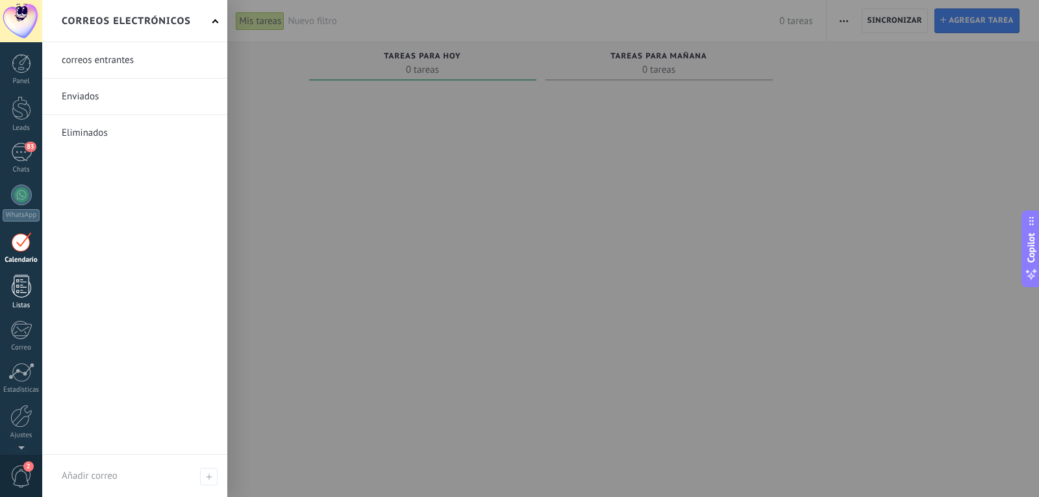
click at [21, 295] on div at bounding box center [21, 286] width 19 height 23
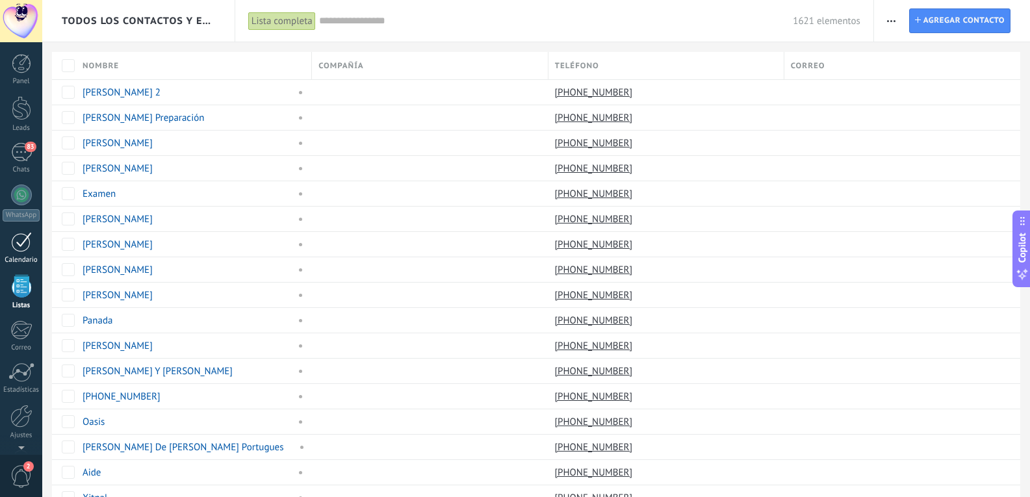
click at [17, 252] on link "Calendario" at bounding box center [21, 248] width 42 height 32
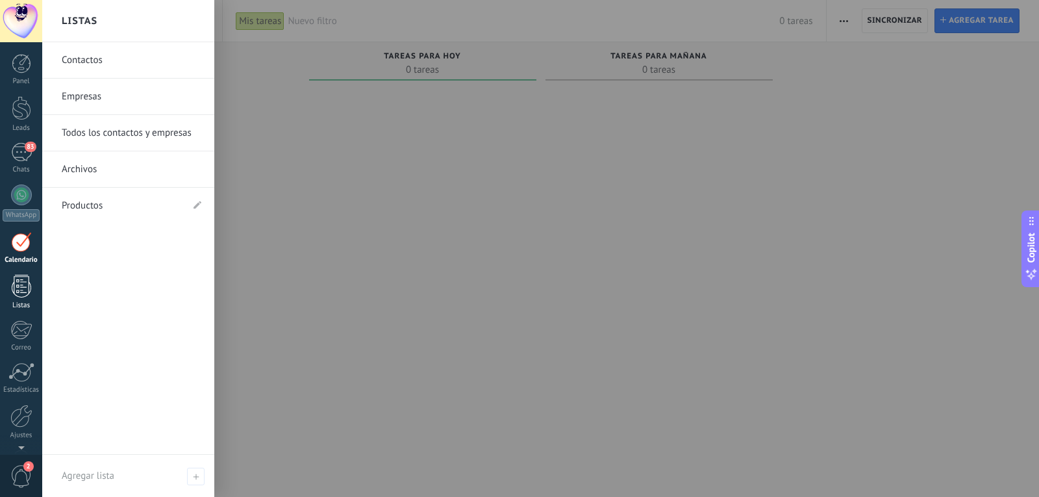
click at [19, 282] on div at bounding box center [21, 286] width 19 height 23
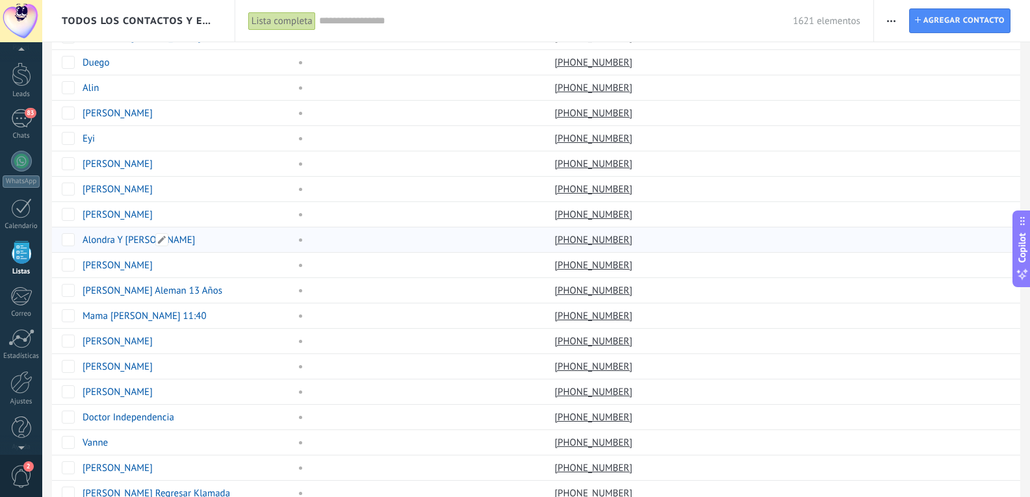
scroll to position [585, 0]
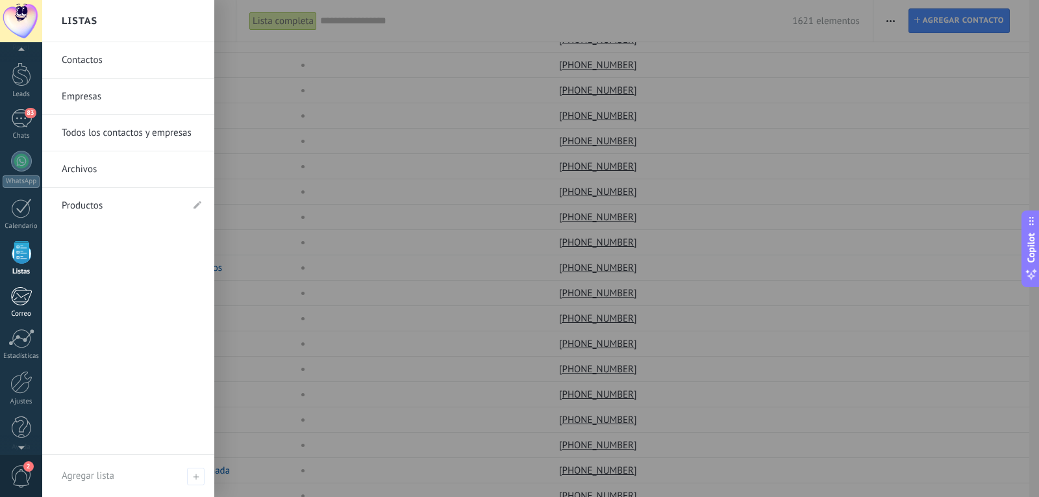
click at [23, 300] on div at bounding box center [20, 295] width 21 height 19
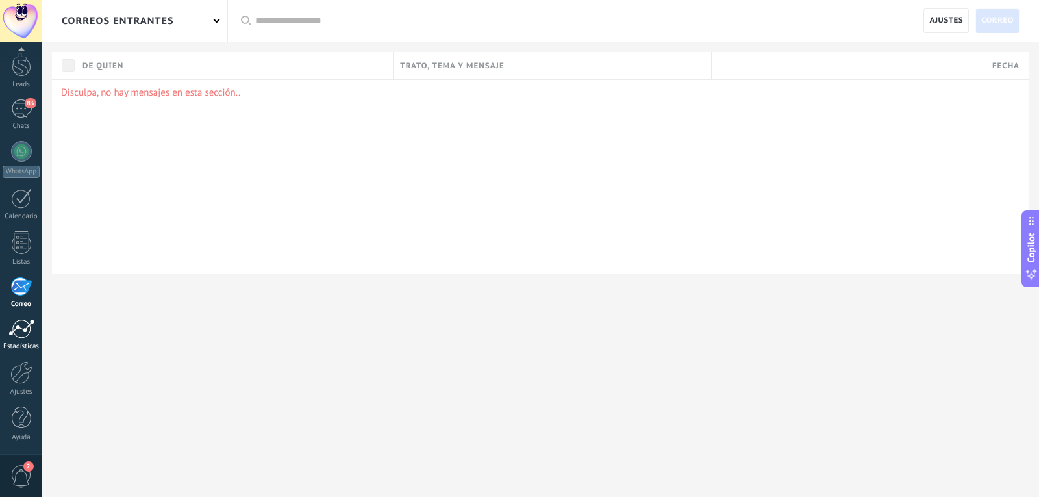
click at [21, 333] on div at bounding box center [21, 328] width 26 height 19
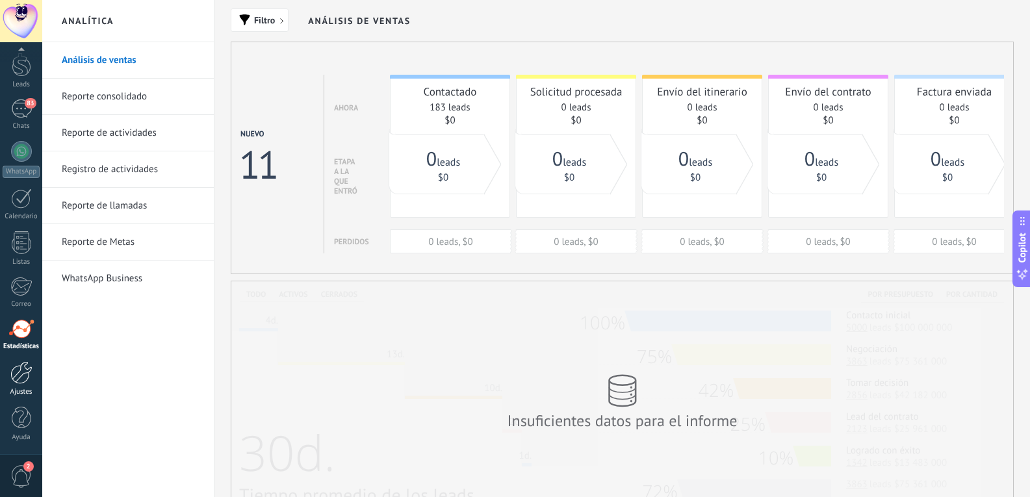
click at [22, 376] on div at bounding box center [21, 372] width 22 height 23
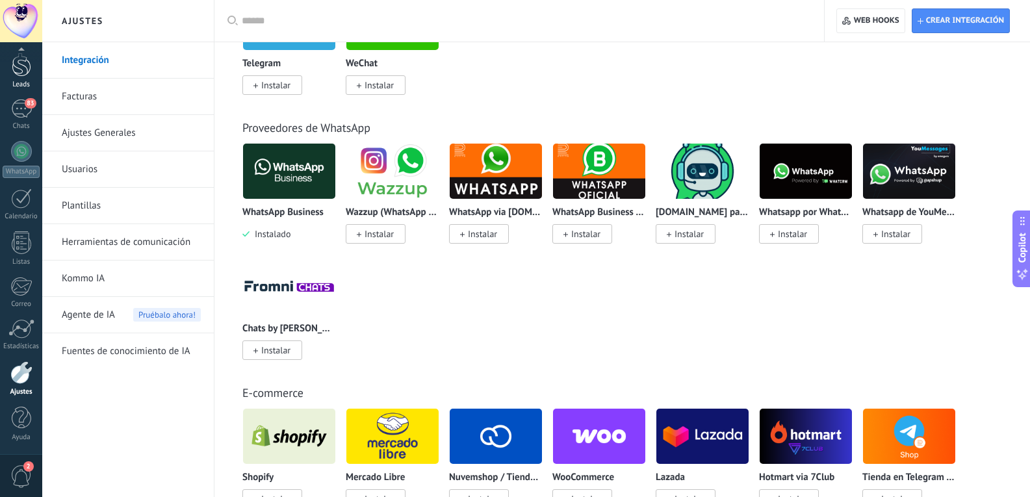
scroll to position [42, 0]
click at [21, 114] on div "83" at bounding box center [21, 110] width 21 height 19
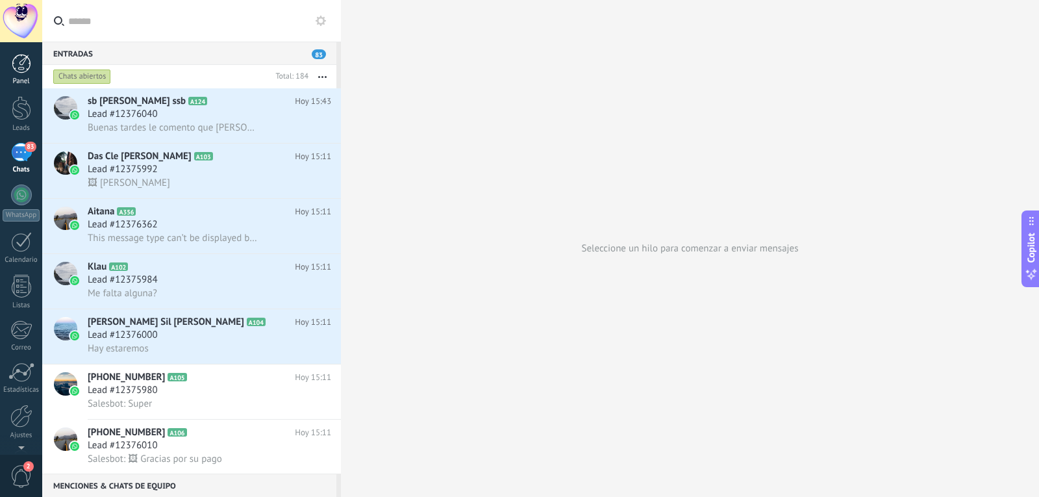
click at [21, 66] on div at bounding box center [21, 63] width 19 height 19
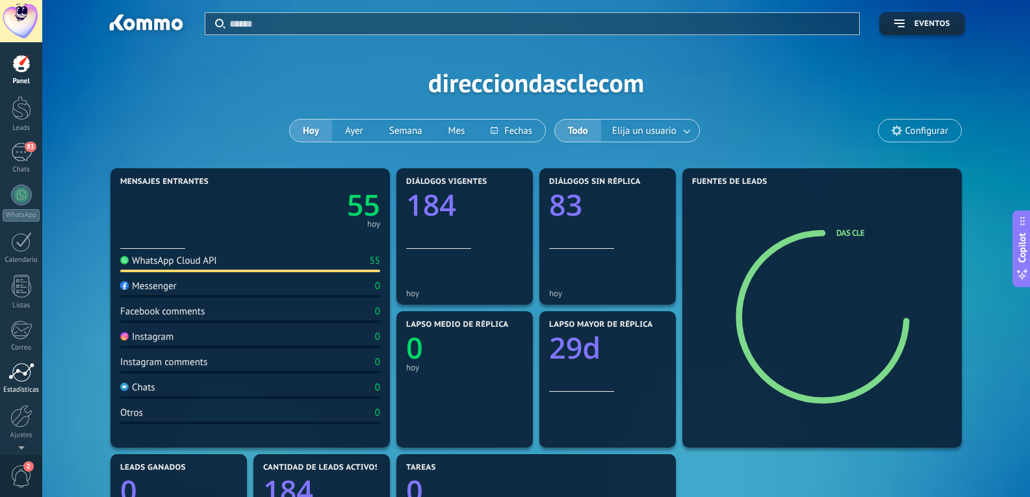
click at [15, 375] on div at bounding box center [21, 372] width 26 height 19
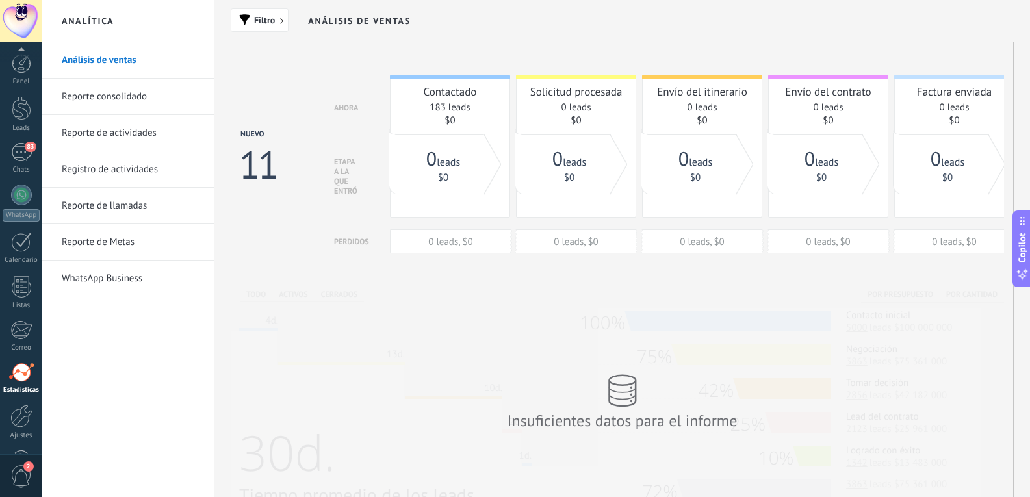
scroll to position [44, 0]
